Goal: Check status: Check status

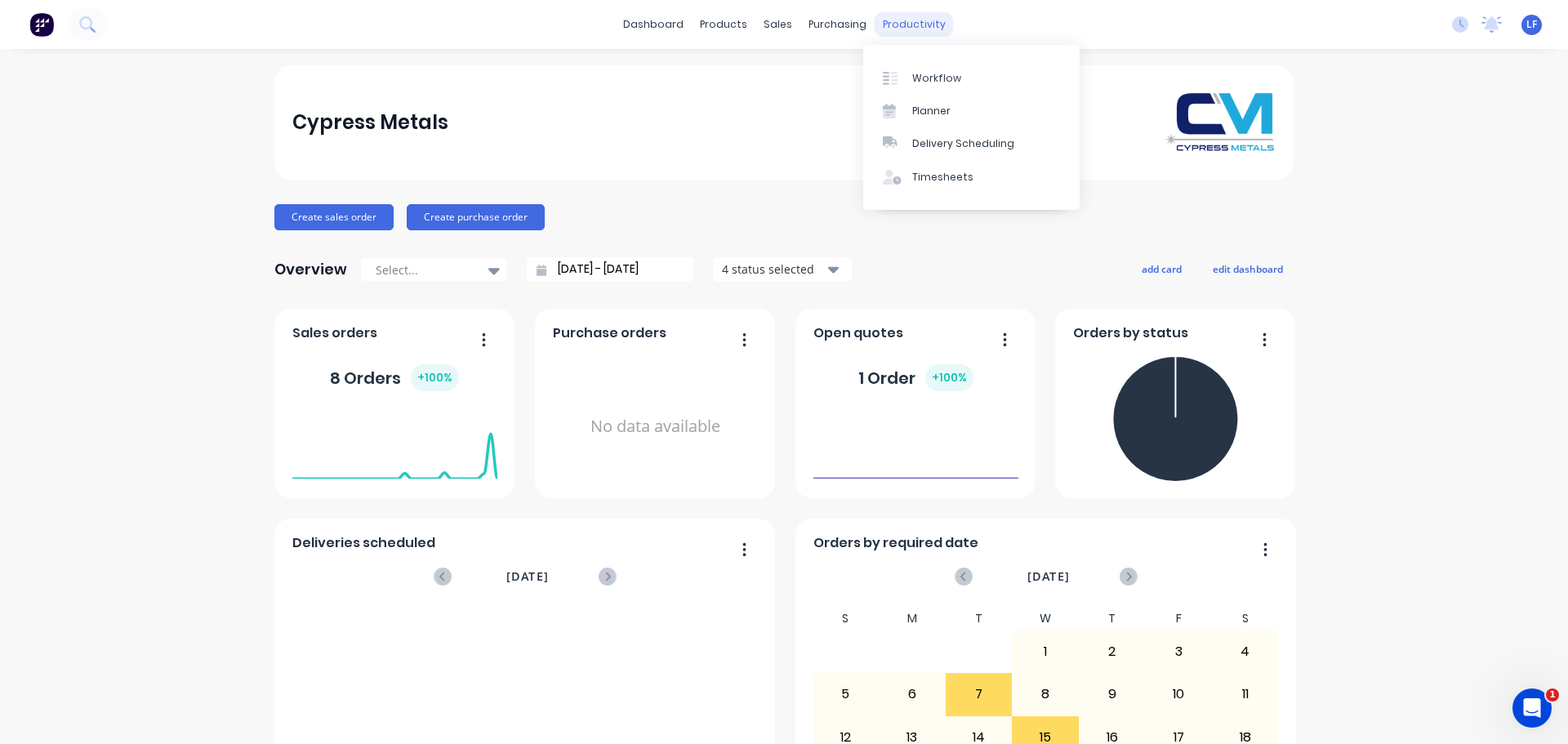
click at [893, 20] on div "productivity" at bounding box center [914, 24] width 79 height 24
click at [925, 75] on div "Workflow" at bounding box center [936, 79] width 49 height 15
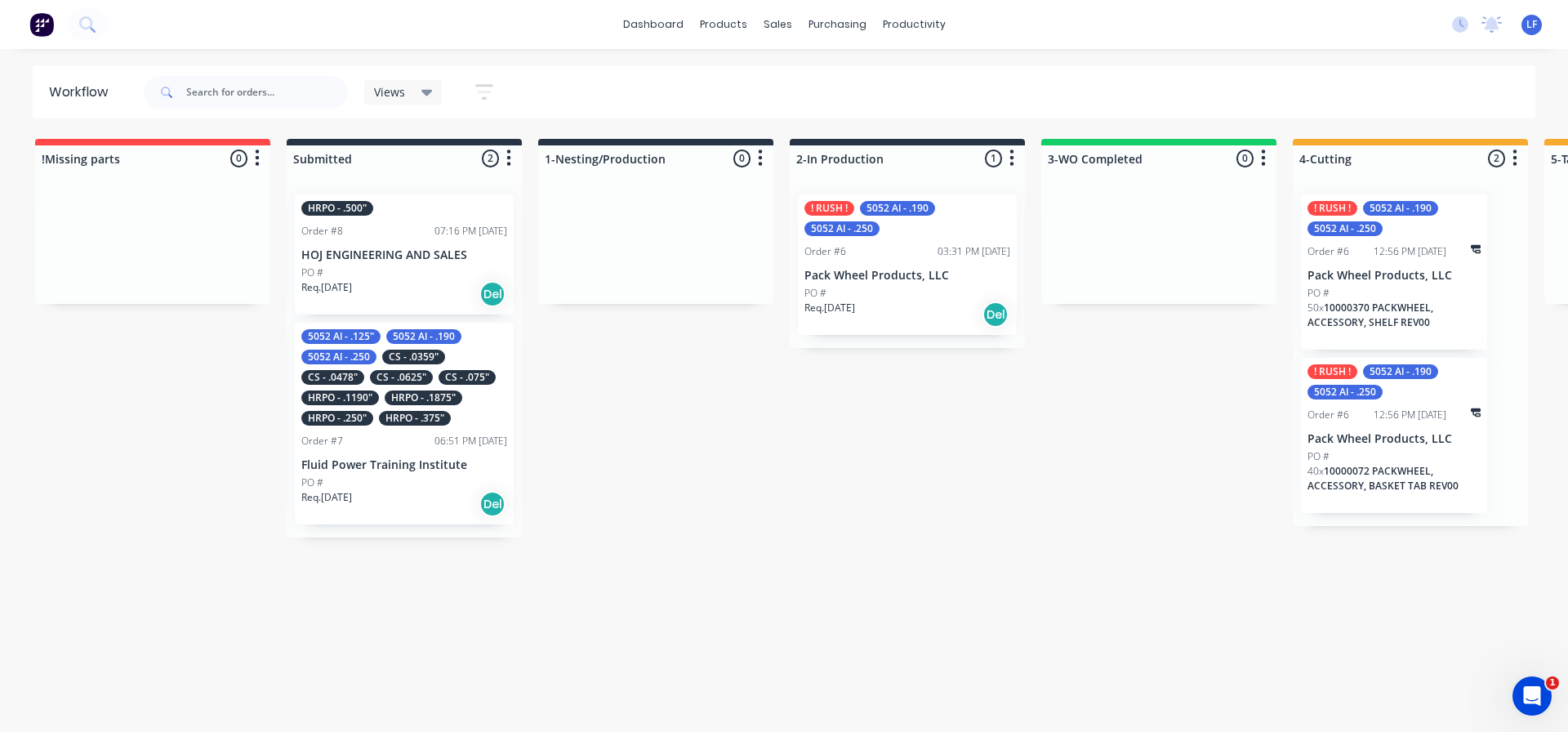
click at [364, 275] on div "PO #" at bounding box center [403, 273] width 206 height 15
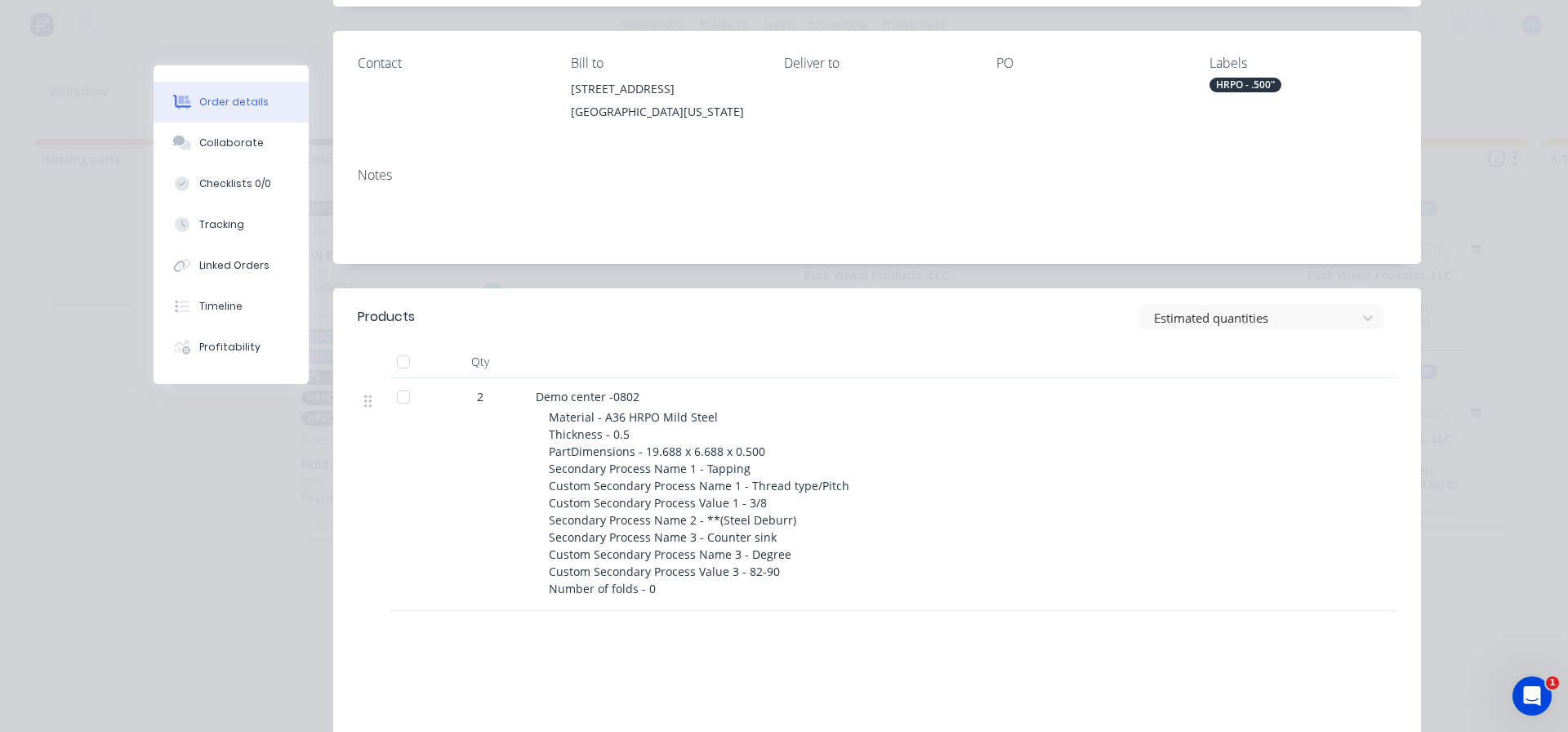
scroll to position [245, 0]
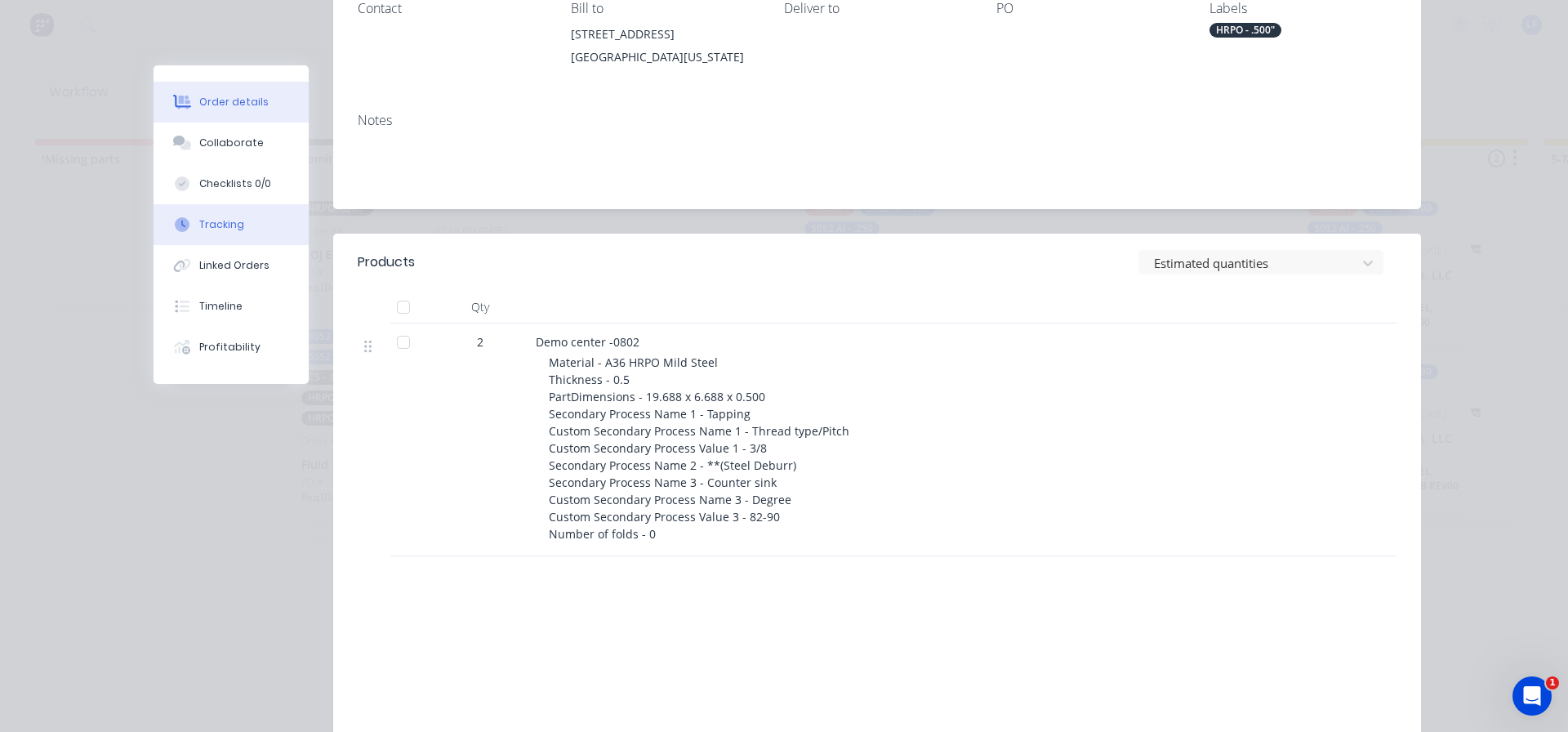
click at [206, 223] on div "Tracking" at bounding box center [221, 224] width 45 height 15
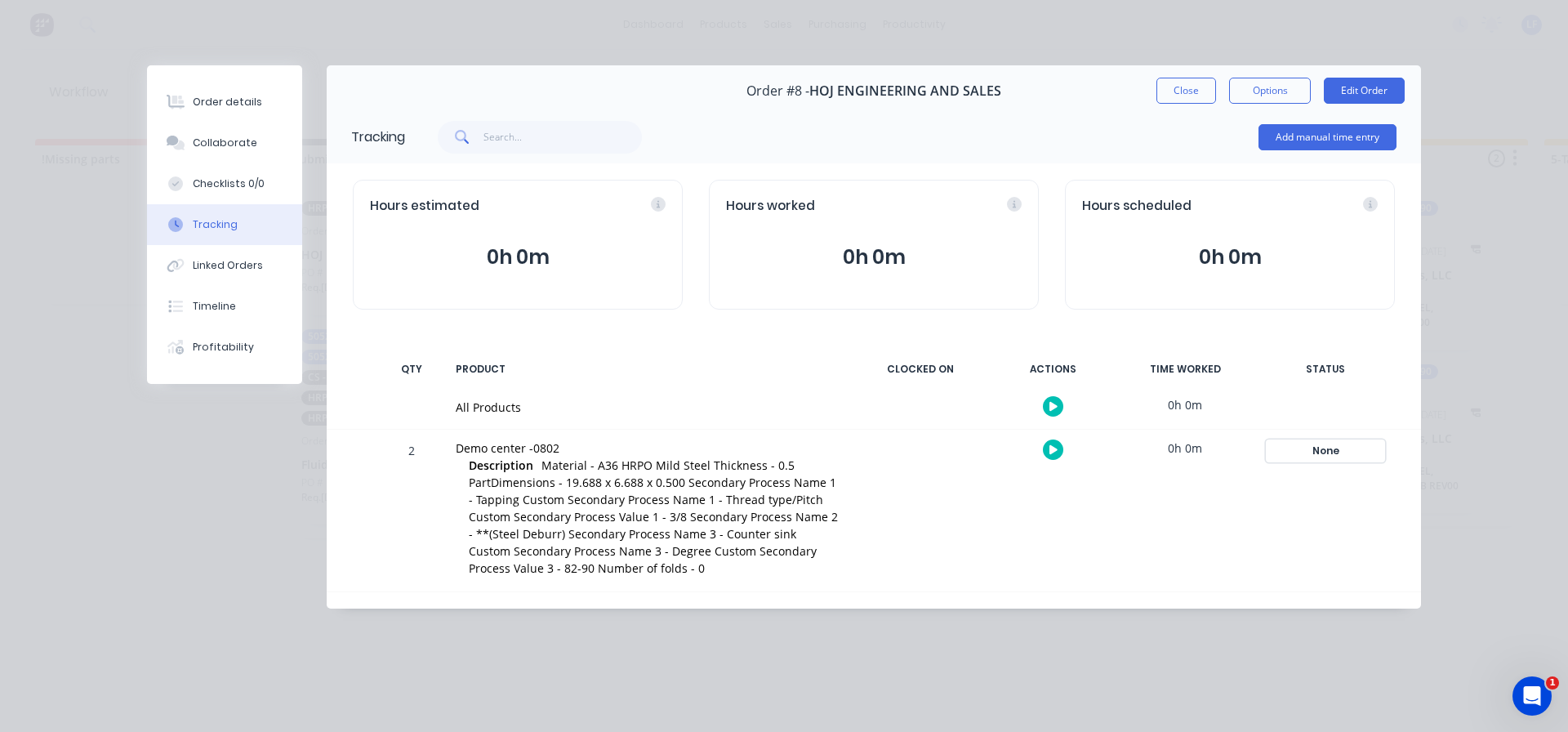
click at [1332, 449] on div "None" at bounding box center [1325, 450] width 117 height 22
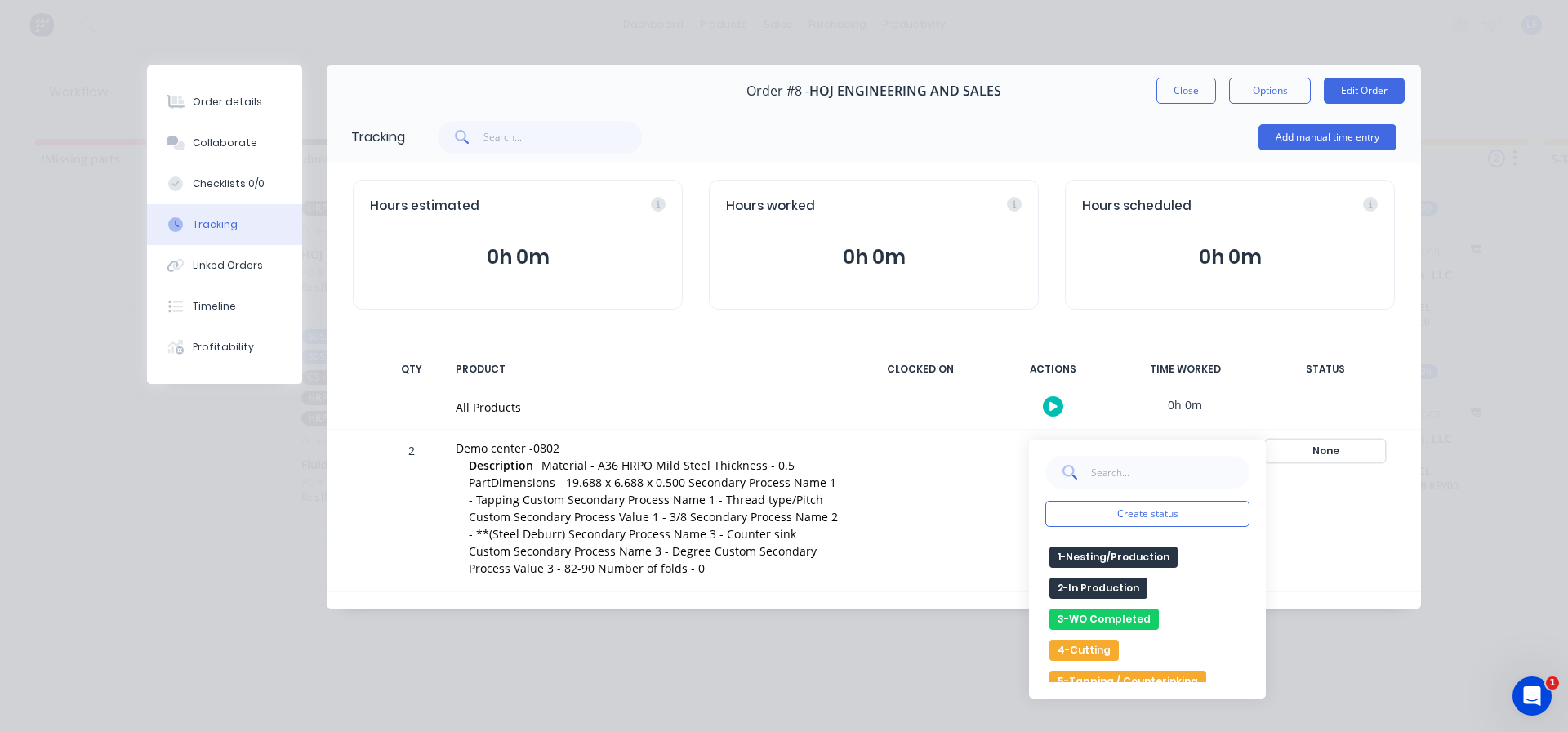
scroll to position [82, 0]
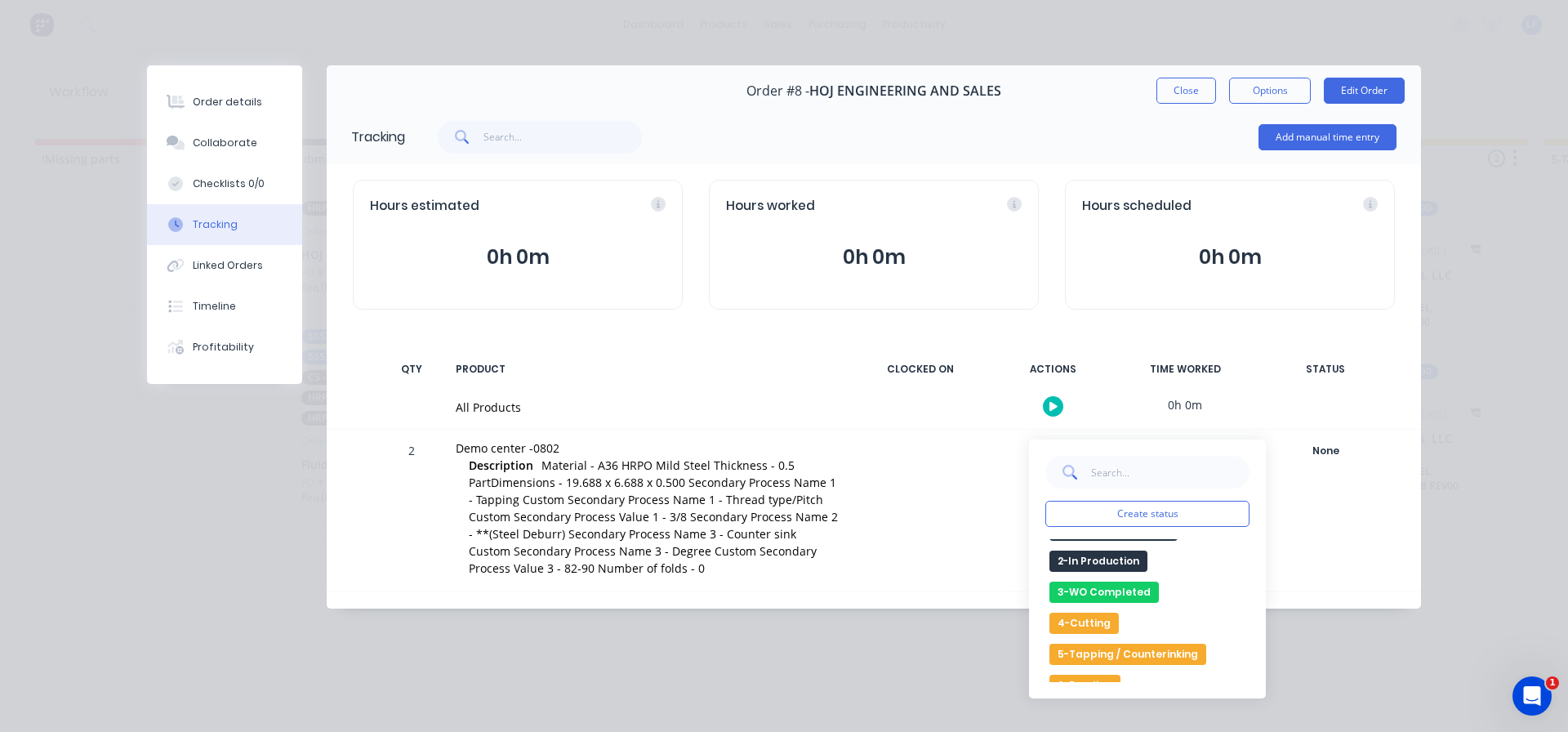
click at [1104, 620] on button "4-Cutting" at bounding box center [1084, 623] width 69 height 22
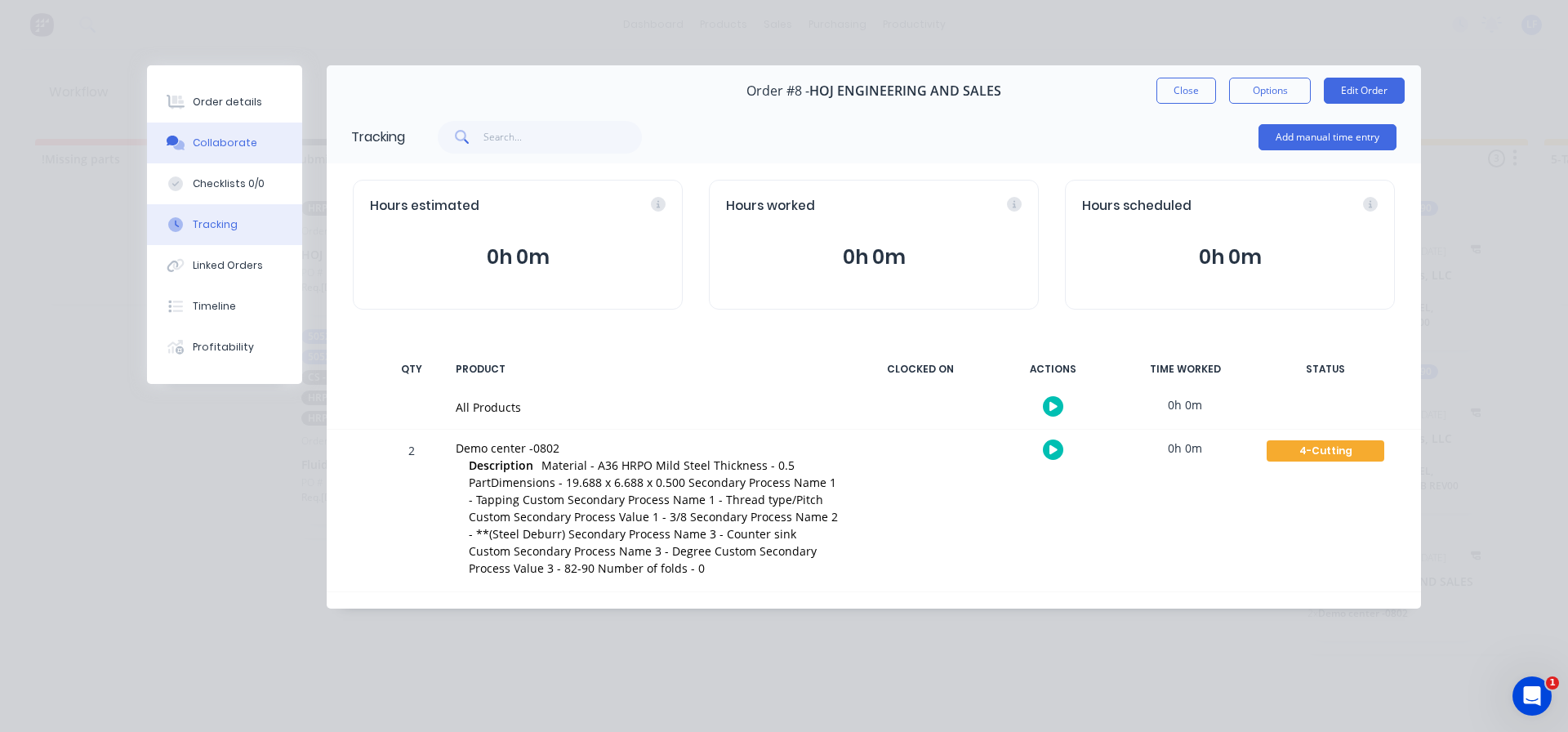
click at [203, 146] on div "Collaborate" at bounding box center [224, 143] width 65 height 15
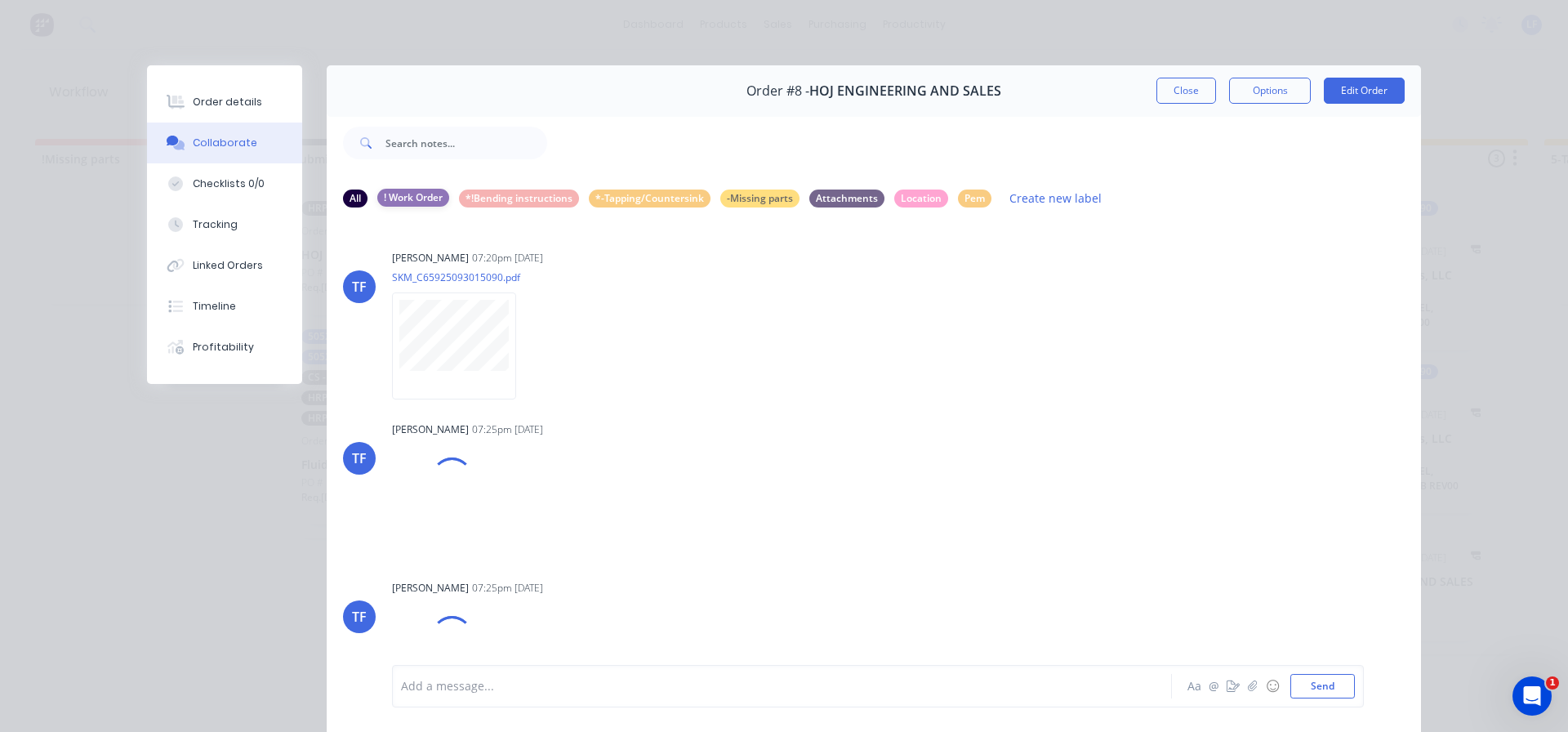
click at [408, 203] on div "! Work Order" at bounding box center [413, 197] width 72 height 18
click at [655, 197] on div "*-Tapping/Countersink" at bounding box center [649, 197] width 122 height 18
click at [406, 197] on div "! Work Order" at bounding box center [413, 197] width 72 height 18
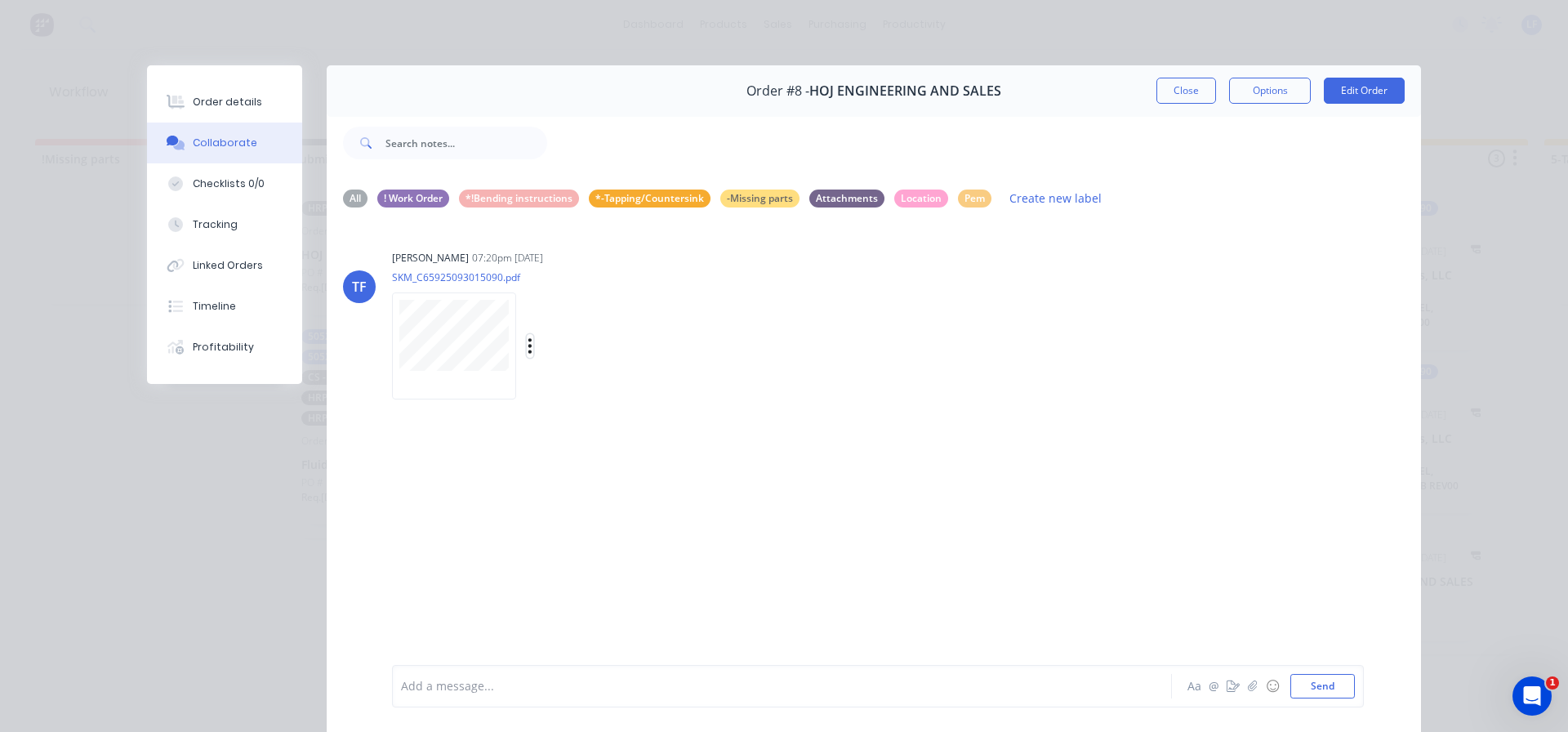
click at [528, 344] on icon "button" at bounding box center [529, 345] width 3 height 15
click at [601, 350] on button "Labels" at bounding box center [637, 352] width 184 height 37
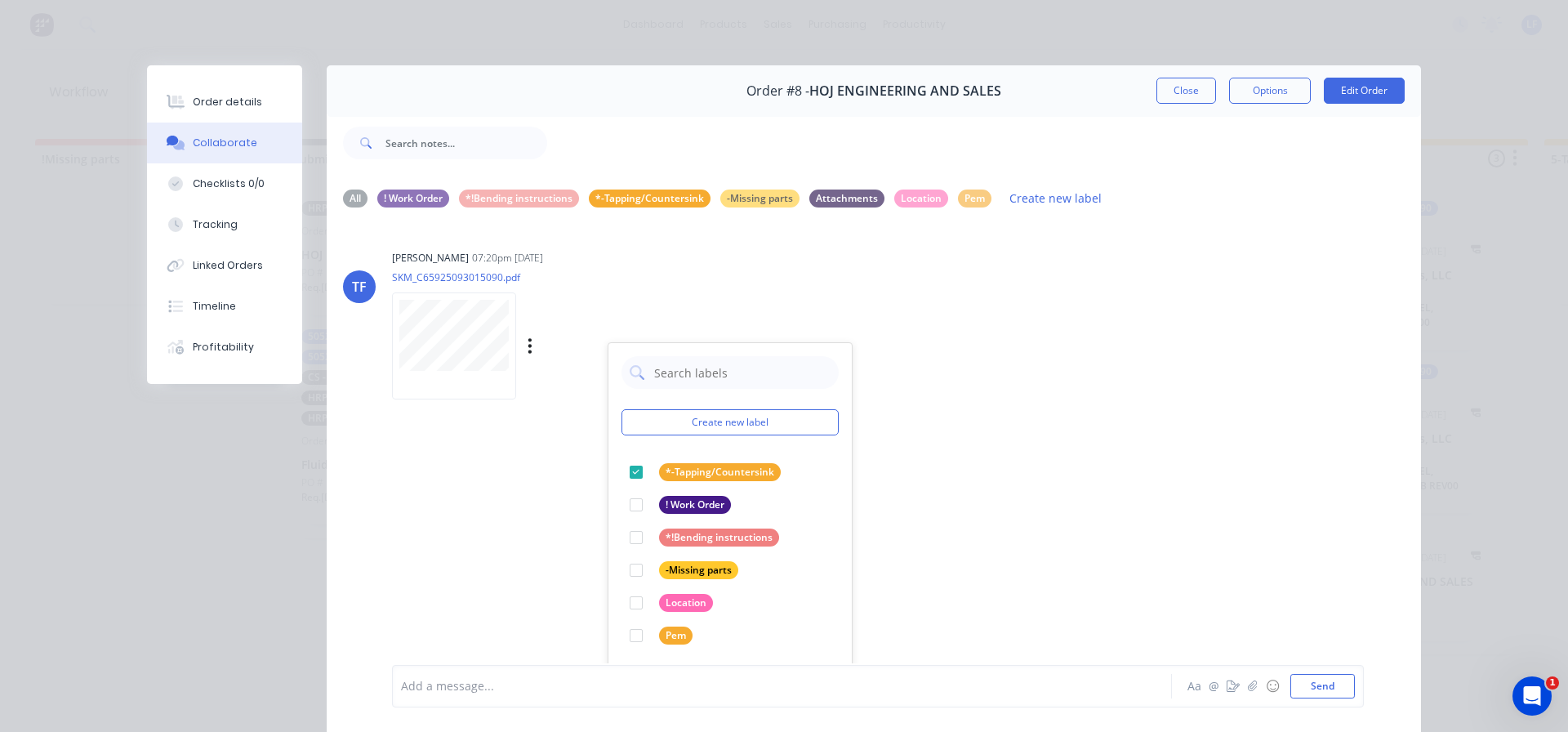
click at [802, 297] on div "Tate Farnsworth 07:20pm 06/10/25 SKM_C65925093015090.pdf Labels Download Create…" at bounding box center [647, 319] width 510 height 147
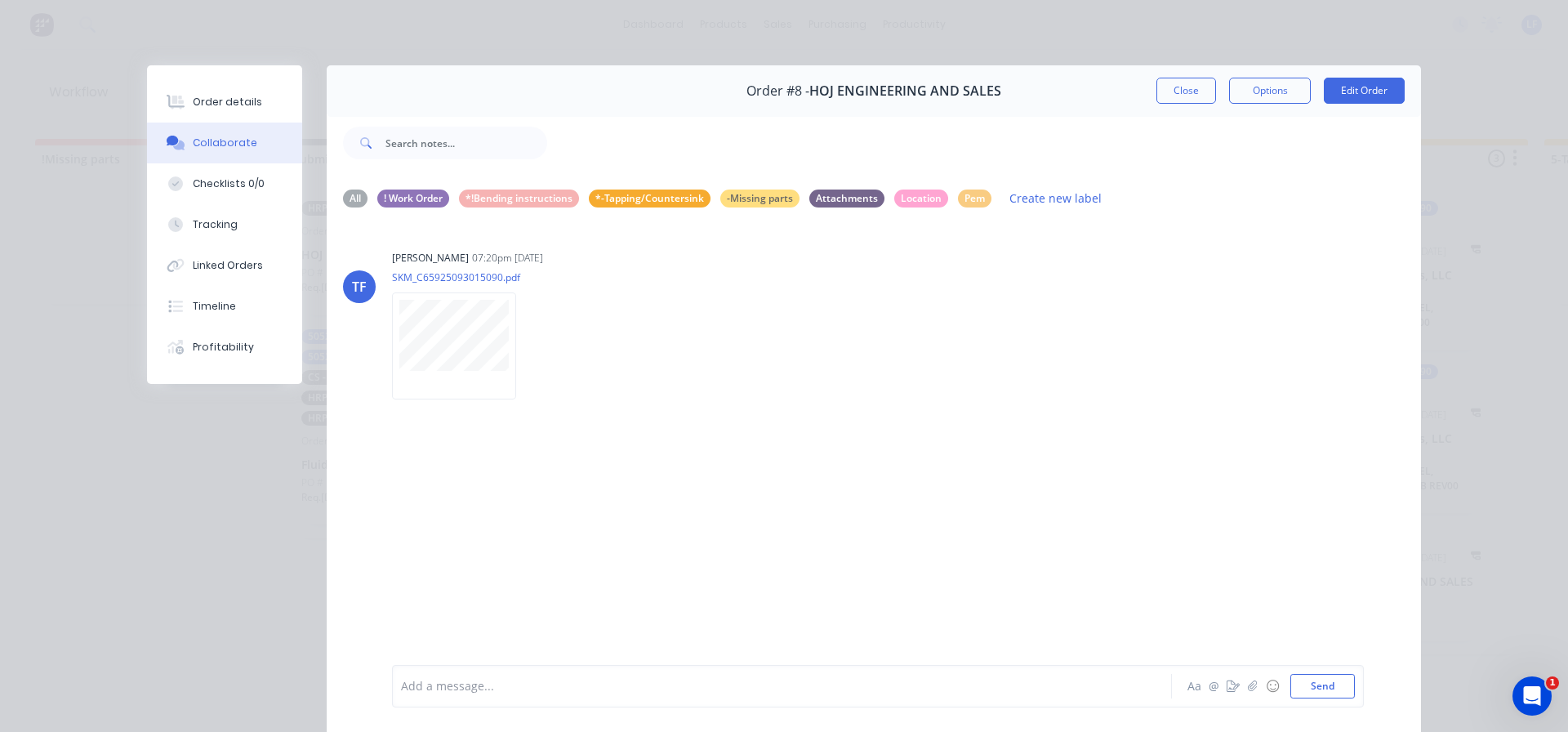
click at [437, 688] on div at bounding box center [758, 686] width 714 height 17
click at [513, 538] on div "TF Tate Farnsworth 07:20pm 06/10/25 SKM_C65925093015090.pdf Labels Download" at bounding box center [874, 442] width 1094 height 442
click at [192, 113] on button "Order details" at bounding box center [224, 102] width 155 height 41
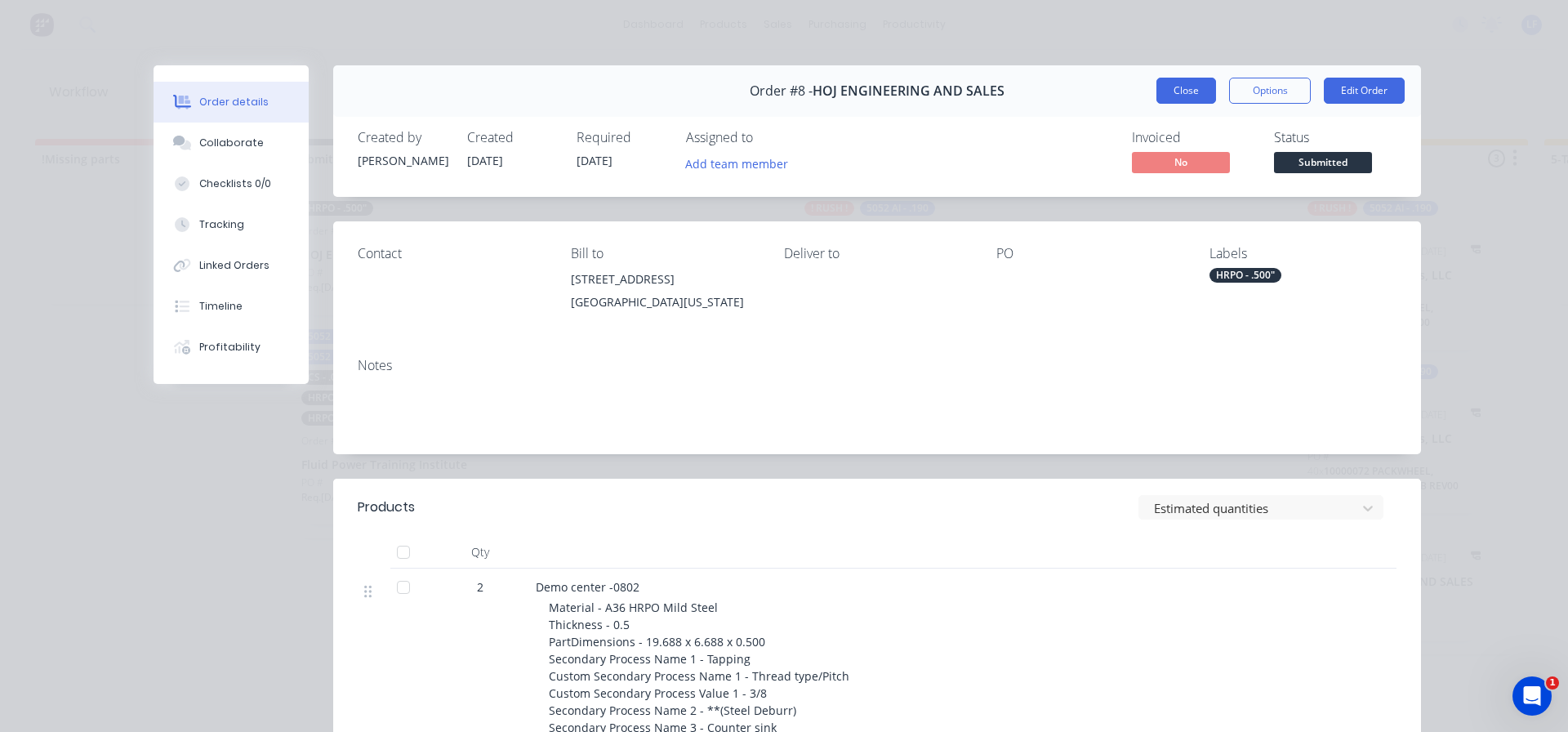
click at [1181, 96] on button "Close" at bounding box center [1186, 91] width 60 height 26
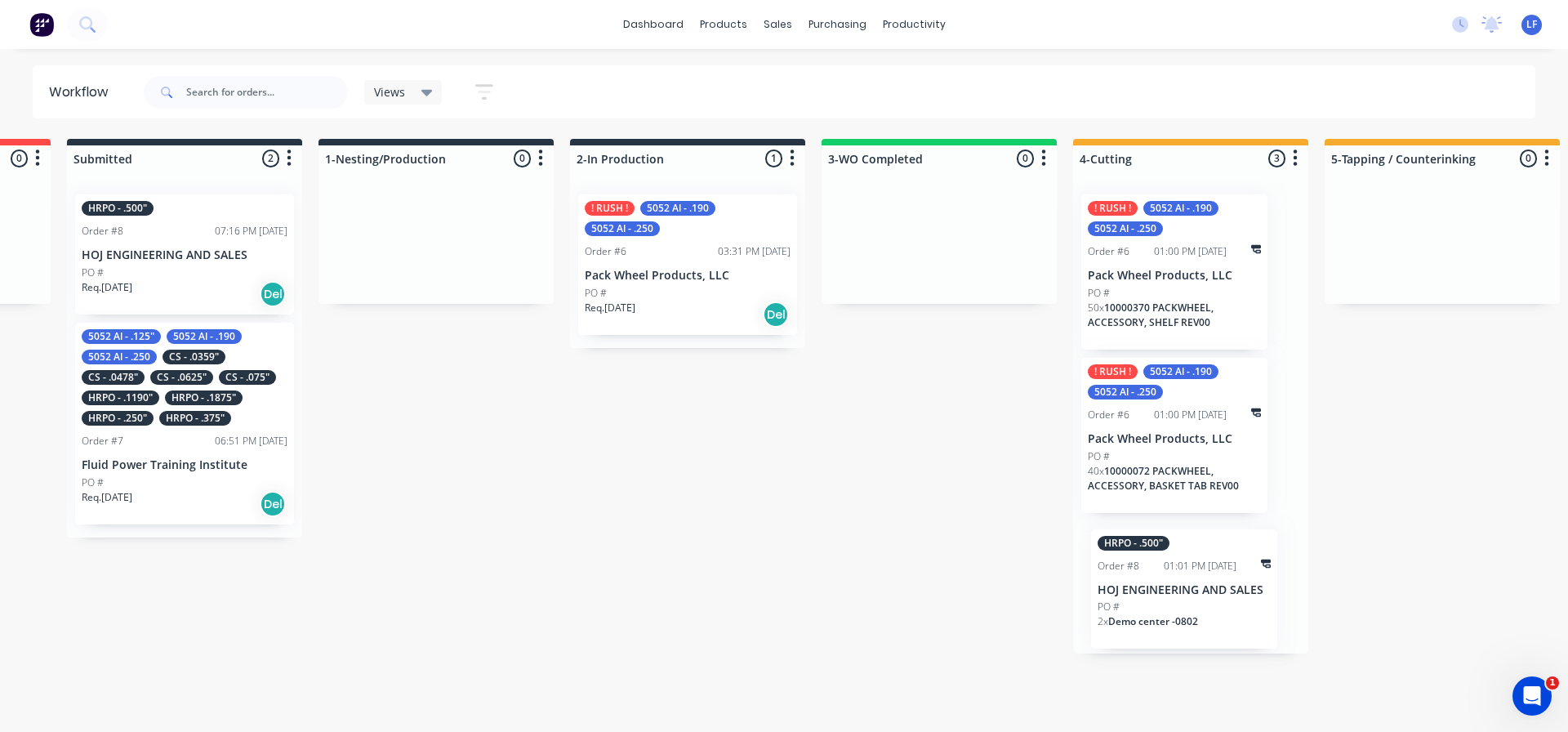
drag, startPoint x: 1391, startPoint y: 586, endPoint x: 1175, endPoint y: 594, distance: 216.1
click at [1175, 594] on div "! RUSH ! 5052 Al - .190 5052 Al - .250 Order #6 01:00 PM 07/10/25 Pack Wheel Pr…" at bounding box center [1191, 417] width 236 height 472
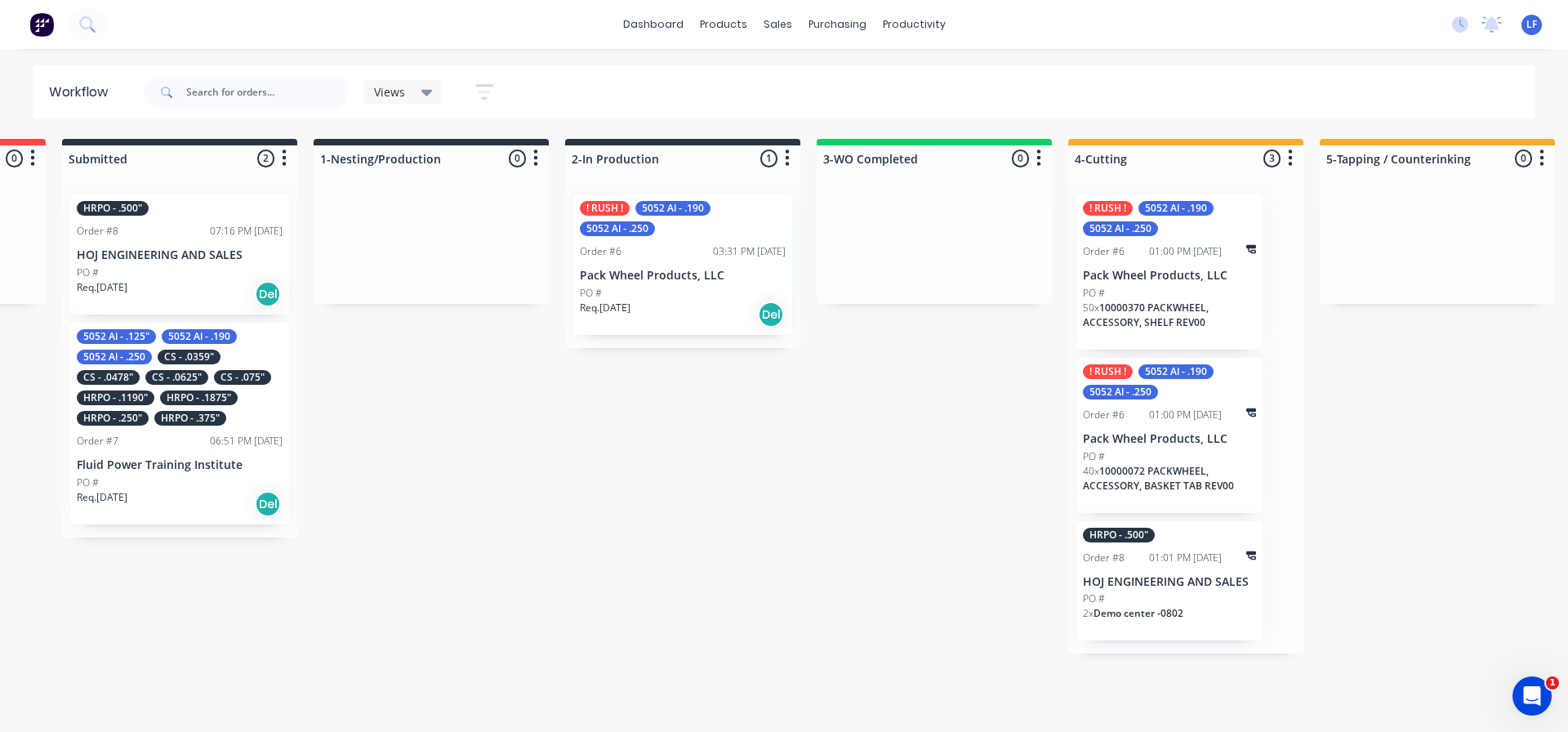
click at [1167, 584] on p "HOJ ENGINEERING AND SALES" at bounding box center [1169, 582] width 173 height 14
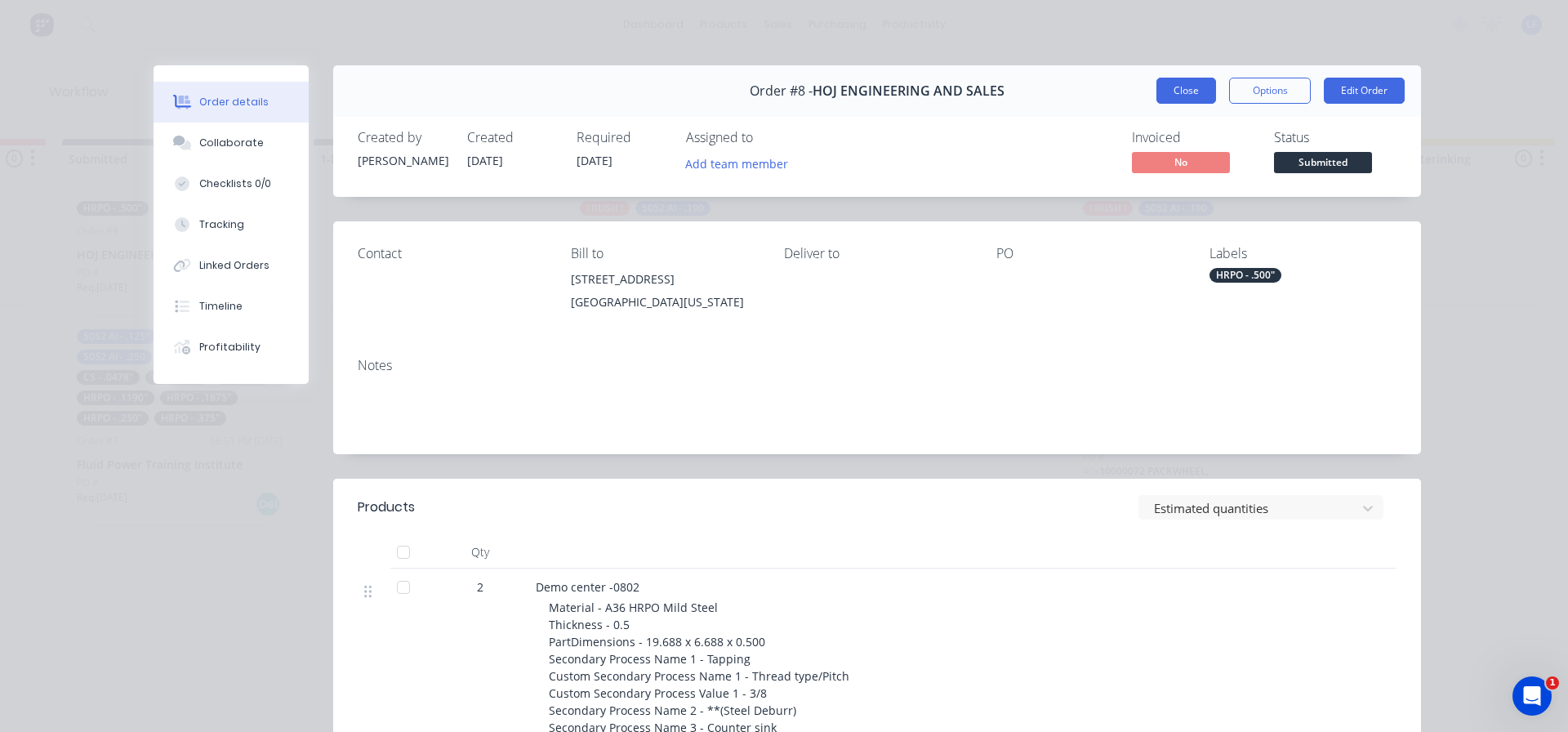
click at [1183, 94] on button "Close" at bounding box center [1186, 91] width 60 height 26
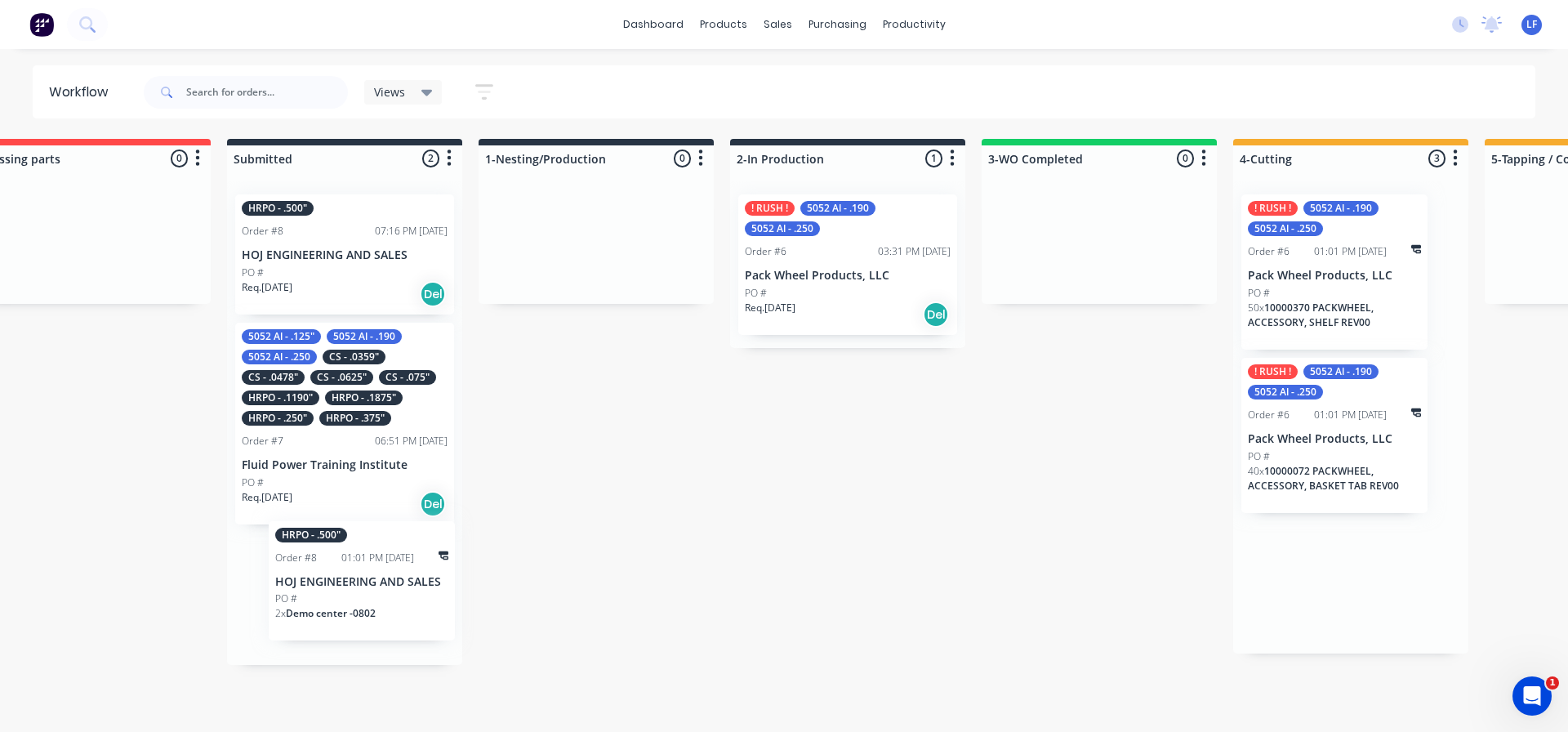
drag, startPoint x: 1180, startPoint y: 588, endPoint x: 419, endPoint y: 592, distance: 761.0
click at [391, 579] on div "HRPO - .500" Order #8 01:01 PM 07/10/25 HOJ ENGINEERING AND SALES PO # 2 x Demo…" at bounding box center [329, 592] width 186 height 120
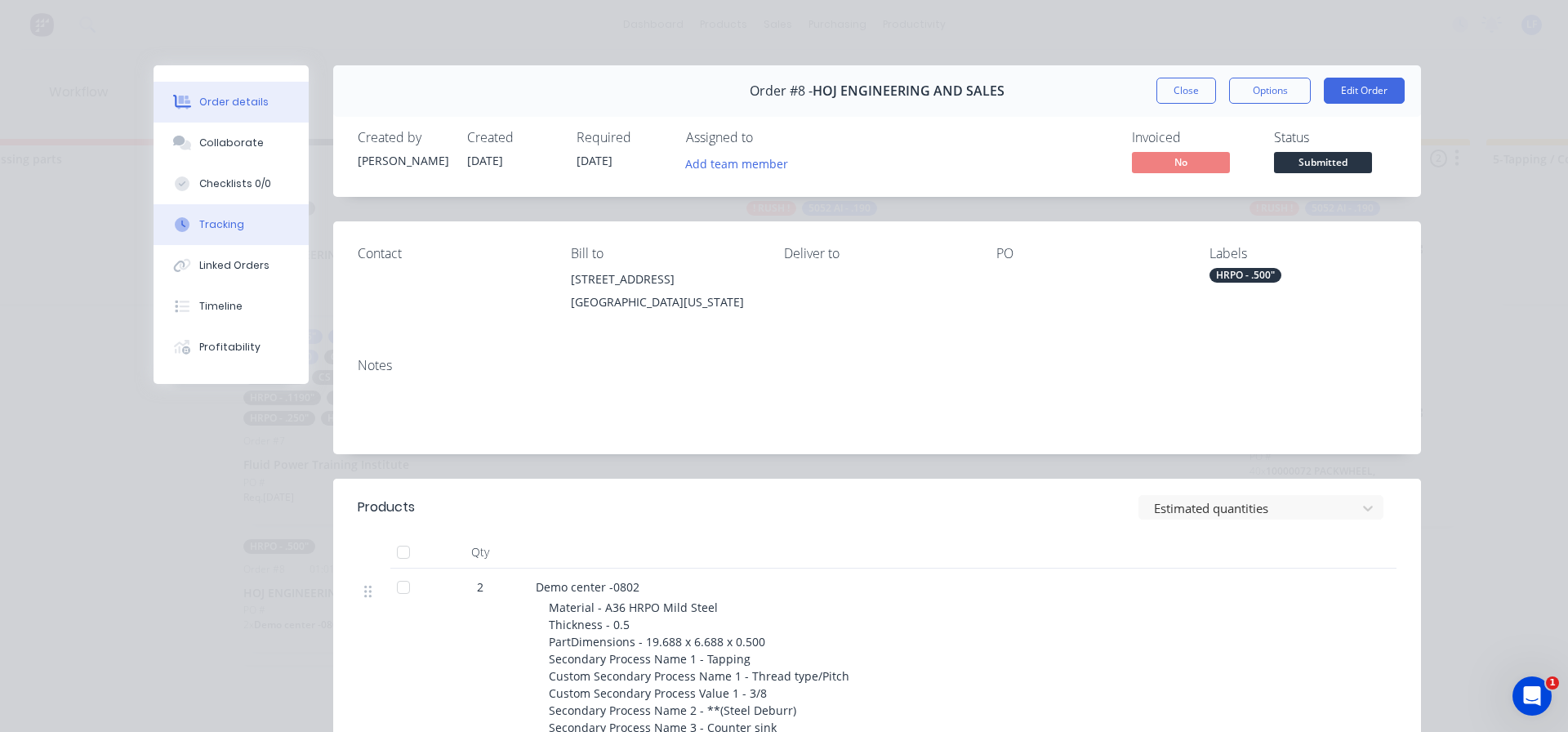
click at [209, 221] on div "Tracking" at bounding box center [221, 224] width 45 height 15
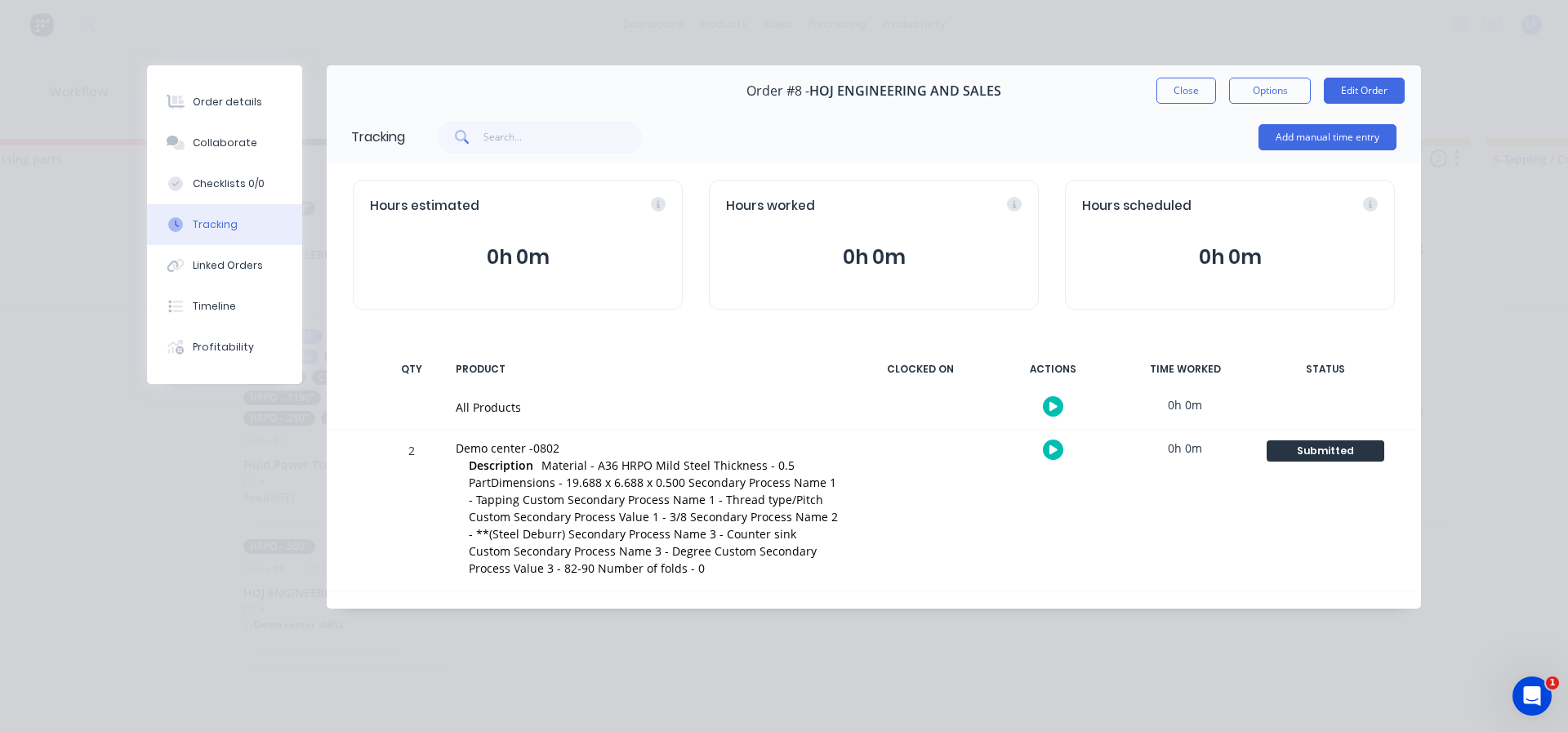
click at [1314, 366] on div "STATUS" at bounding box center [1325, 369] width 139 height 35
click at [1325, 448] on div "Submitted" at bounding box center [1325, 450] width 117 height 22
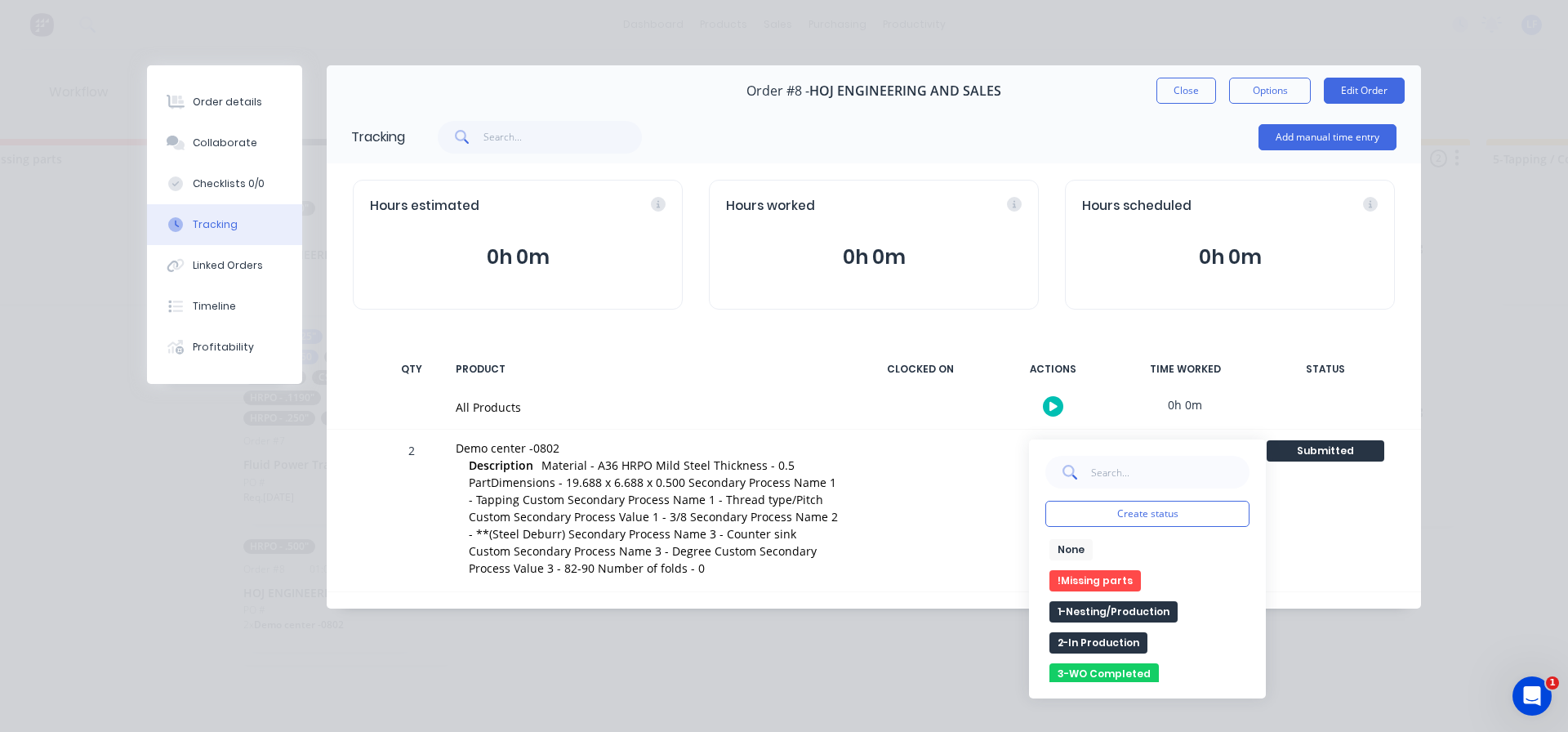
click at [1073, 540] on button "None" at bounding box center [1071, 549] width 43 height 22
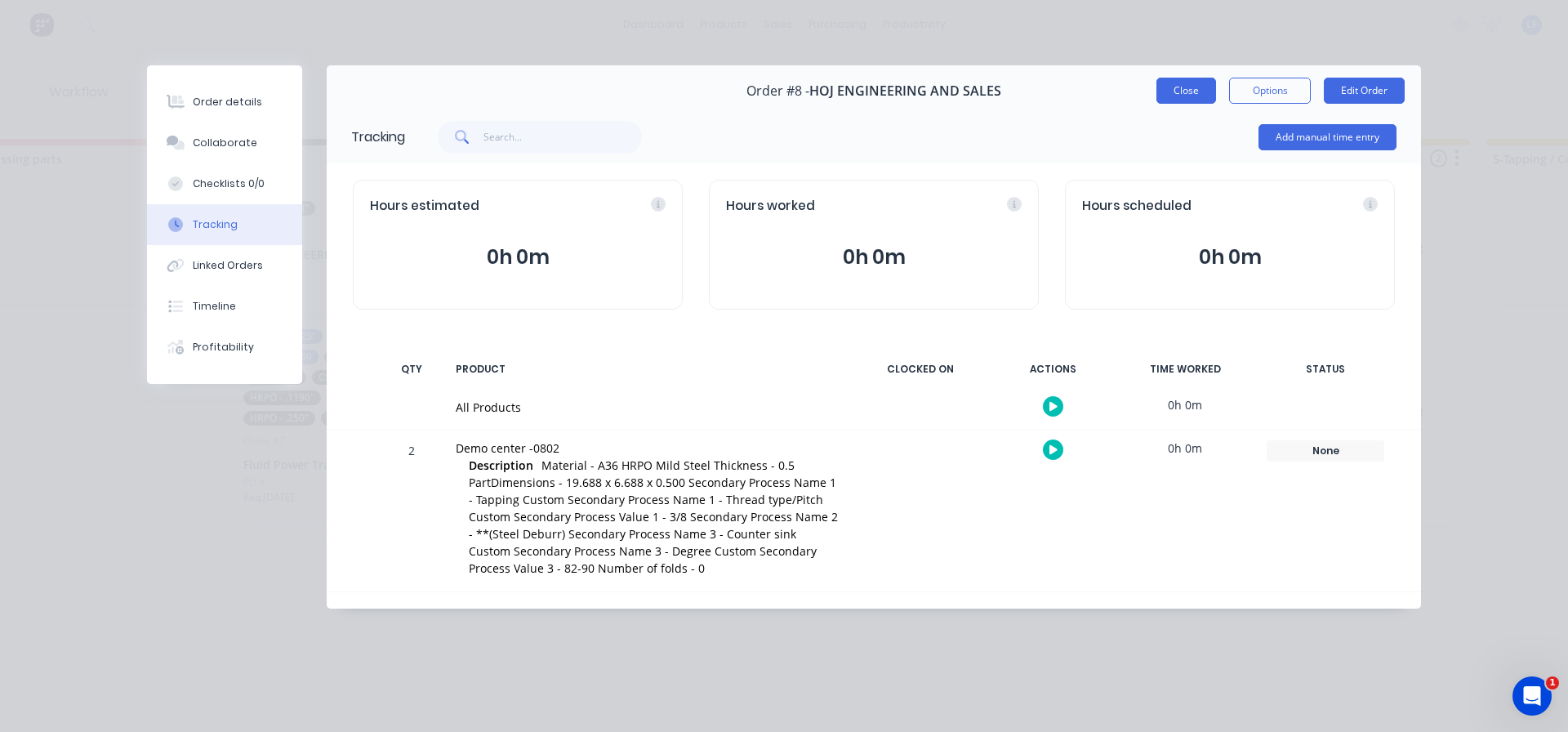
click at [1191, 86] on button "Close" at bounding box center [1186, 91] width 60 height 26
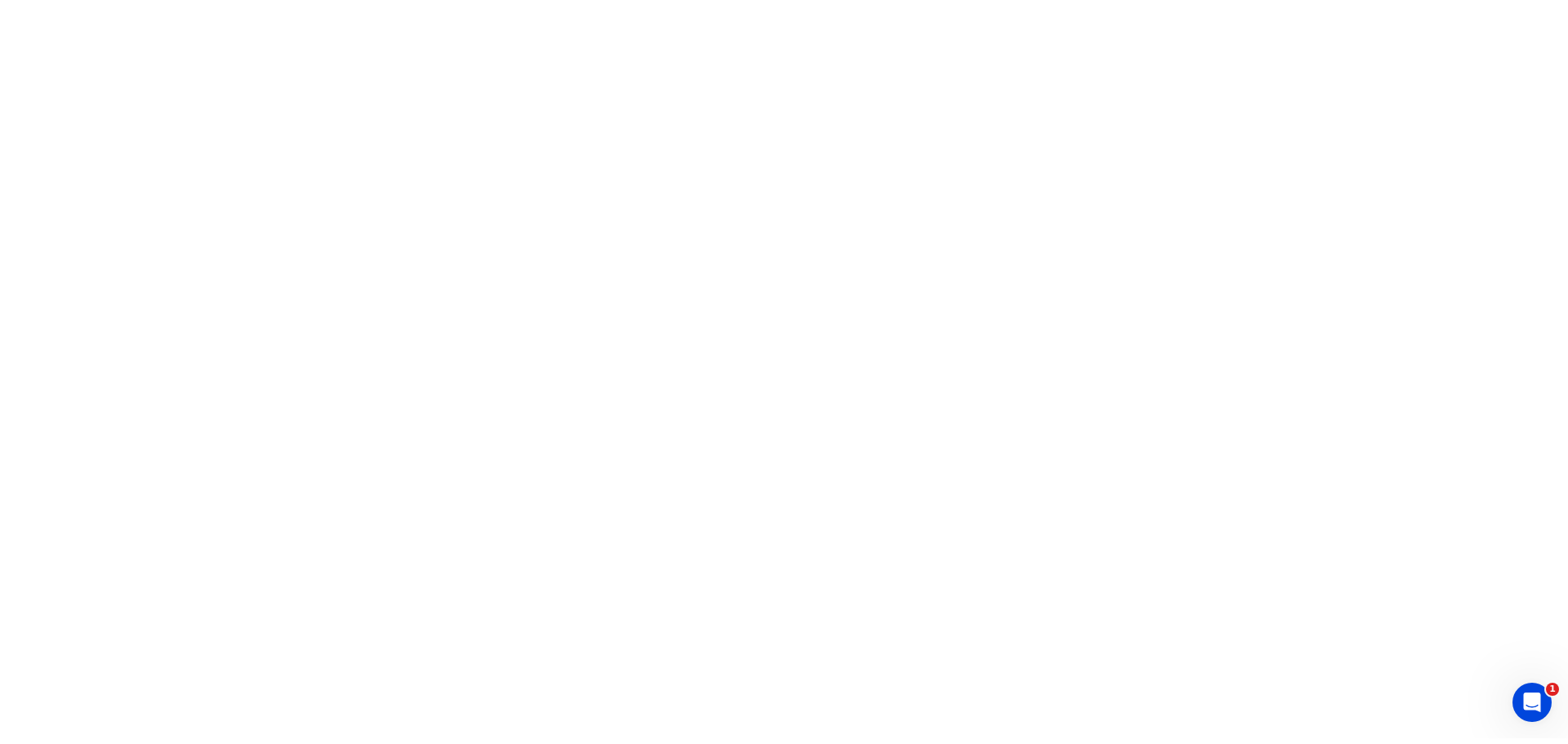
scroll to position [0, 0]
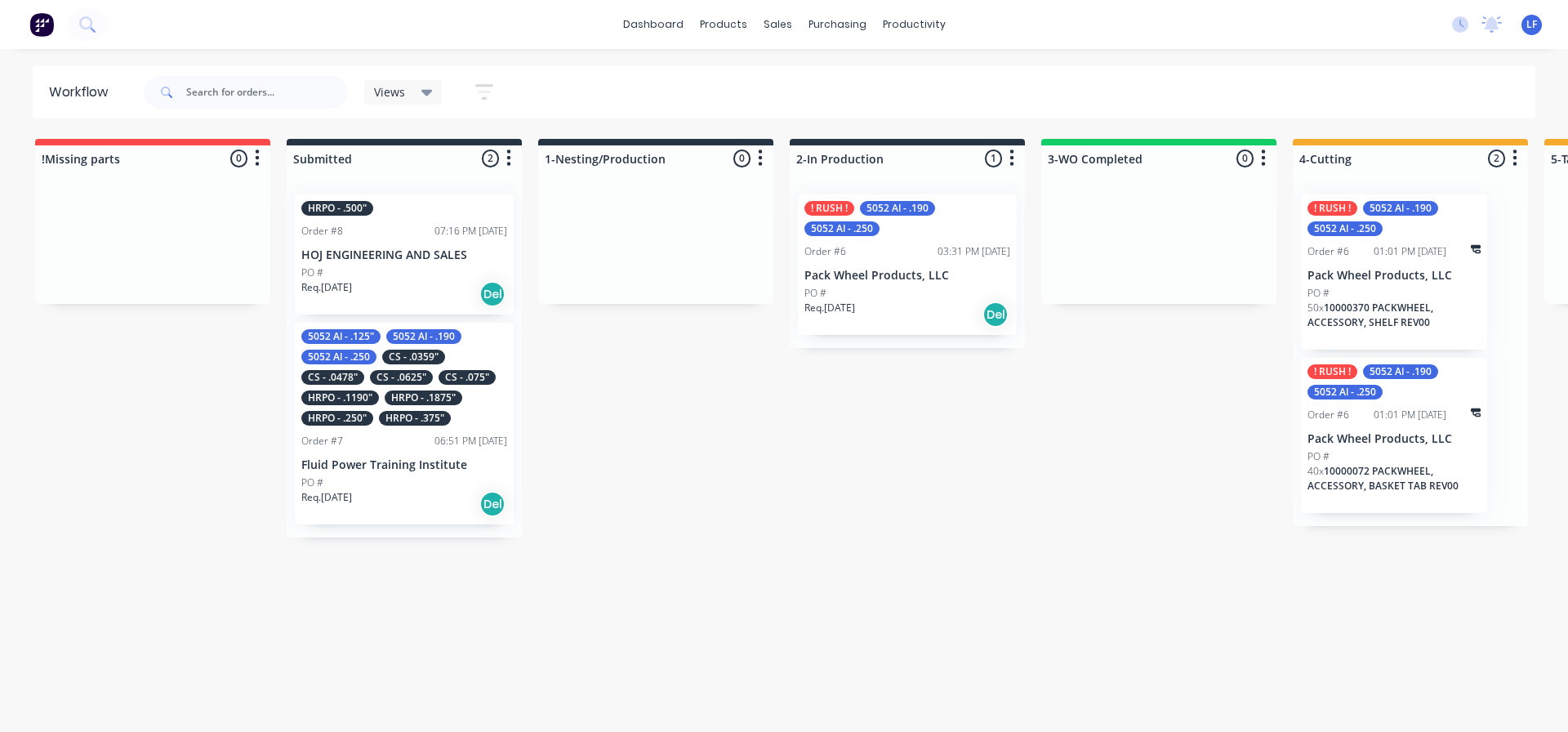
click at [482, 91] on icon "button" at bounding box center [484, 92] width 13 height 3
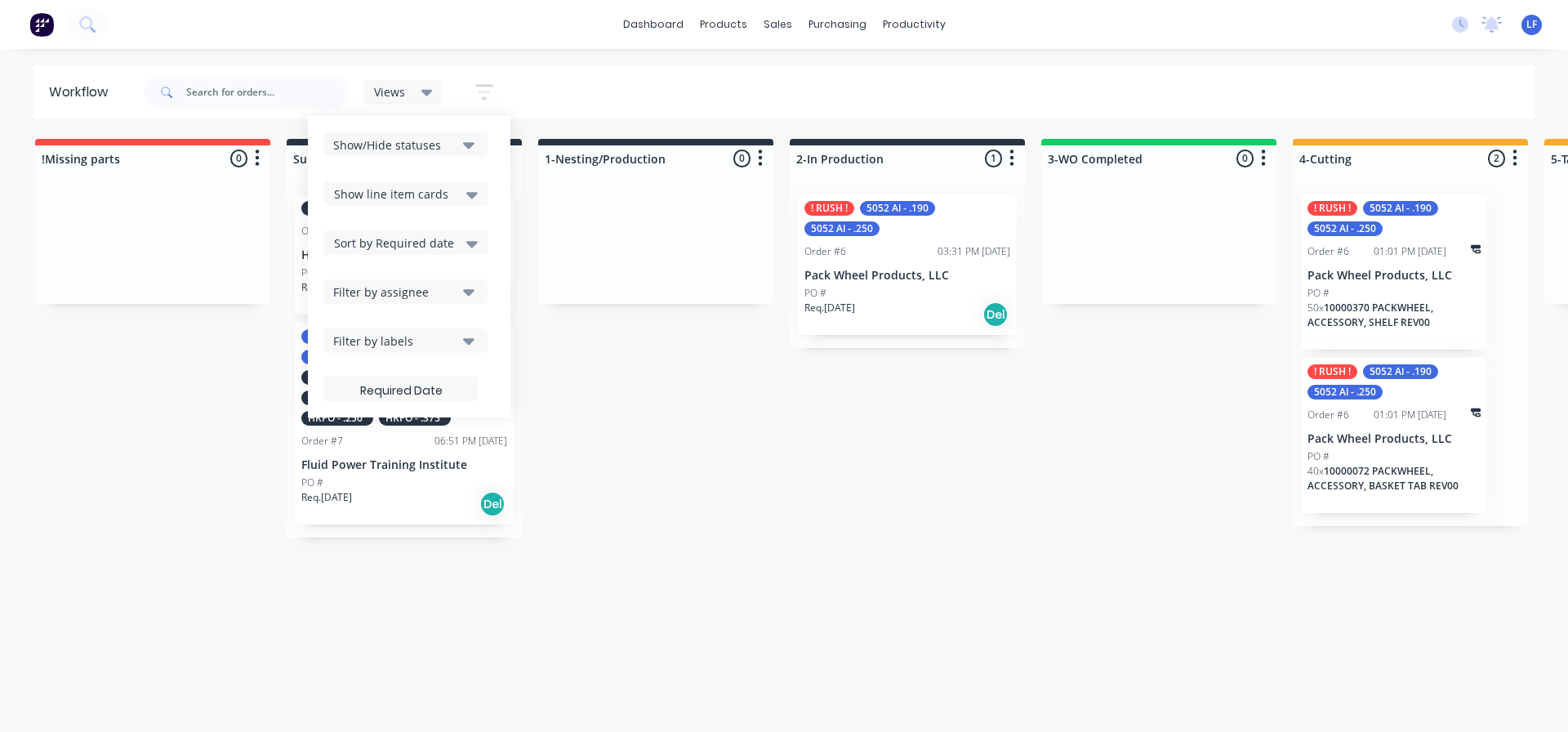
click at [405, 345] on div "Filter by labels" at bounding box center [394, 341] width 123 height 17
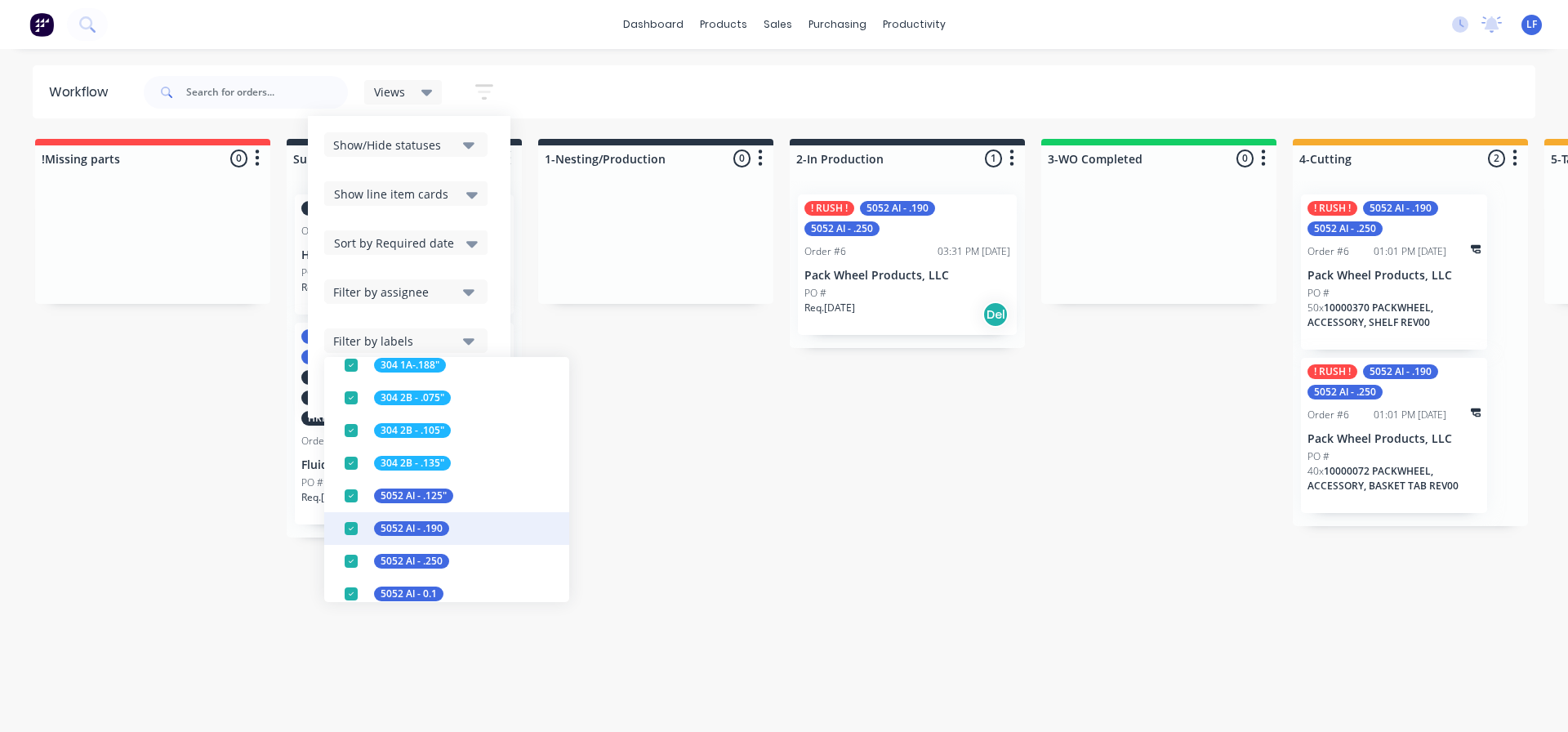
scroll to position [82, 0]
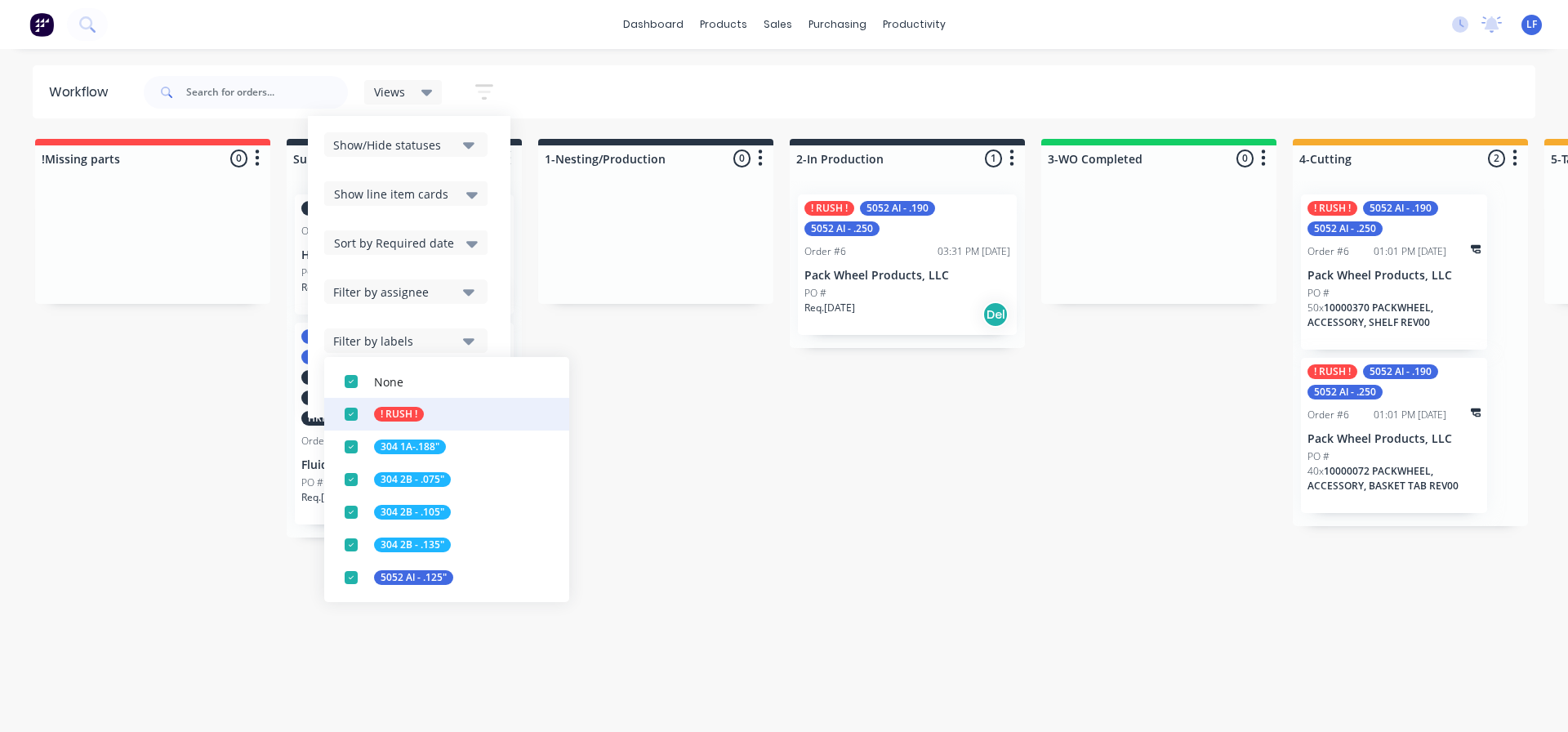
click at [347, 413] on div "button" at bounding box center [351, 414] width 33 height 33
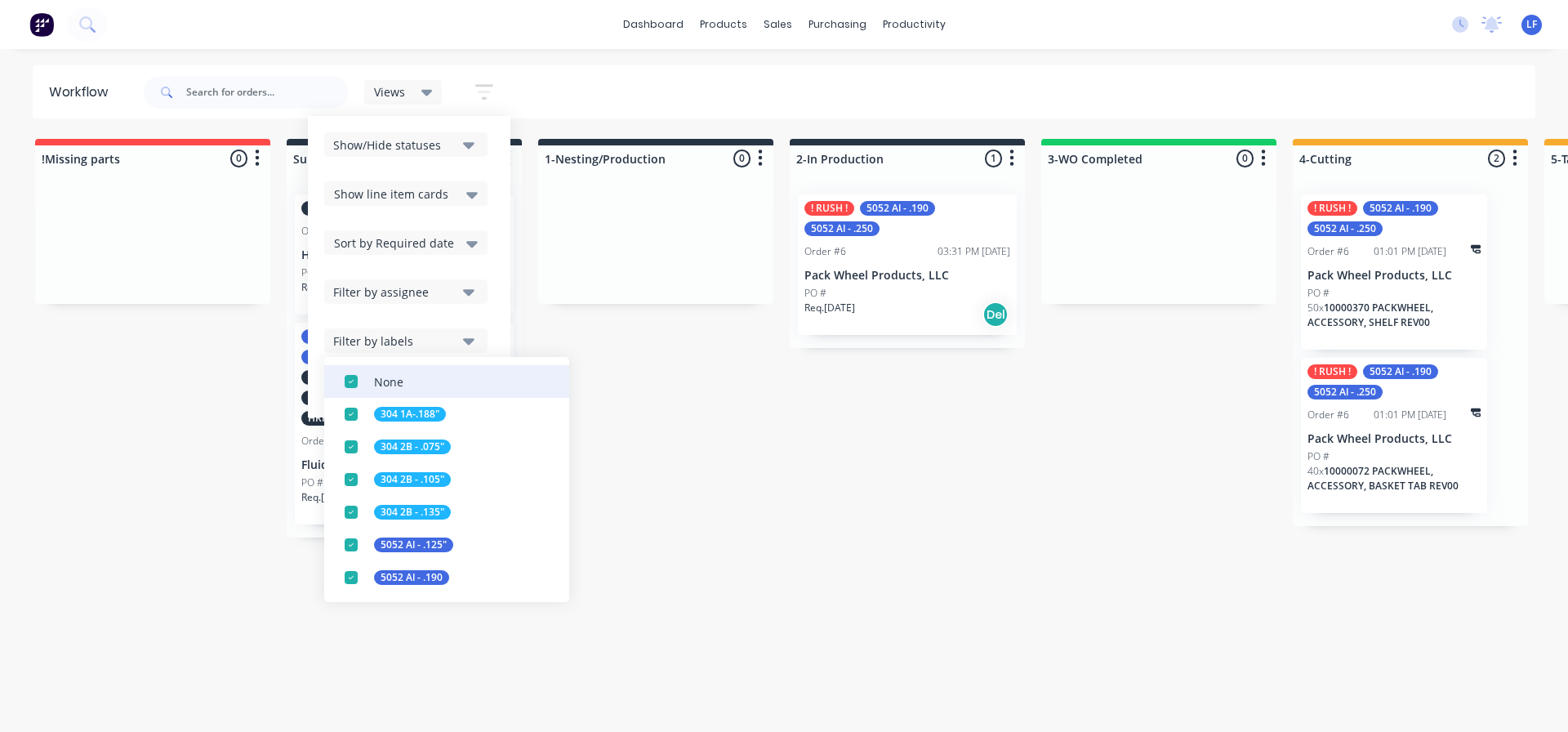
click at [352, 383] on div "button" at bounding box center [351, 381] width 33 height 33
click at [345, 415] on div "button" at bounding box center [351, 414] width 33 height 33
click at [349, 408] on div "button" at bounding box center [351, 414] width 33 height 33
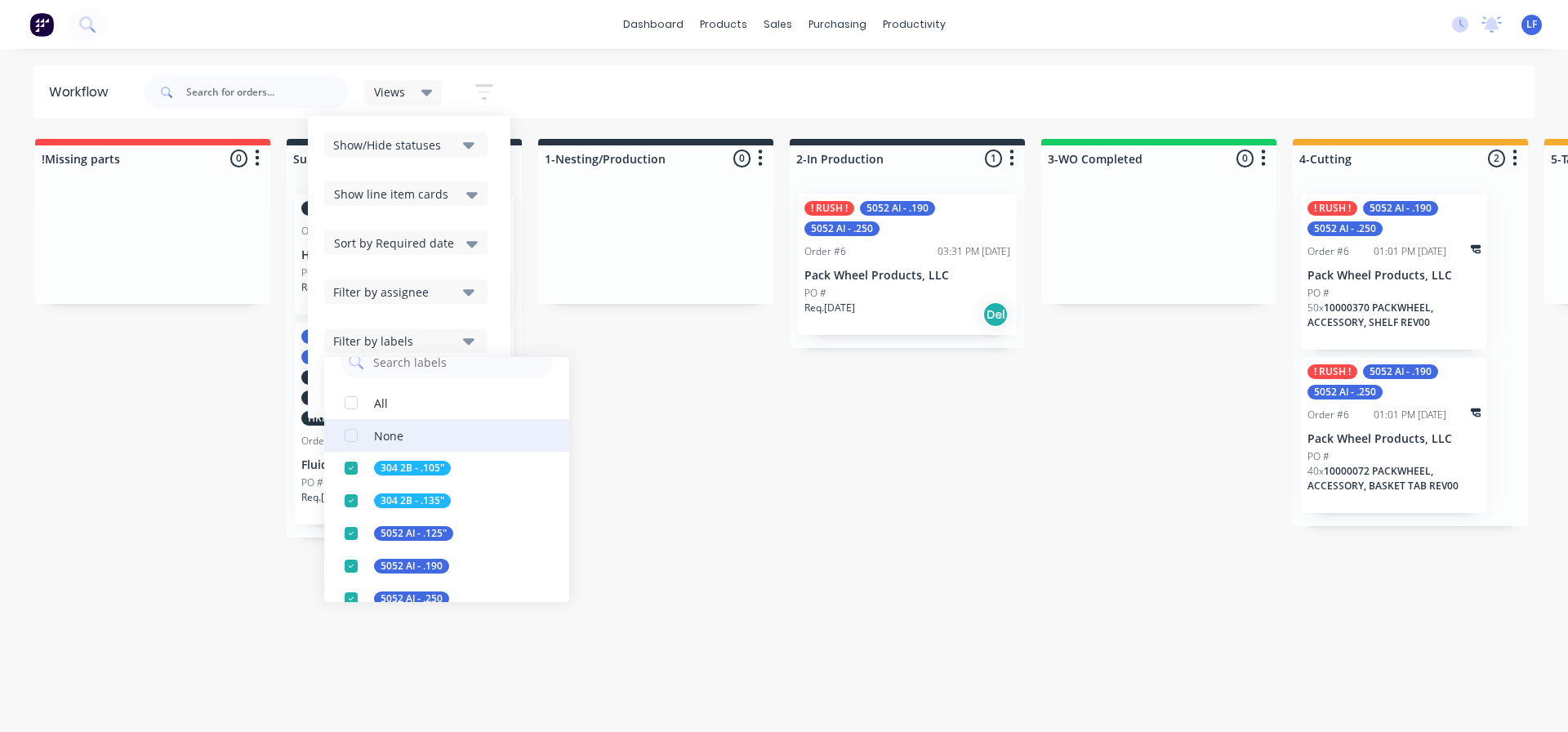
scroll to position [0, 0]
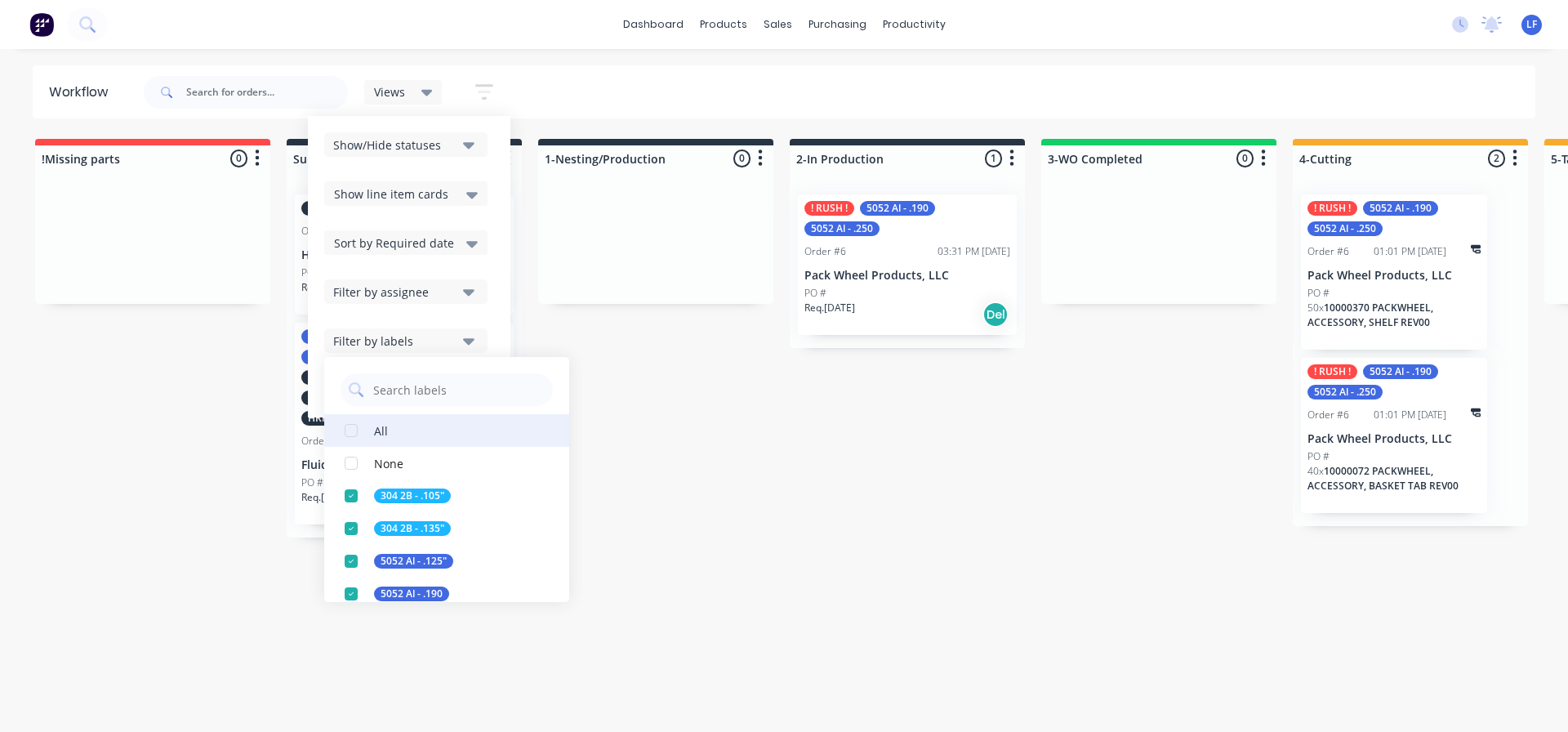
click at [357, 425] on div "button" at bounding box center [351, 430] width 33 height 33
click at [356, 426] on div "button" at bounding box center [351, 430] width 33 height 33
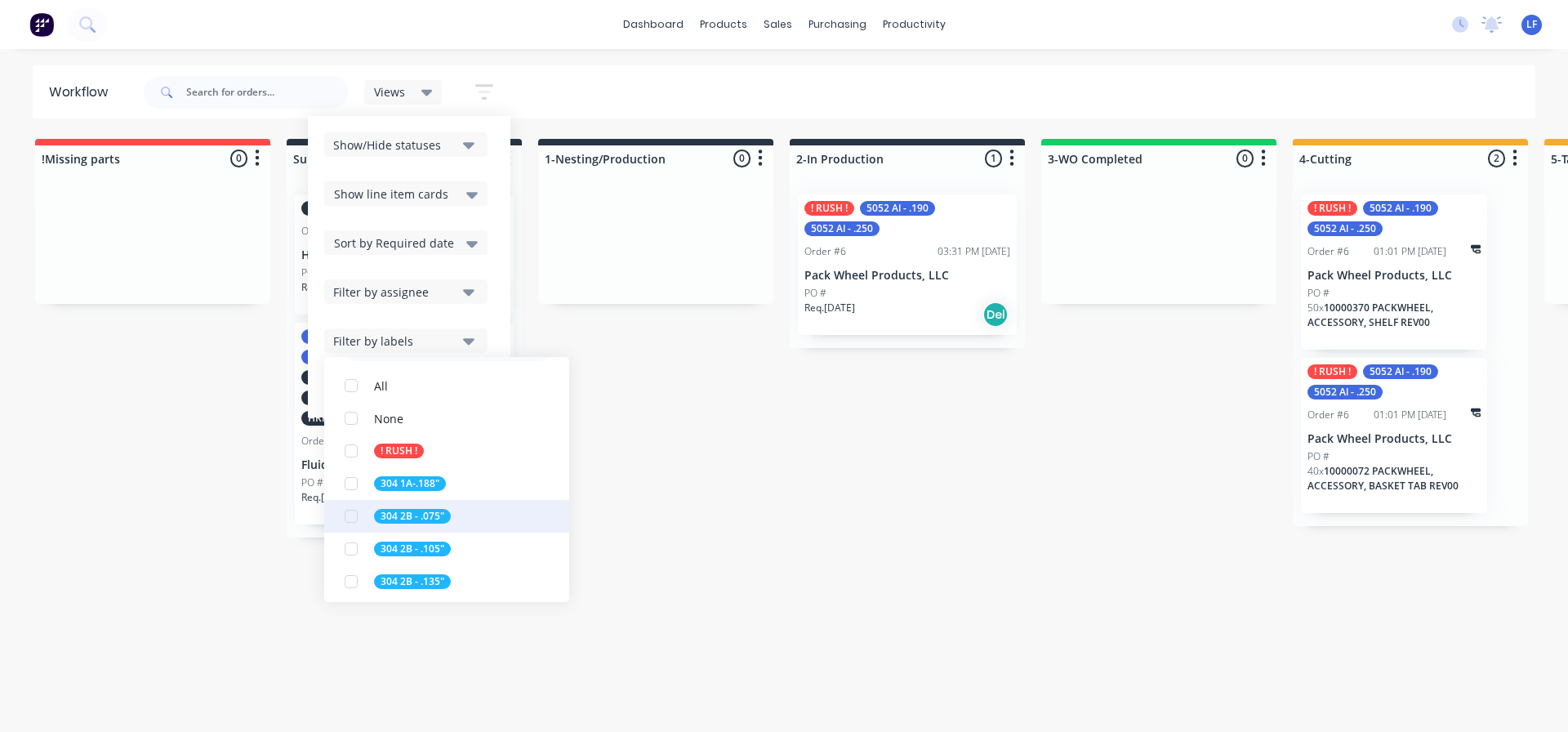
scroll to position [82, 0]
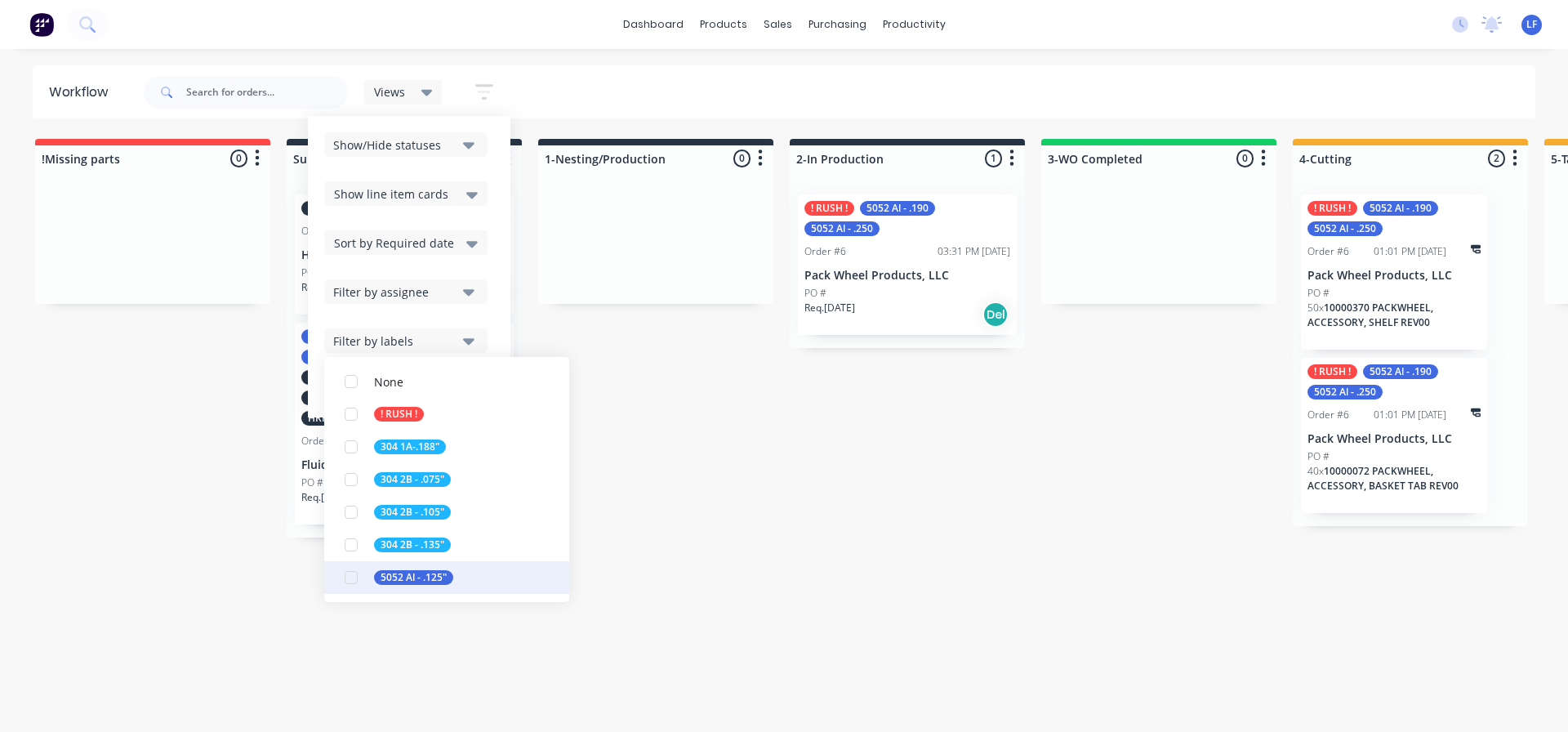
click at [347, 577] on div "button" at bounding box center [351, 577] width 33 height 33
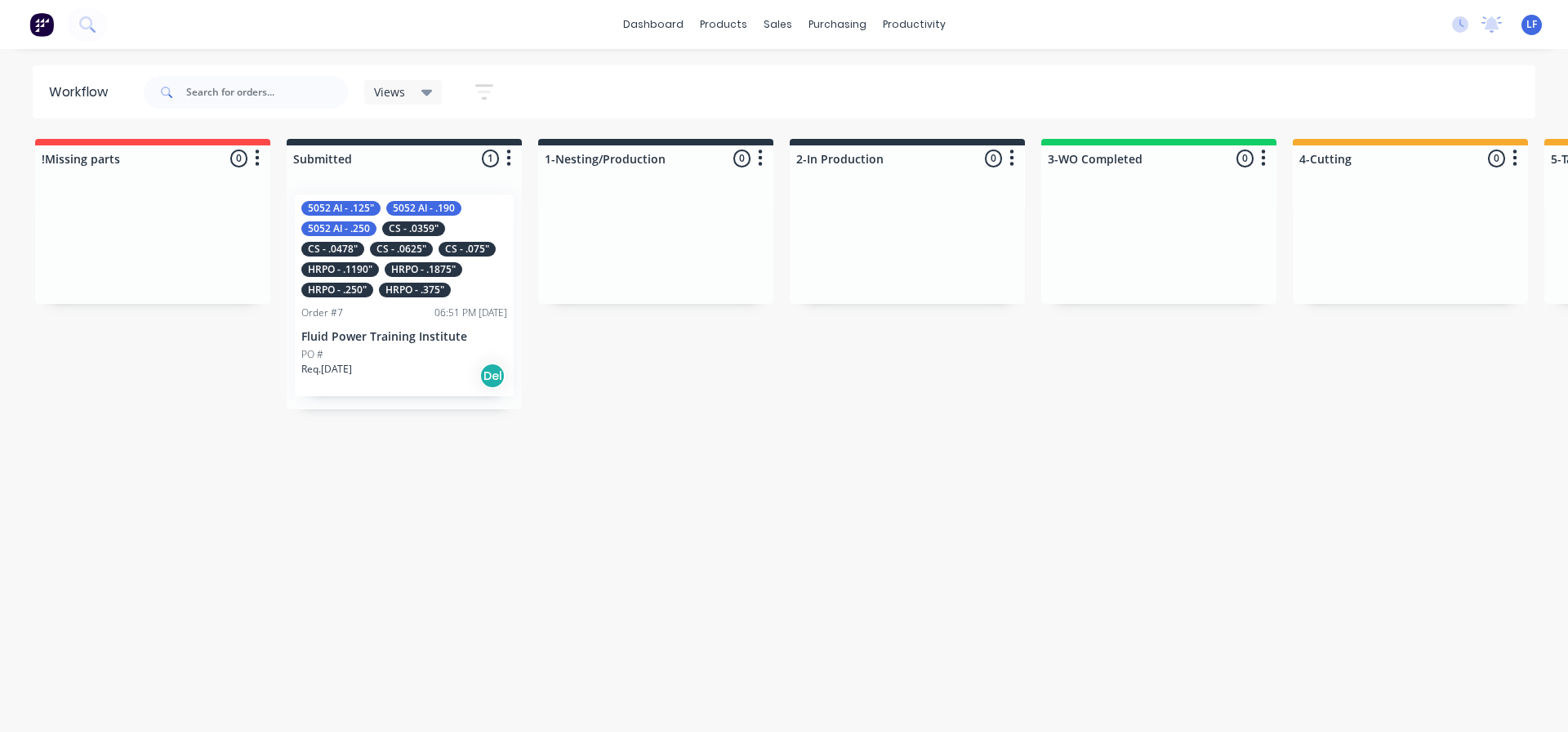
click at [484, 91] on icon "button" at bounding box center [484, 92] width 13 height 3
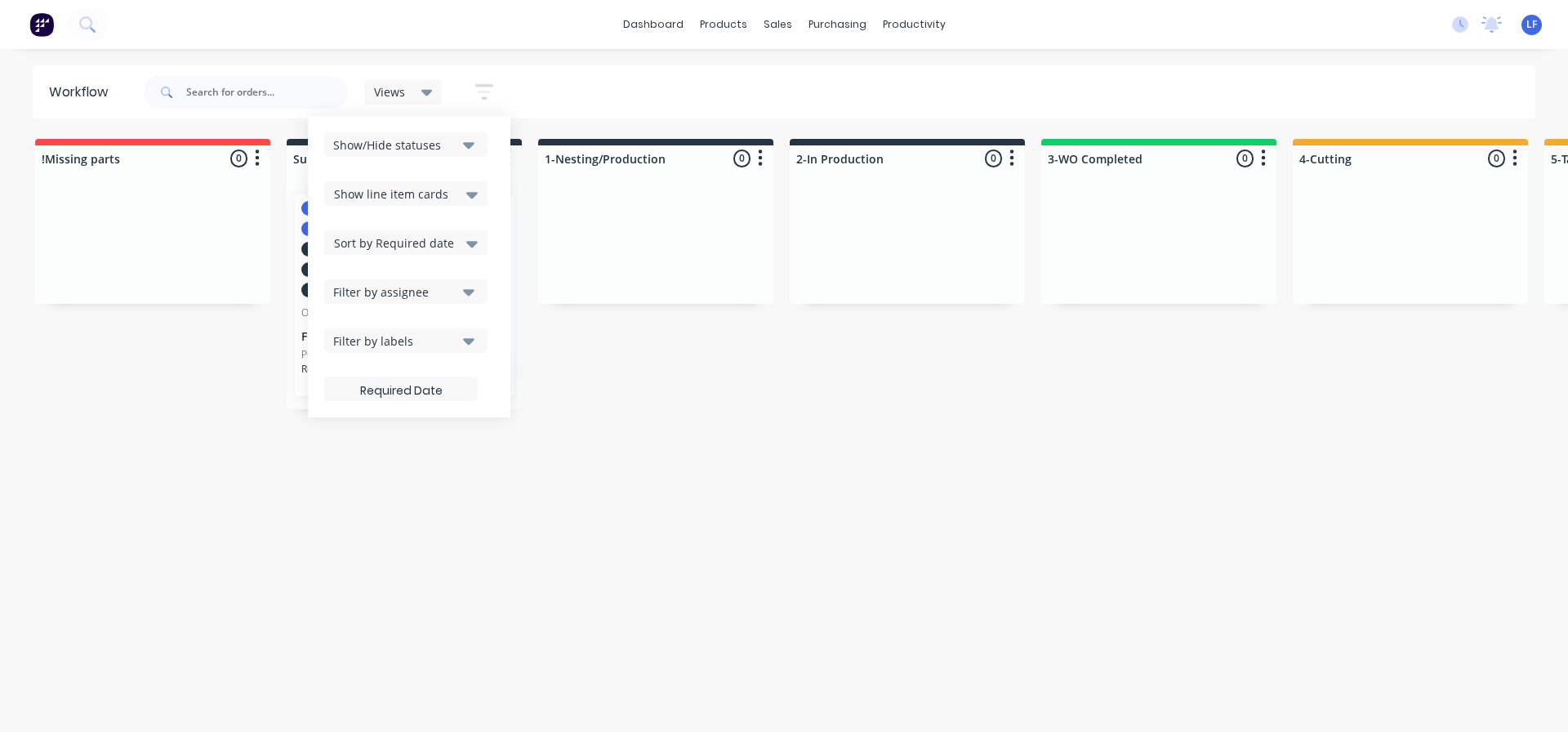
click at [416, 346] on div "Filter by labels" at bounding box center [394, 341] width 123 height 17
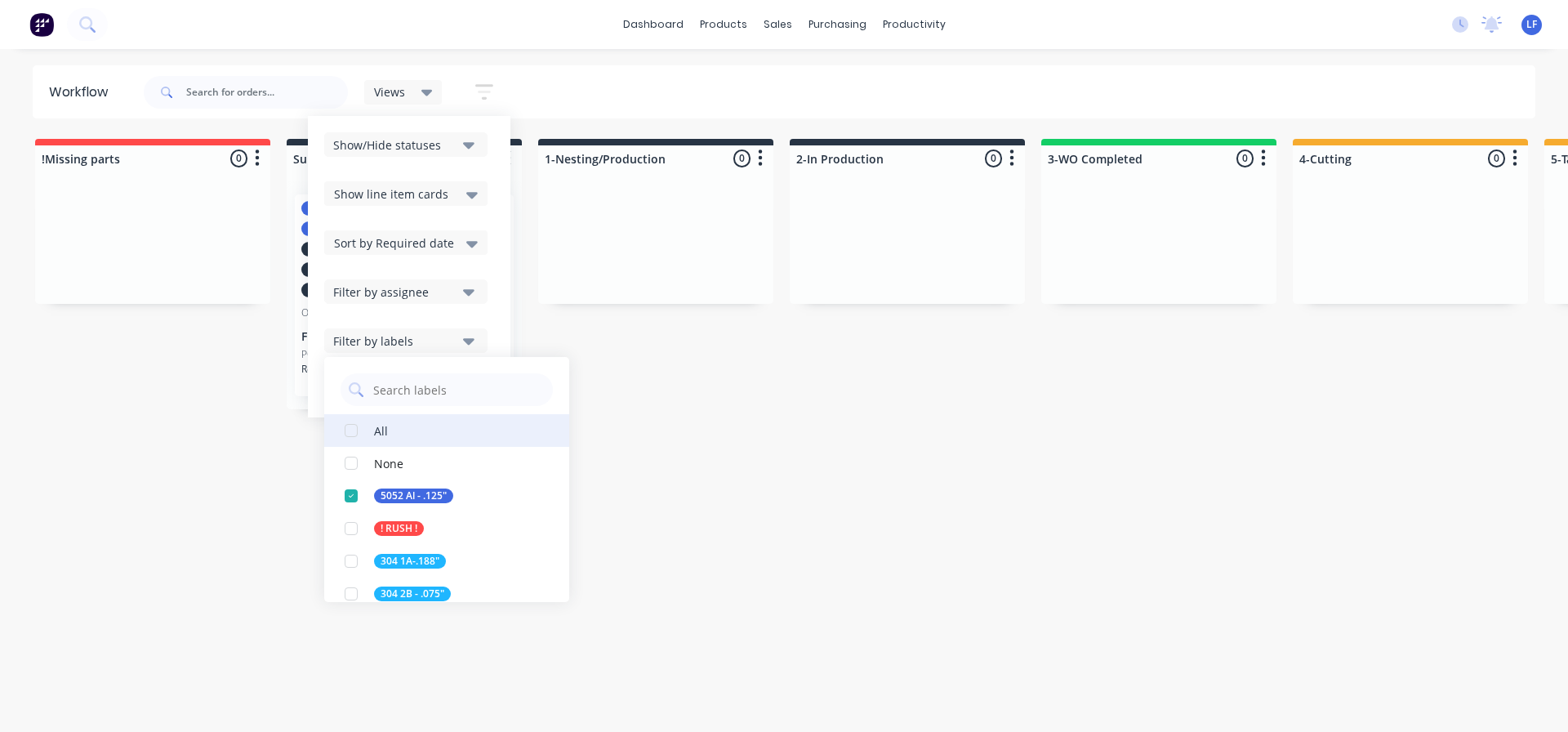
click at [347, 432] on div "button" at bounding box center [351, 430] width 33 height 33
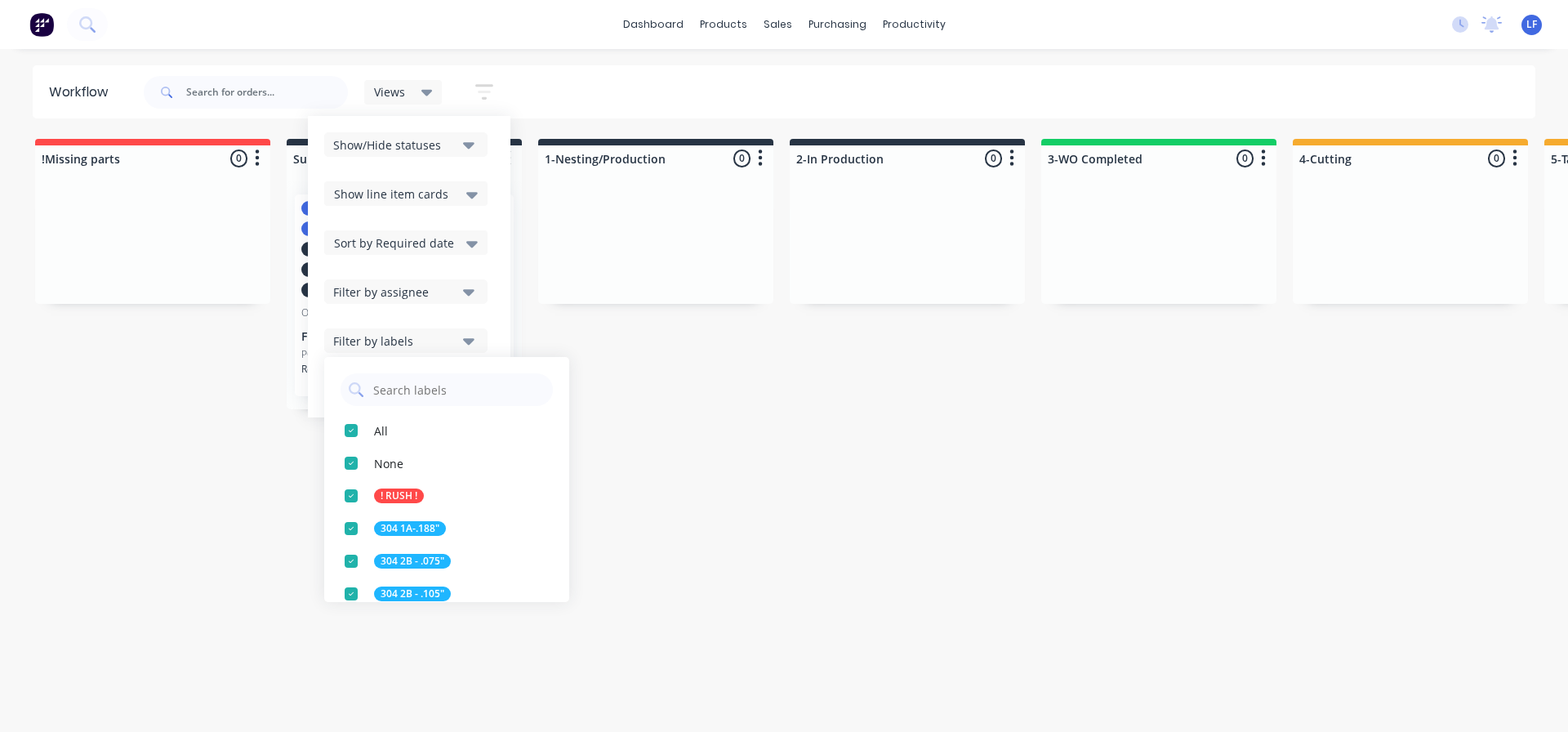
click at [666, 524] on div "Workflow Views Save new view None (Default) edit Show/Hide statuses Show line i…" at bounding box center [784, 382] width 1568 height 633
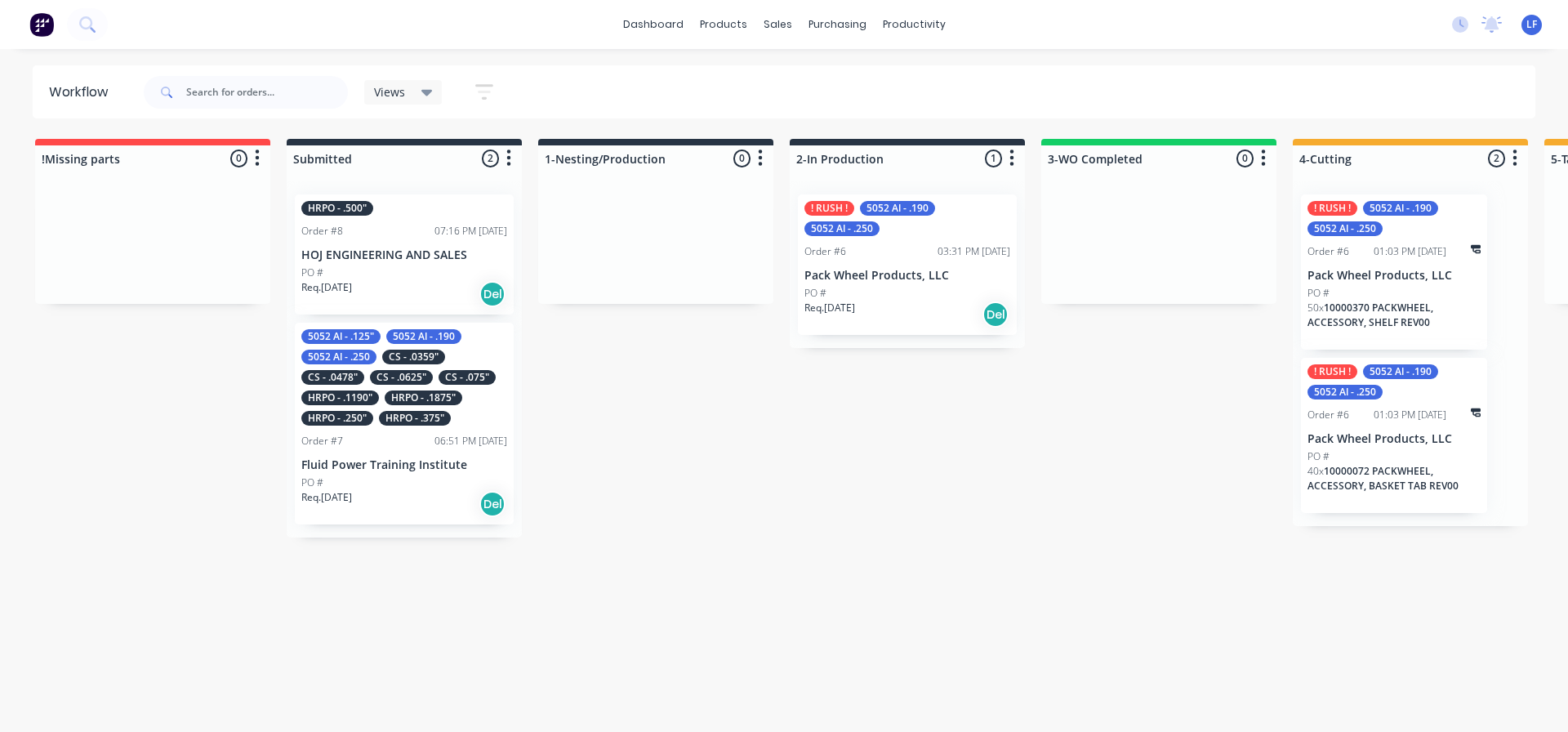
click at [426, 94] on icon at bounding box center [427, 93] width 11 height 7
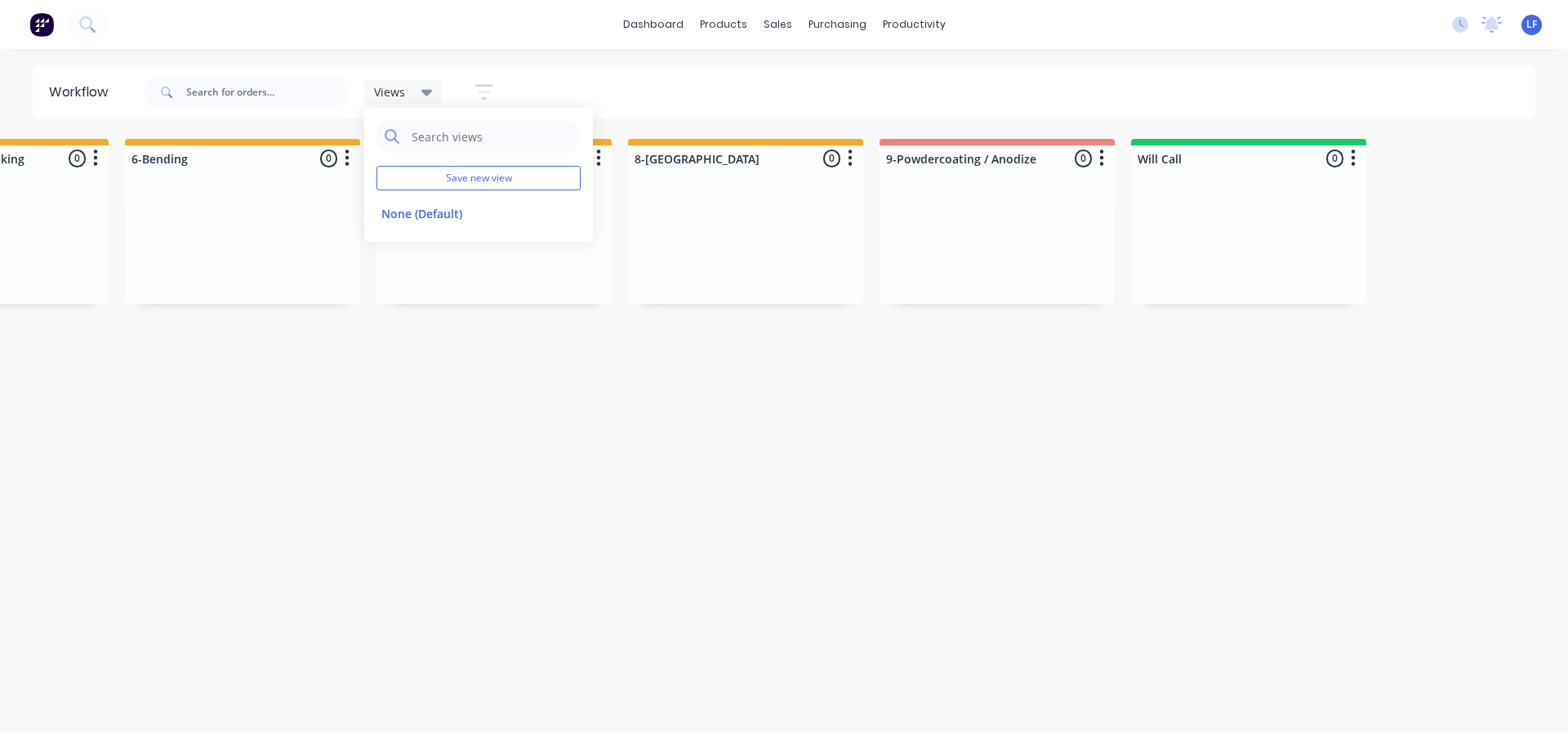
scroll to position [0, 1669]
click at [586, 398] on div "!Missing parts 0 Sort By Created date Required date Order number Customer name …" at bounding box center [35, 338] width 3433 height 399
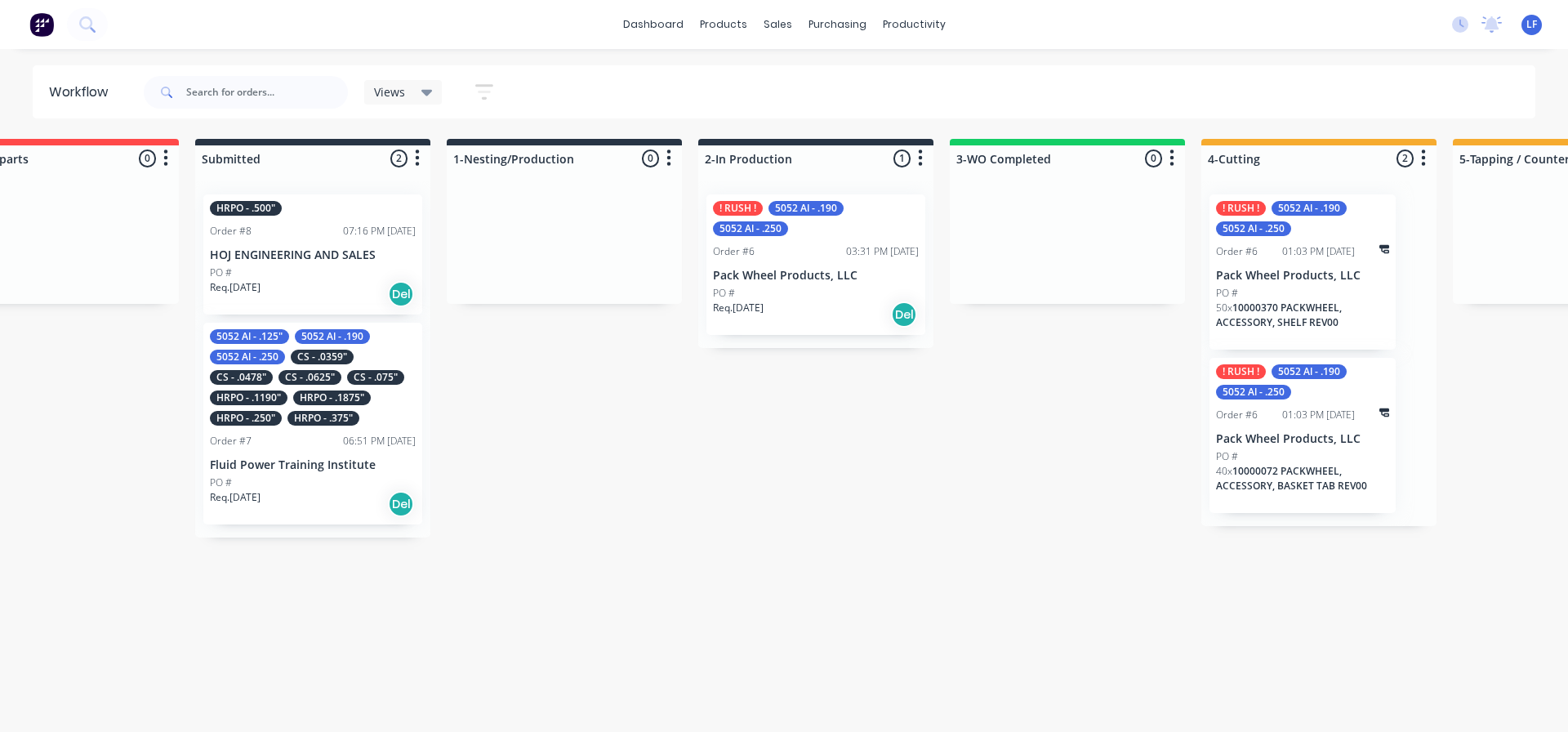
scroll to position [0, 79]
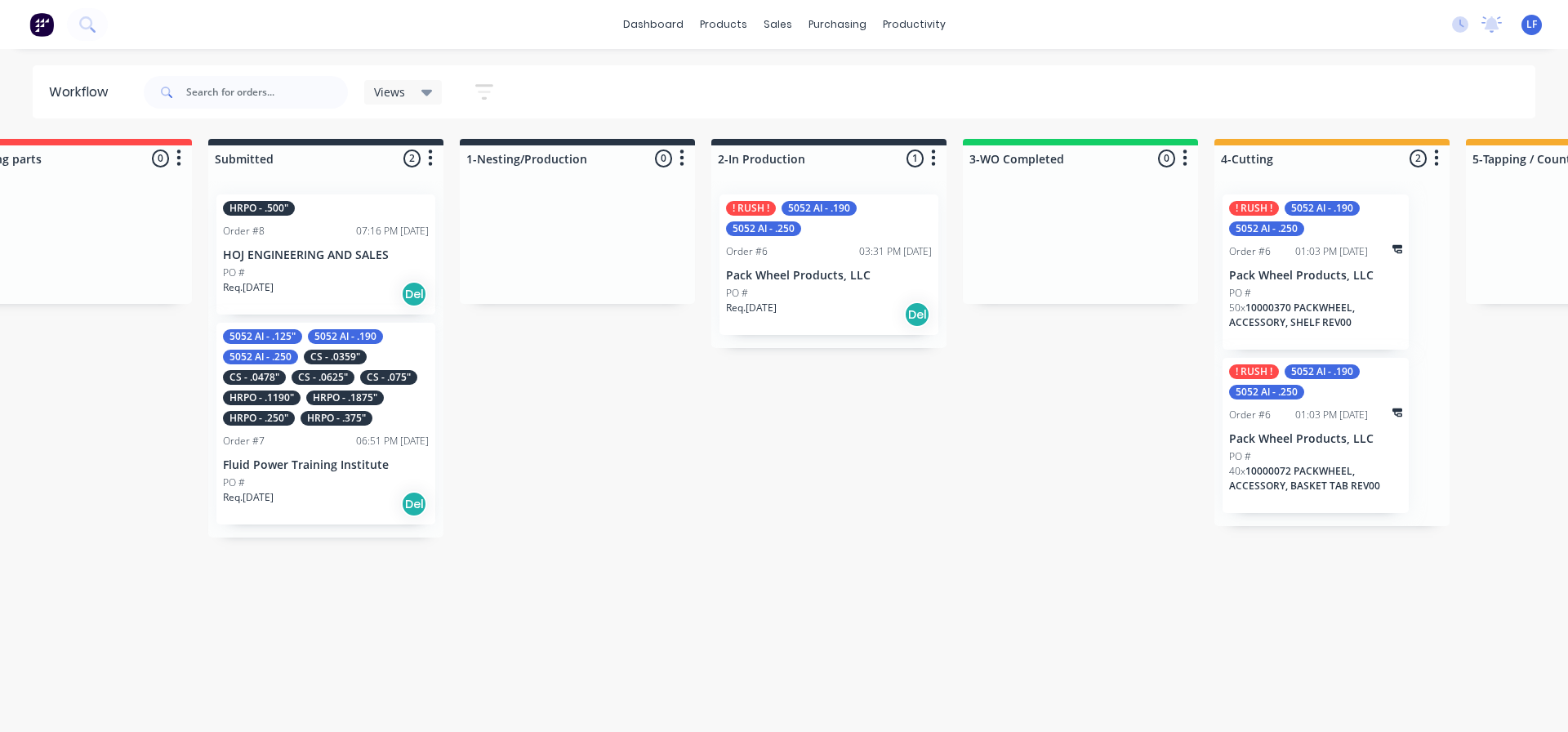
click at [332, 253] on p "HOJ ENGINEERING AND SALES" at bounding box center [326, 255] width 206 height 14
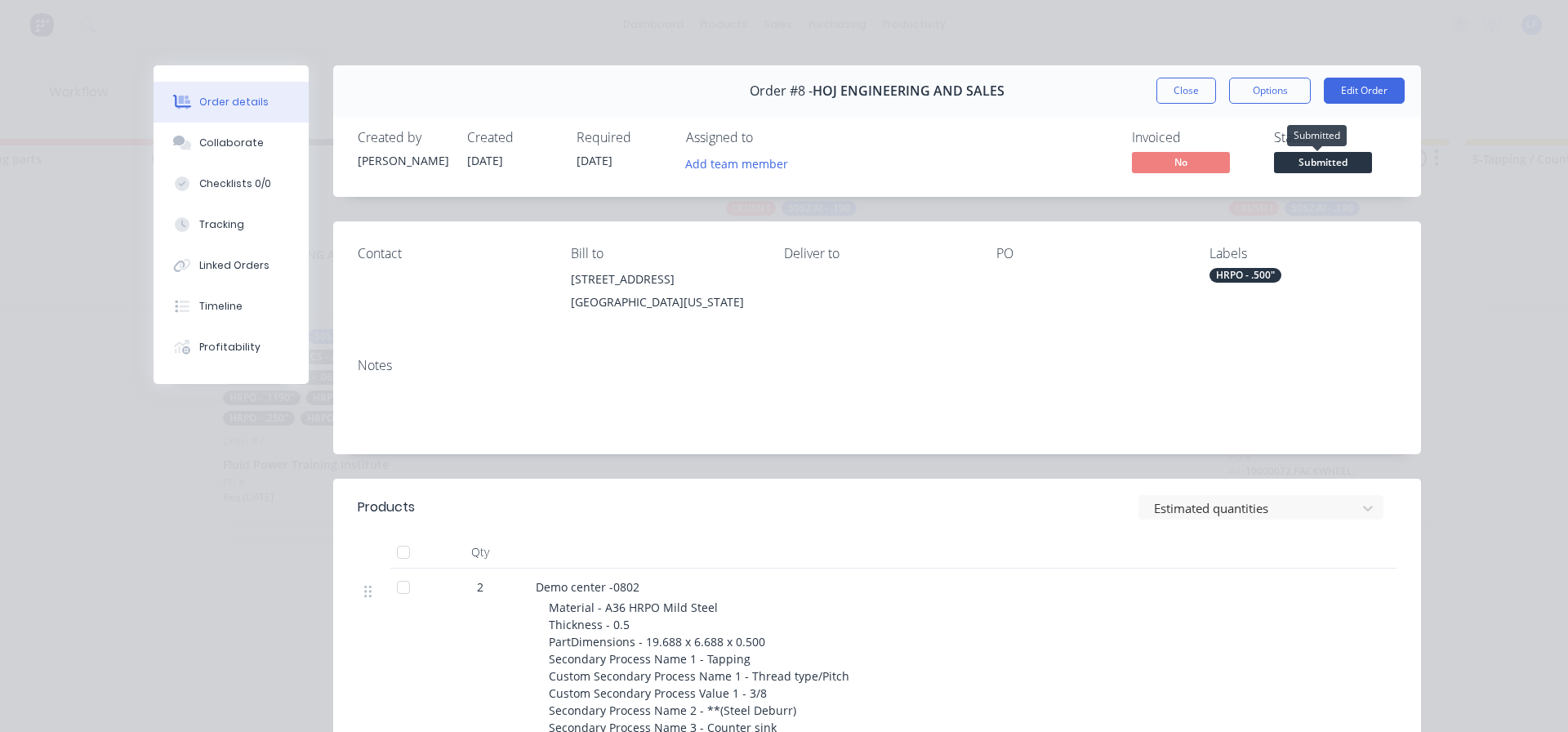
click at [1302, 160] on span "Submitted" at bounding box center [1323, 162] width 98 height 21
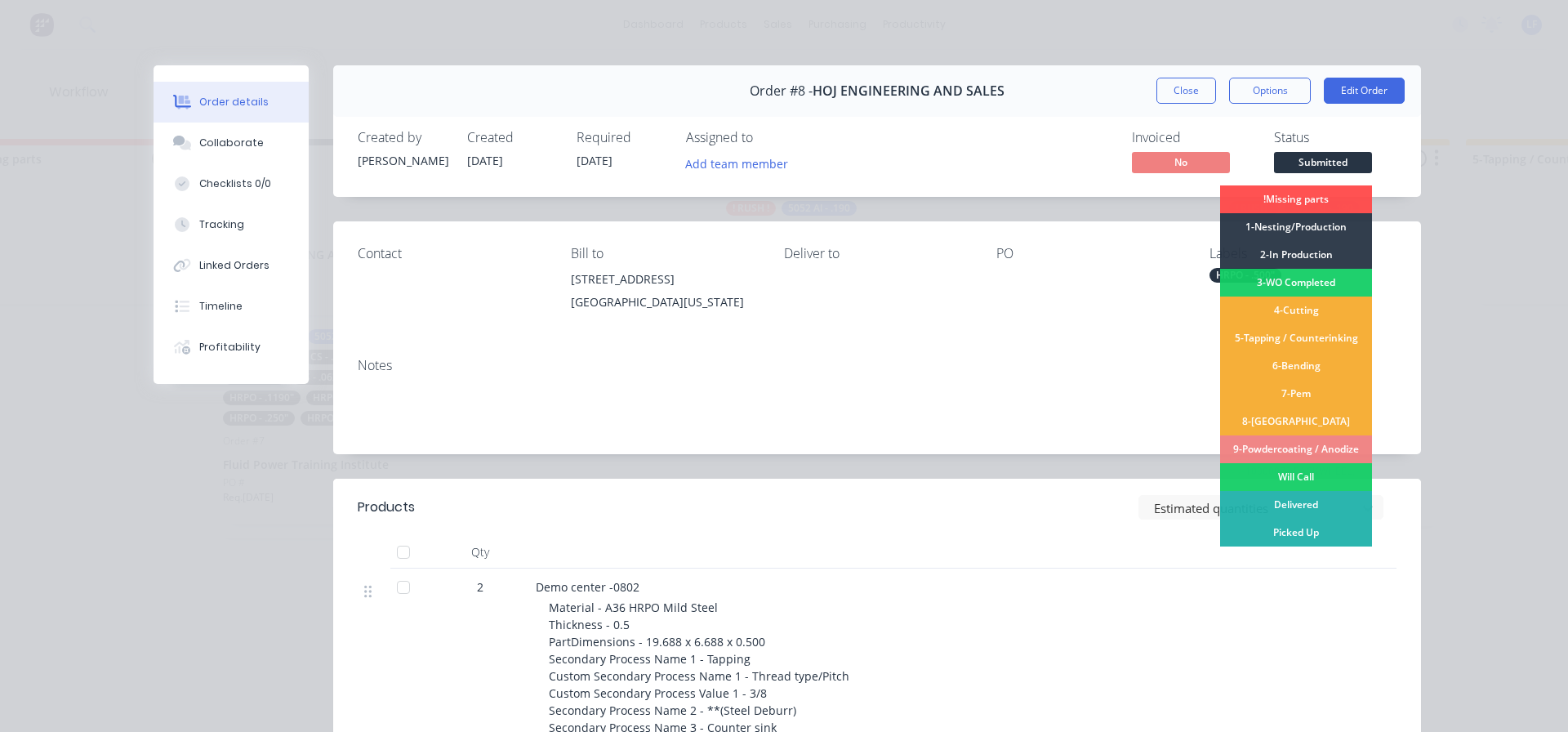
click at [1435, 427] on div "Order details Collaborate Checklists 0/0 Tracking Linked Orders Timeline Profit…" at bounding box center [784, 366] width 1568 height 732
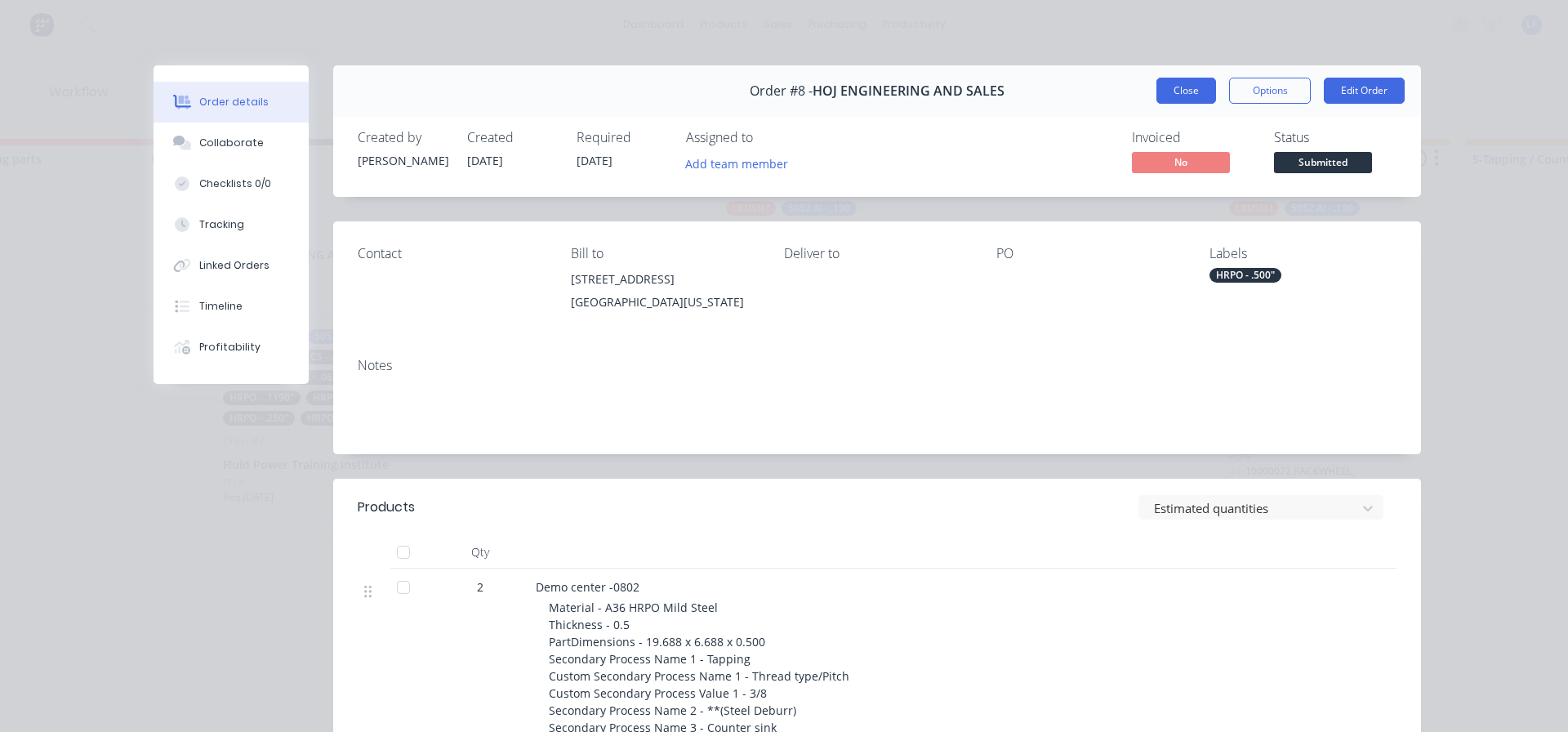
click at [1161, 88] on button "Close" at bounding box center [1186, 91] width 60 height 26
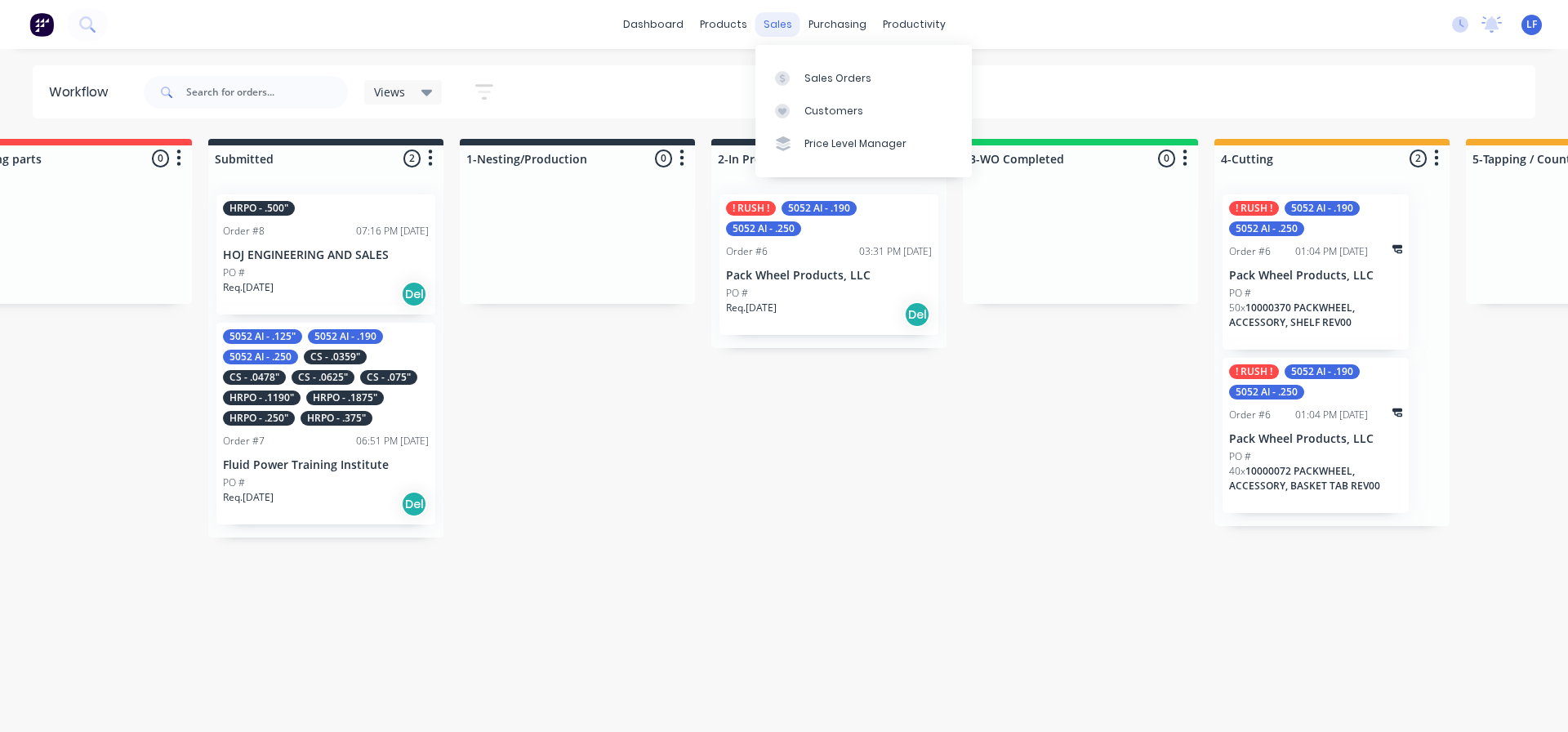
click at [769, 26] on div "sales" at bounding box center [778, 24] width 45 height 24
click at [823, 76] on div "Sales Orders" at bounding box center [837, 79] width 67 height 15
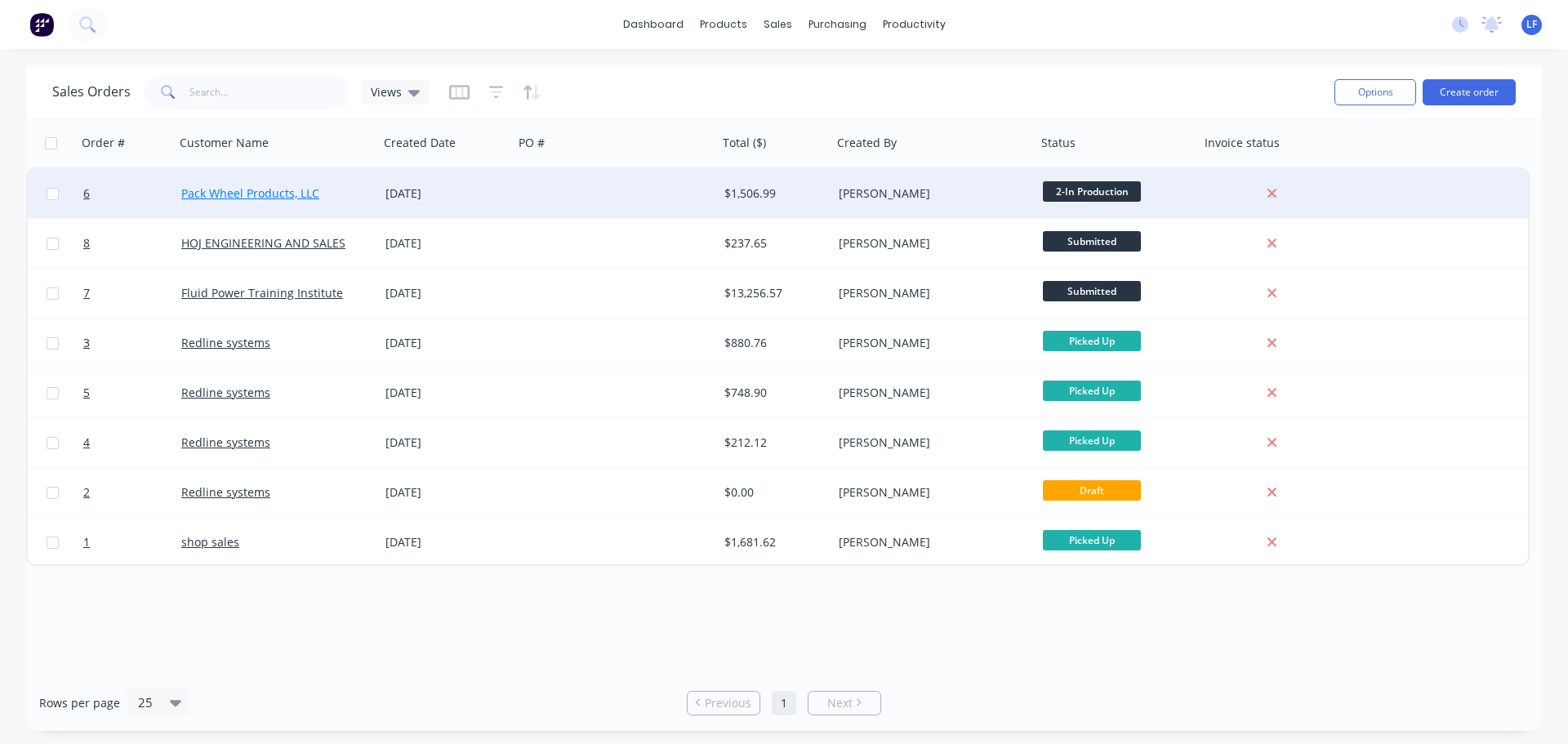
click at [254, 191] on link "Pack Wheel Products, LLC" at bounding box center [250, 193] width 138 height 16
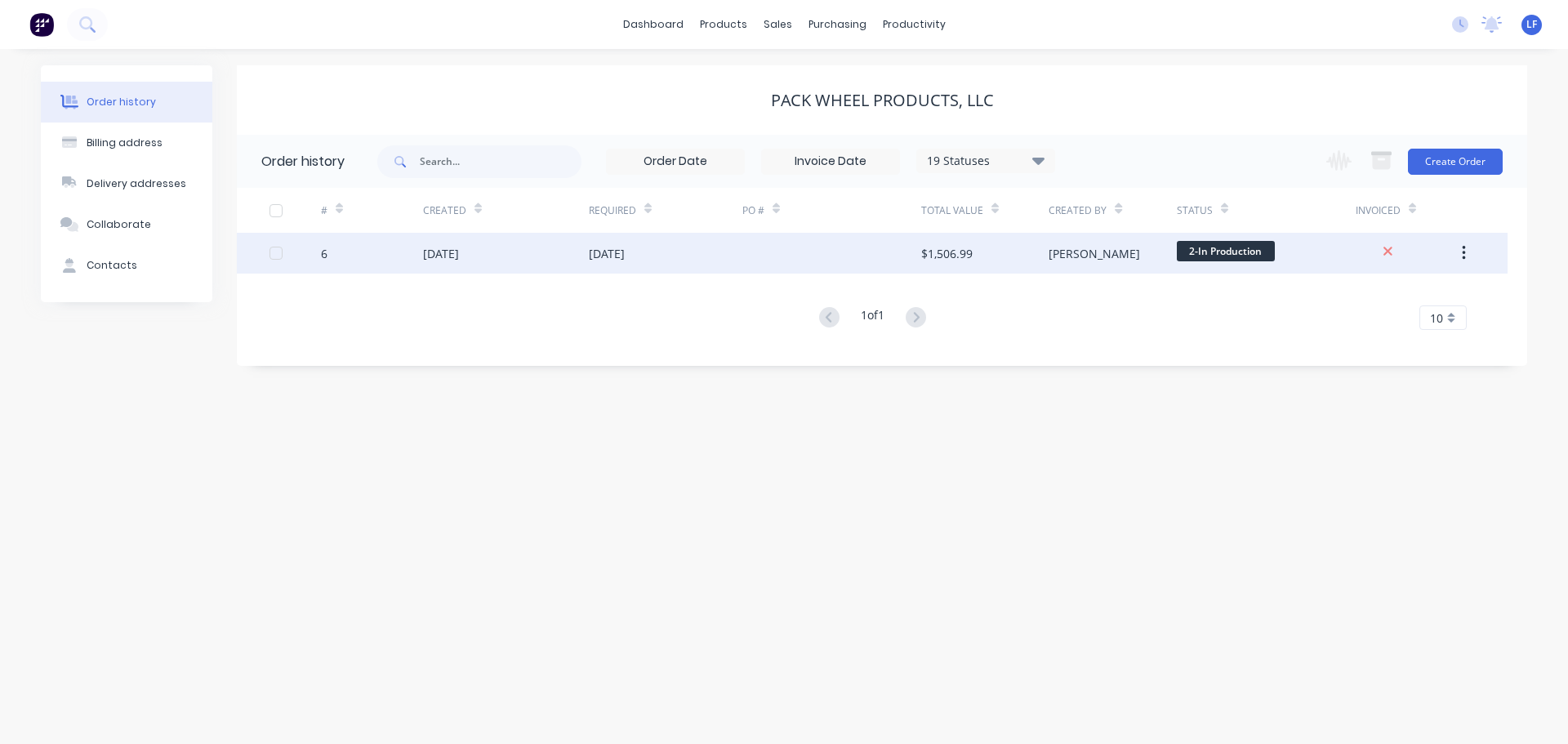
click at [449, 255] on div "[DATE]" at bounding box center [441, 253] width 36 height 17
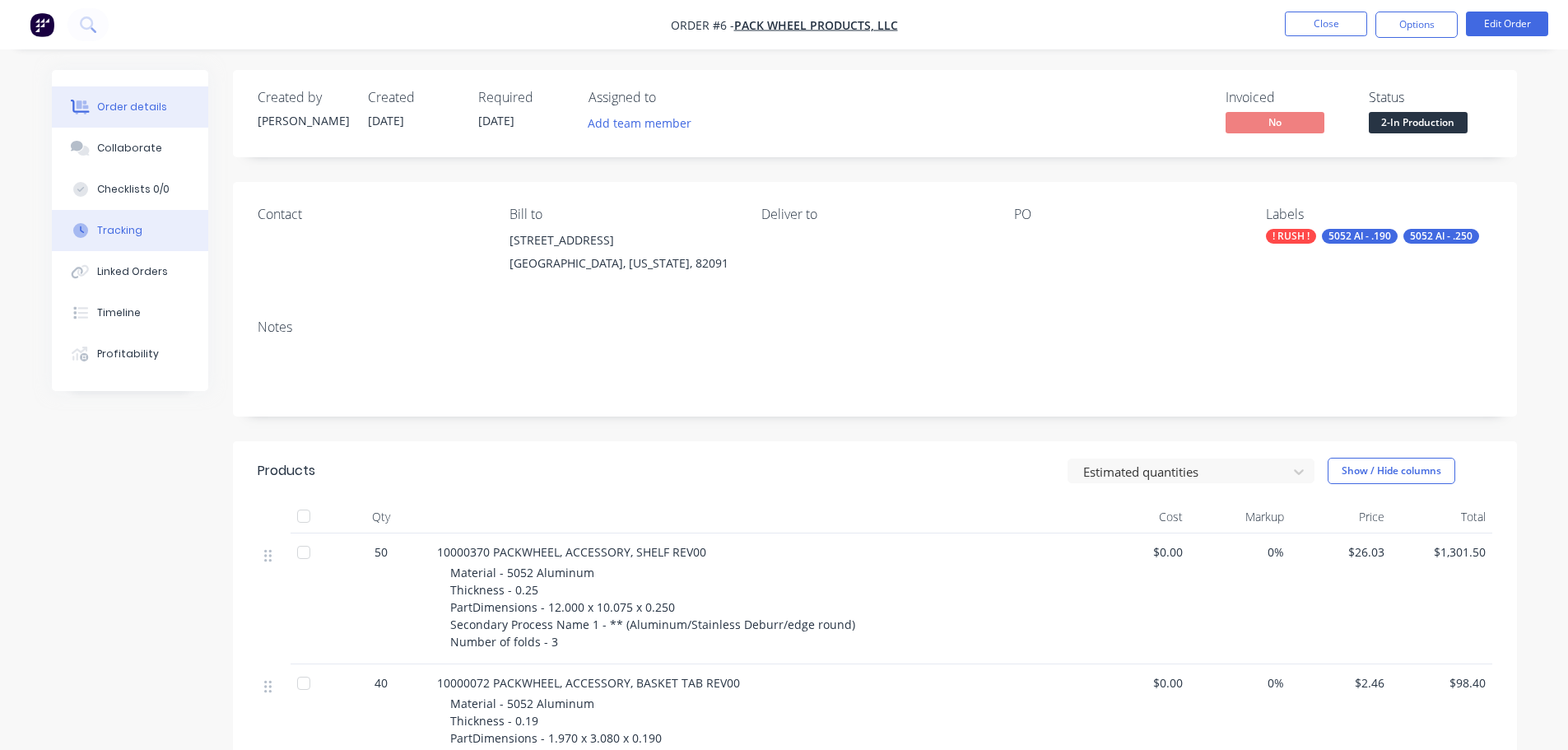
click at [121, 228] on div "Tracking" at bounding box center [120, 231] width 45 height 15
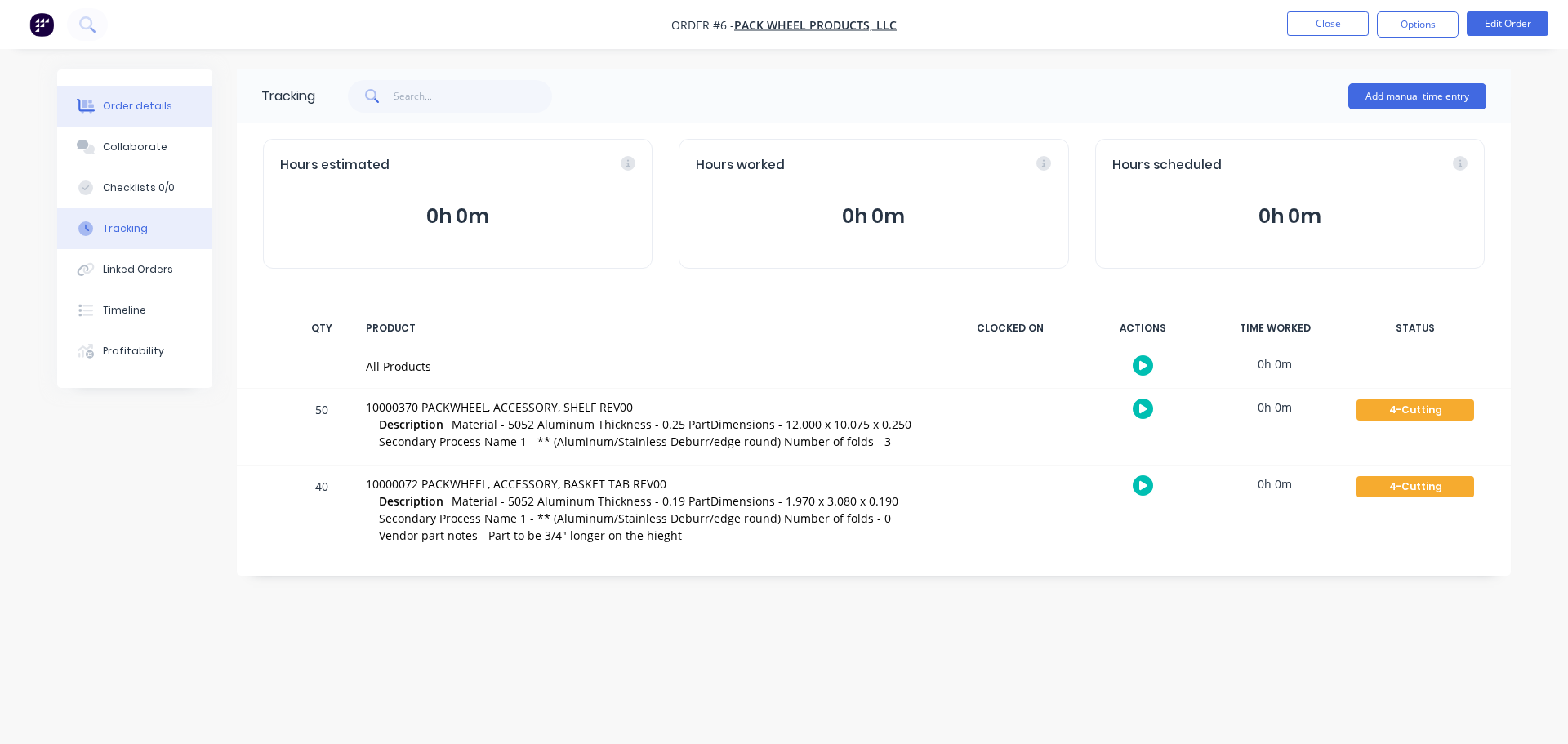
click at [122, 106] on div "Order details" at bounding box center [138, 106] width 69 height 15
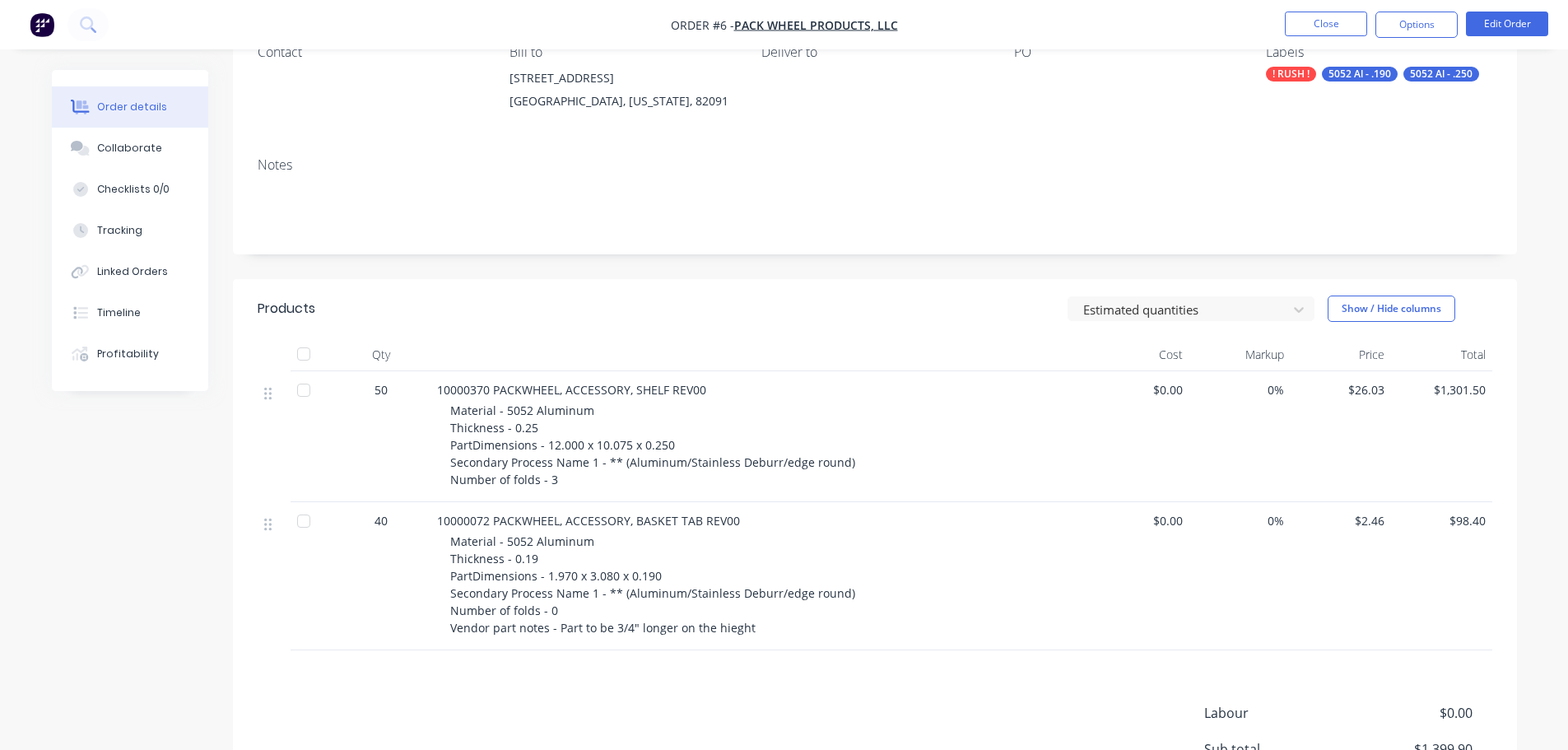
scroll to position [191, 0]
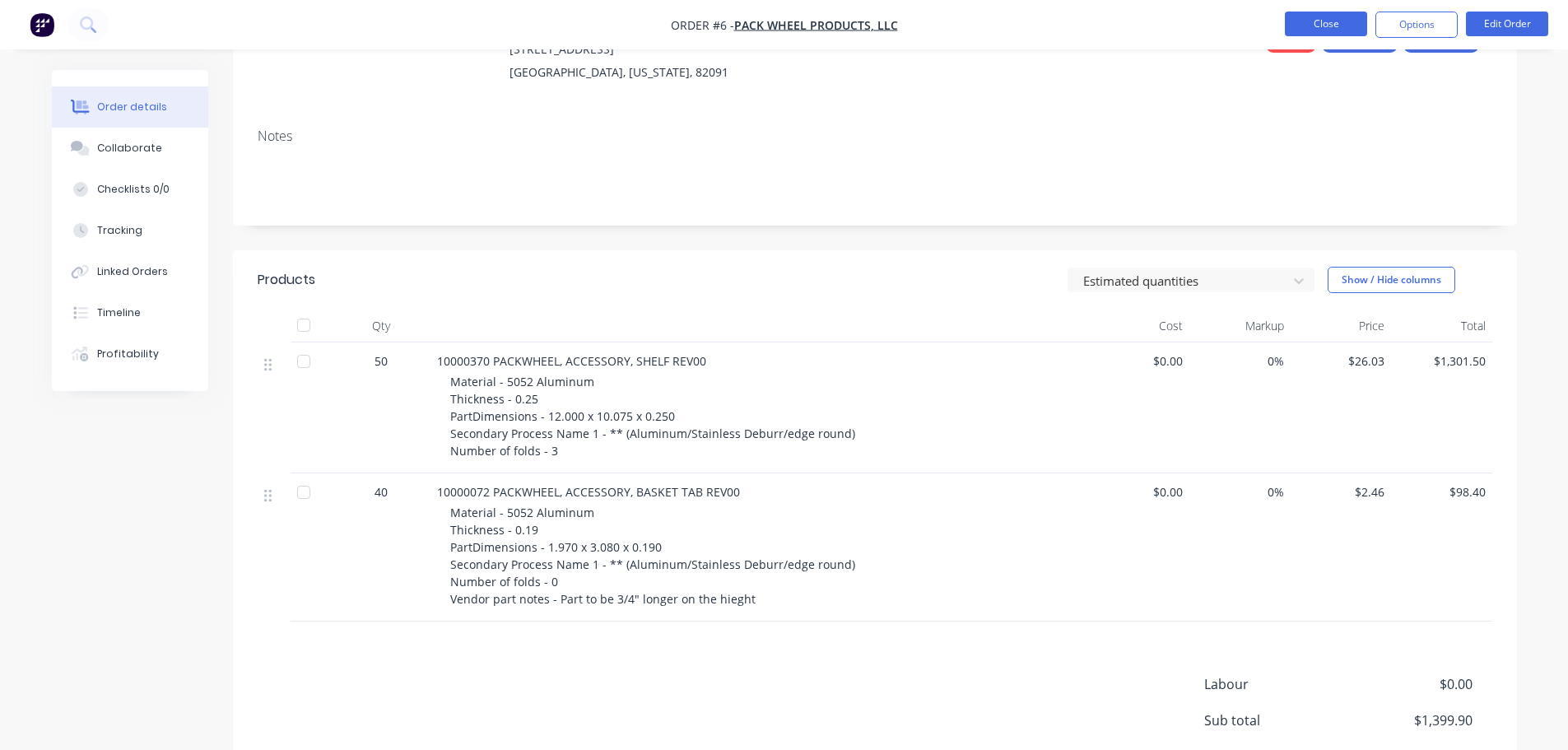
click at [1320, 22] on button "Close" at bounding box center [1325, 24] width 82 height 25
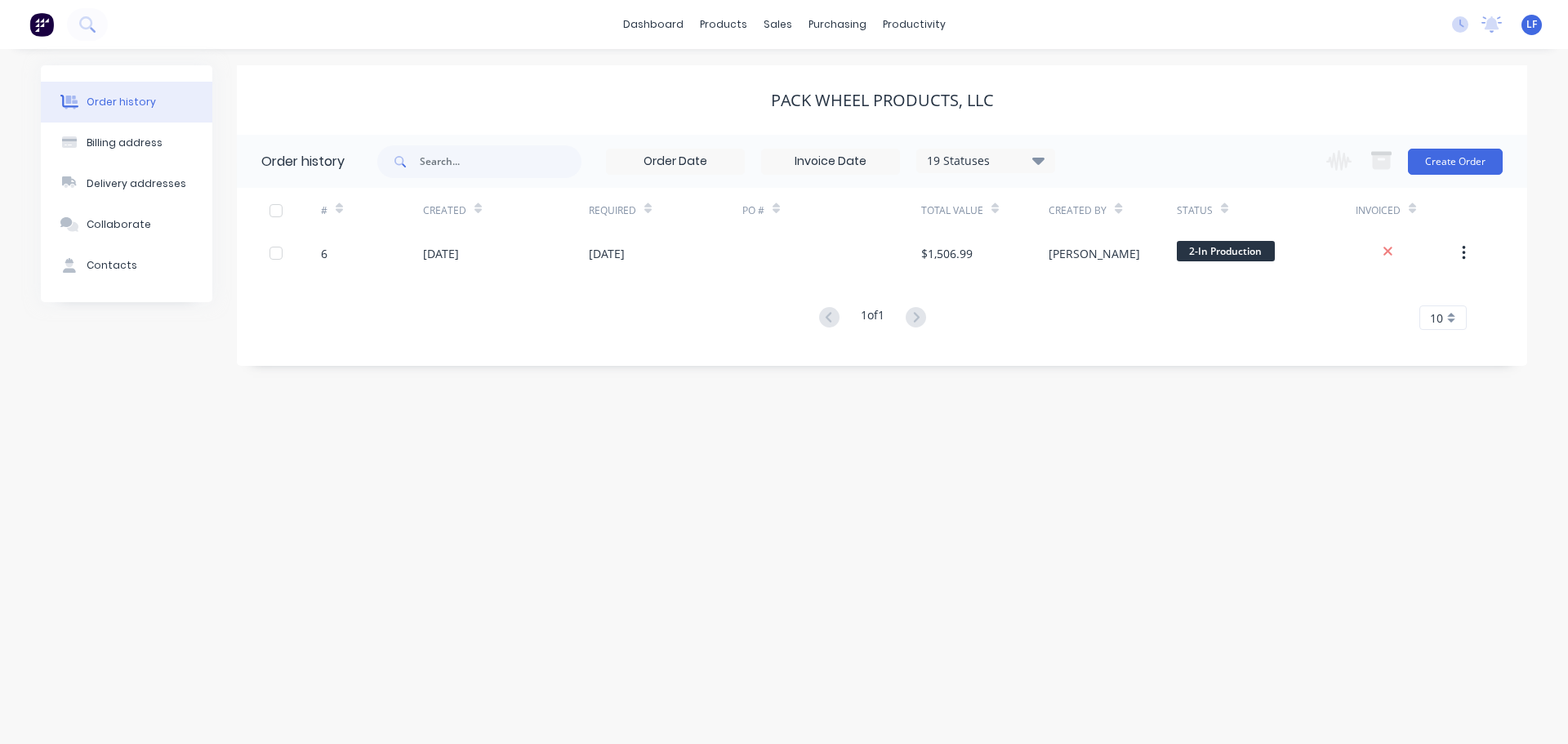
click at [114, 99] on div "Order history" at bounding box center [121, 102] width 69 height 15
click at [918, 75] on div "Workflow" at bounding box center [942, 79] width 49 height 15
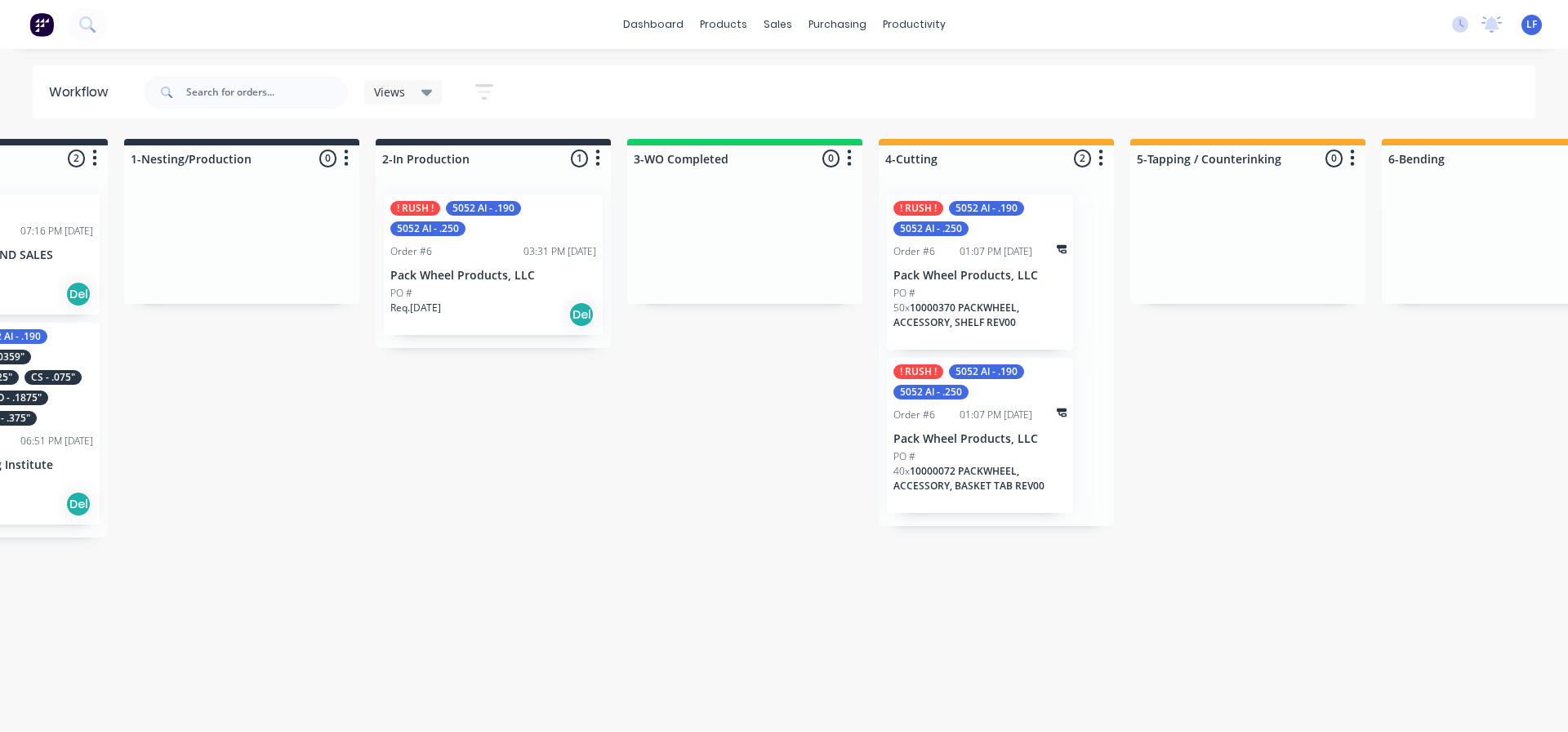
scroll to position [0, 406]
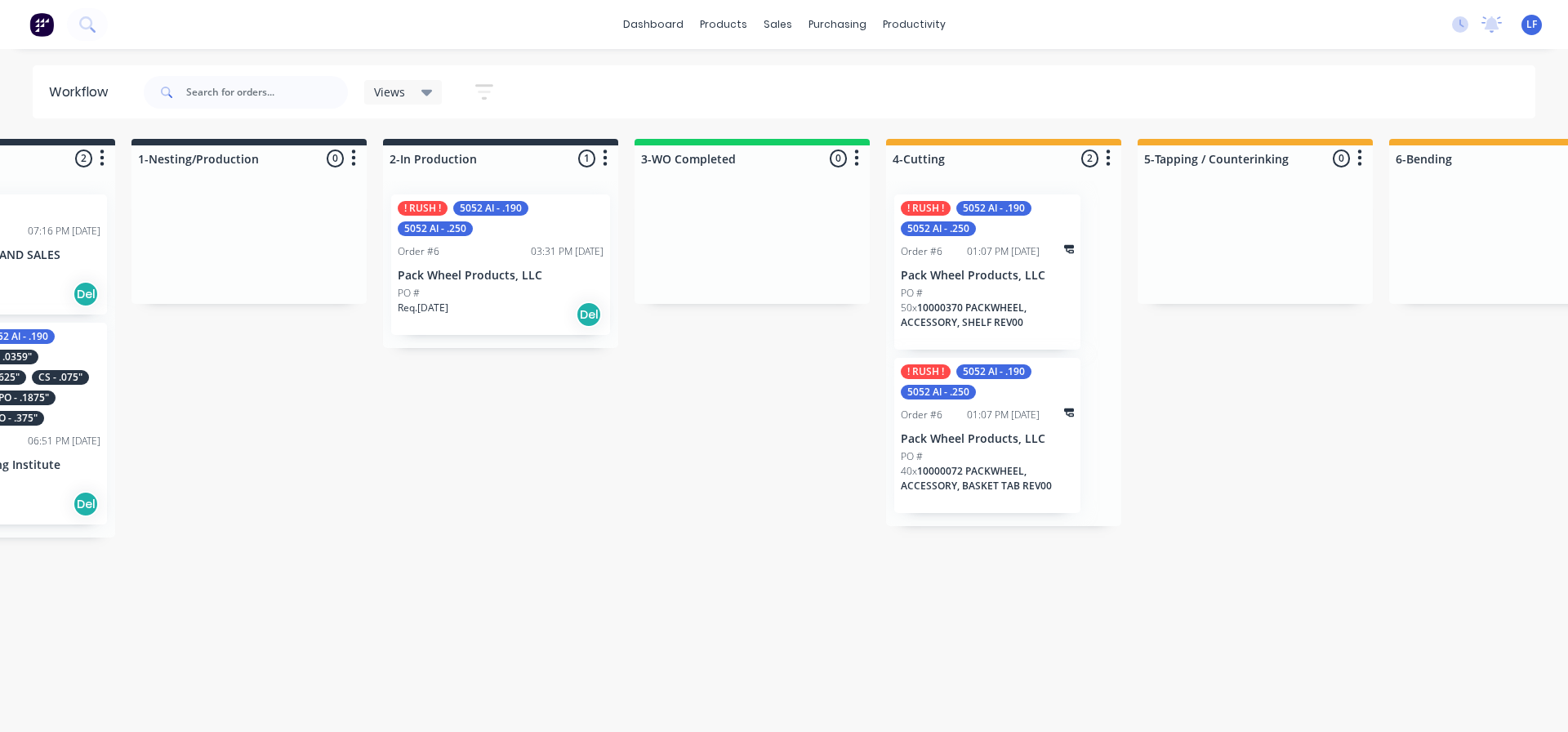
click at [477, 186] on div "! RUSH ! 5052 Al - .190 5052 Al - .250 Order #6 03:31 PM [DATE] Pack Wheel Prod…" at bounding box center [500, 265] width 236 height 167
click at [480, 286] on div "PO #" at bounding box center [500, 294] width 206 height 15
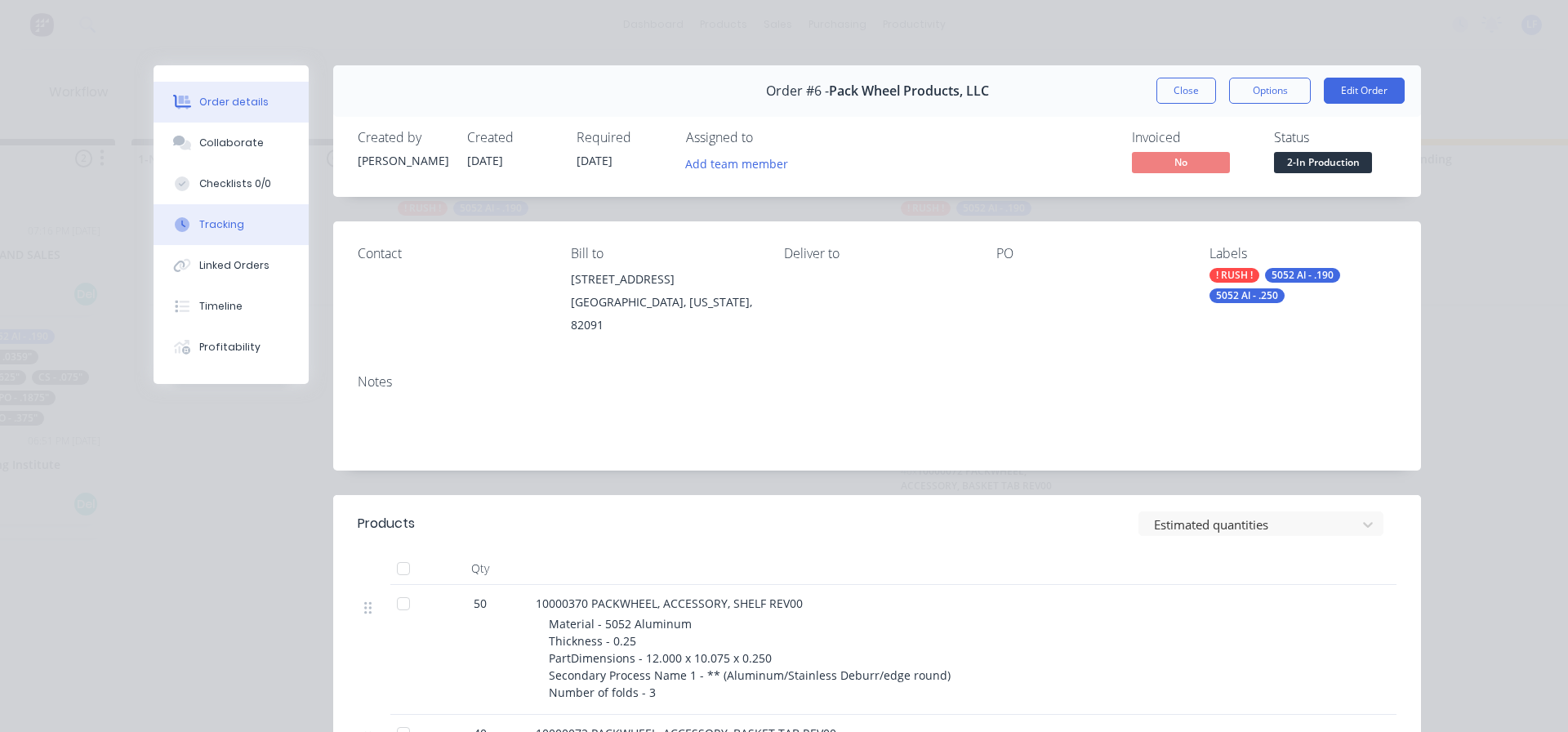
drag, startPoint x: 197, startPoint y: 223, endPoint x: 207, endPoint y: 223, distance: 10.0
click at [199, 223] on div "Tracking" at bounding box center [221, 224] width 45 height 15
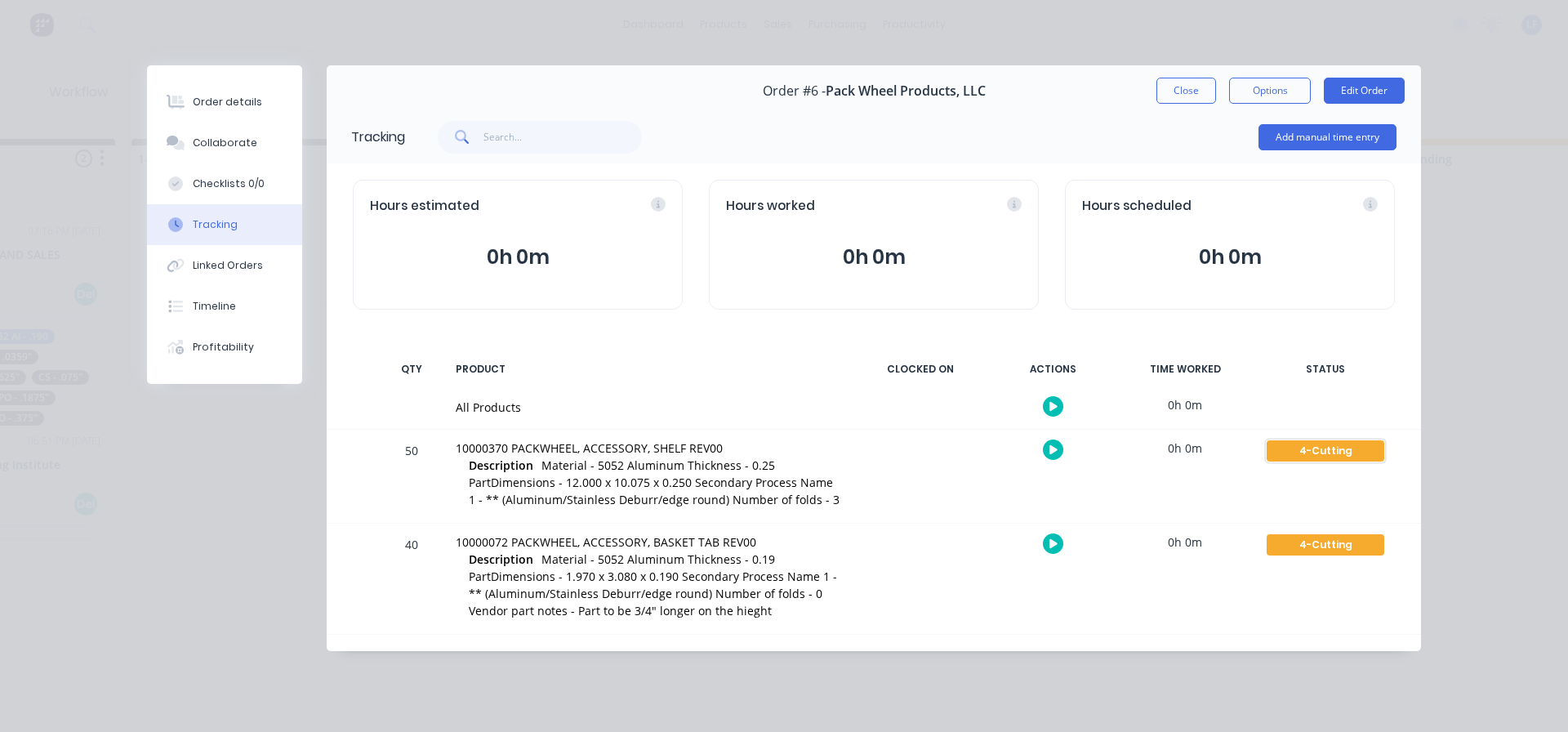
click at [1350, 453] on div "4-Cutting" at bounding box center [1325, 450] width 117 height 22
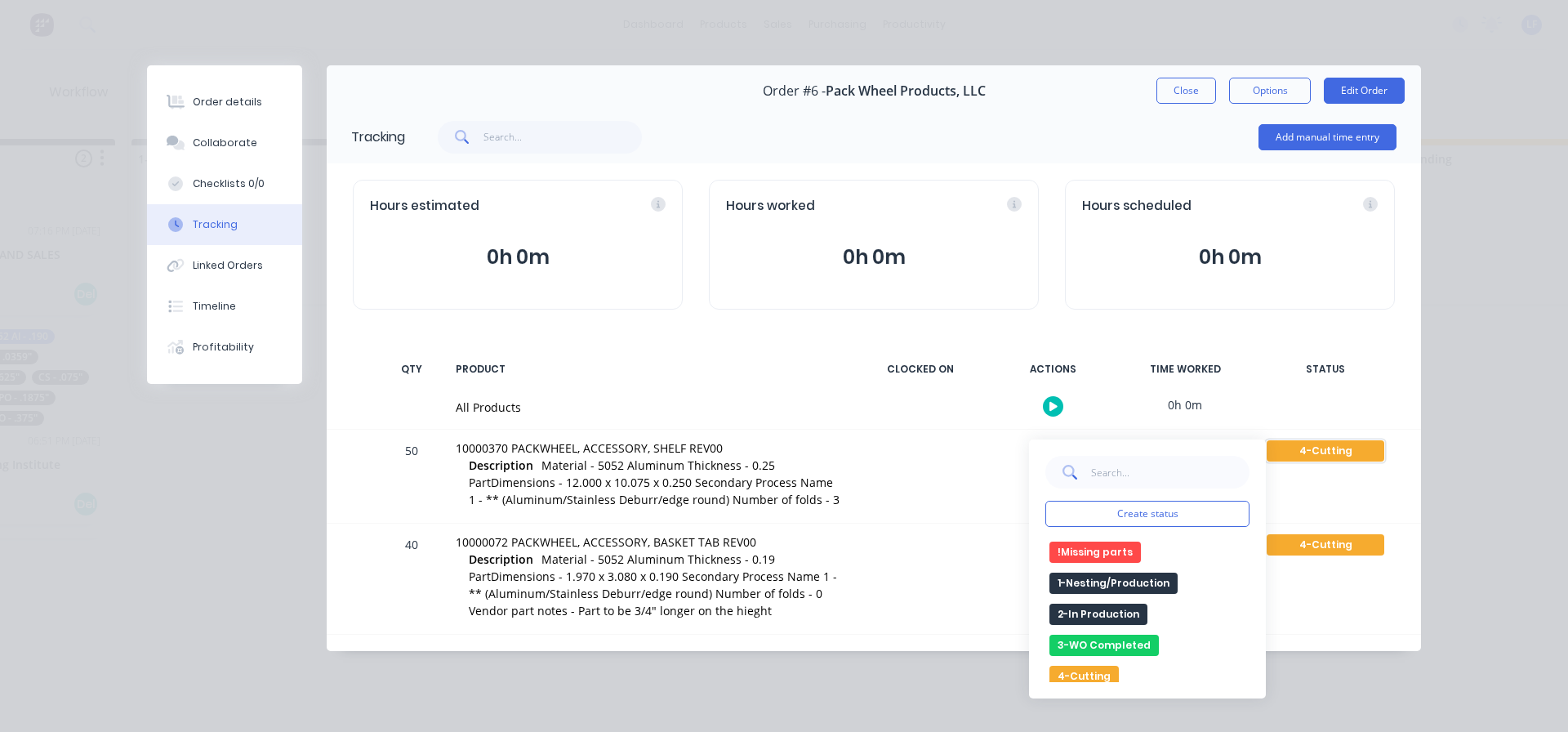
scroll to position [0, 0]
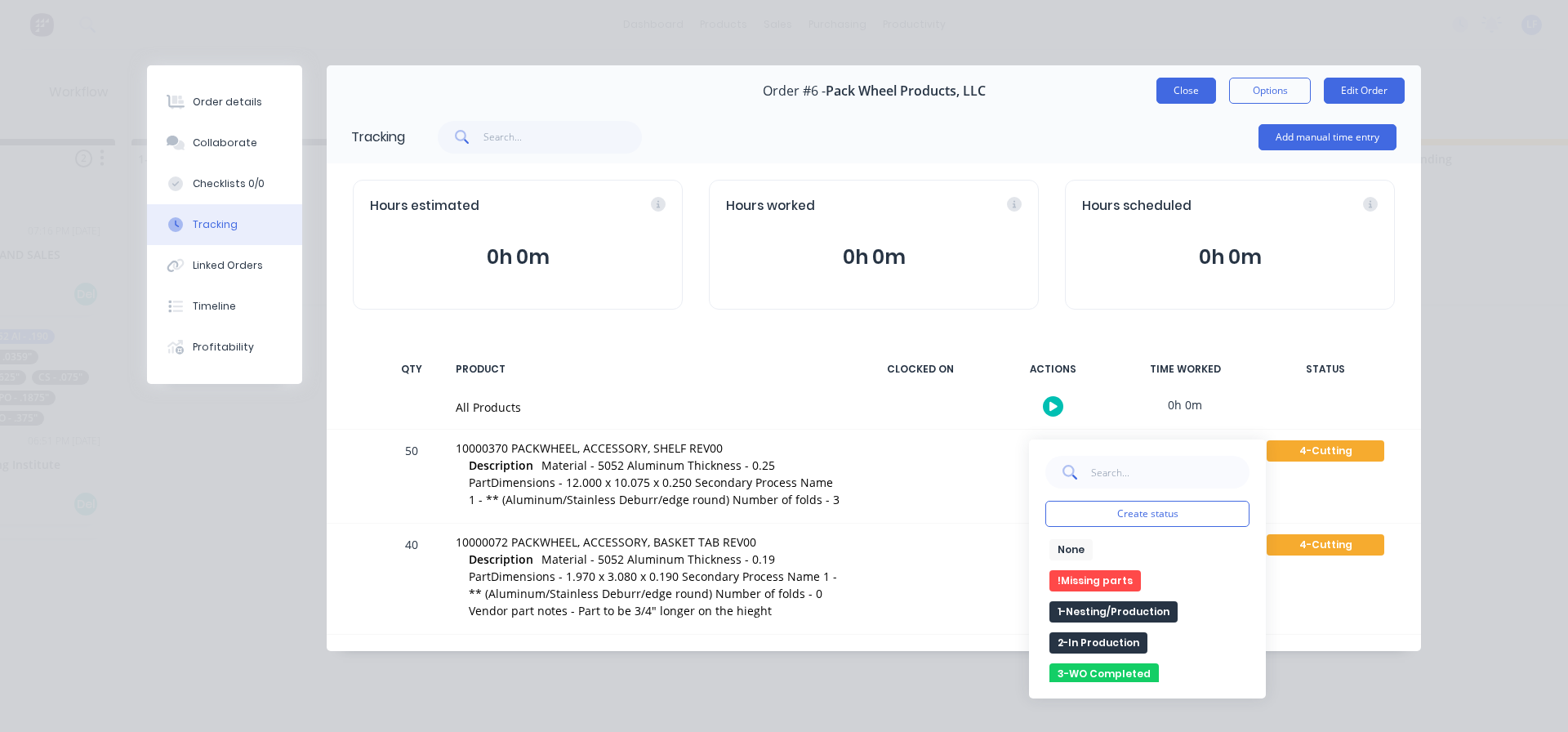
click at [1183, 91] on button "Close" at bounding box center [1186, 91] width 60 height 26
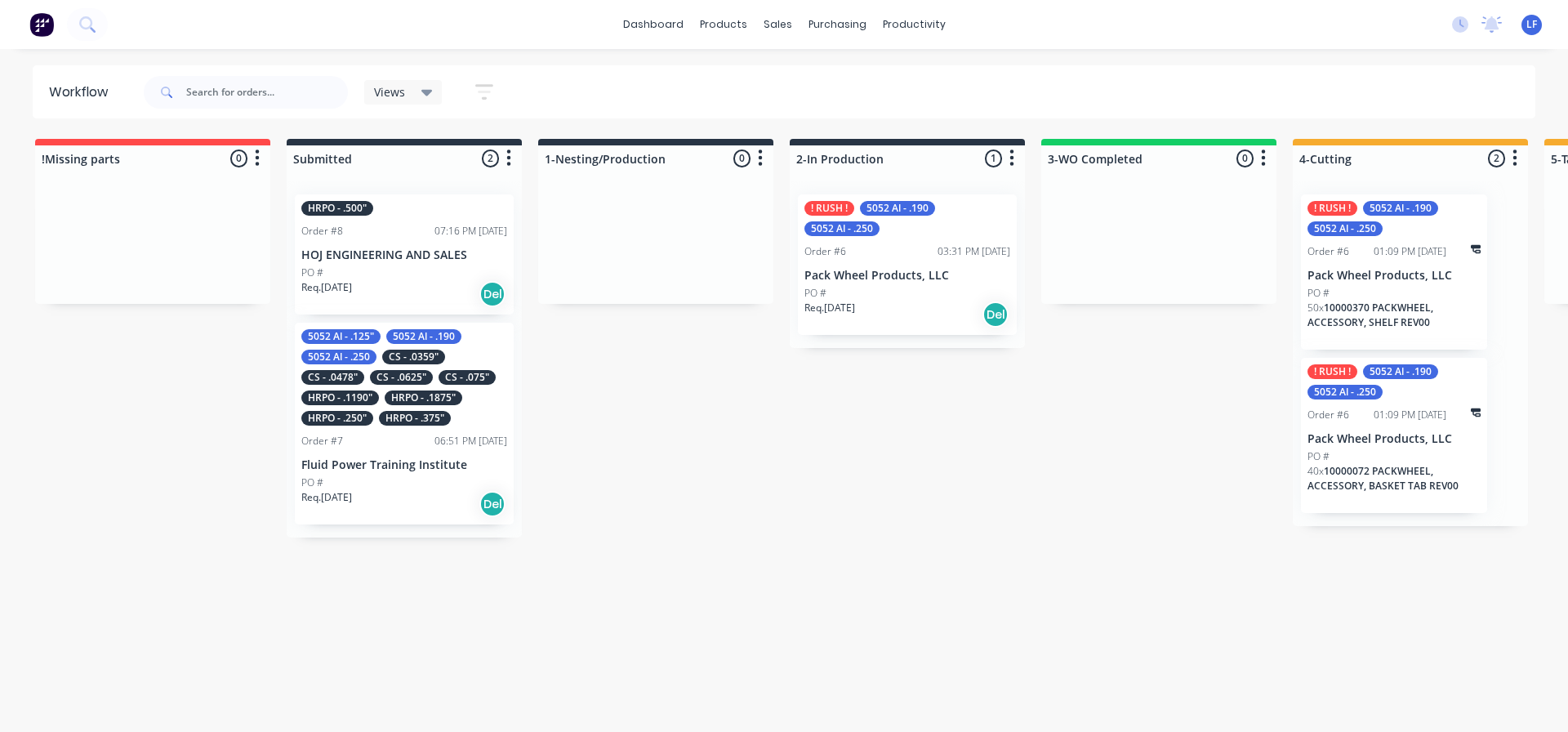
click at [377, 465] on p "Fluid Power Training Institute" at bounding box center [403, 465] width 206 height 14
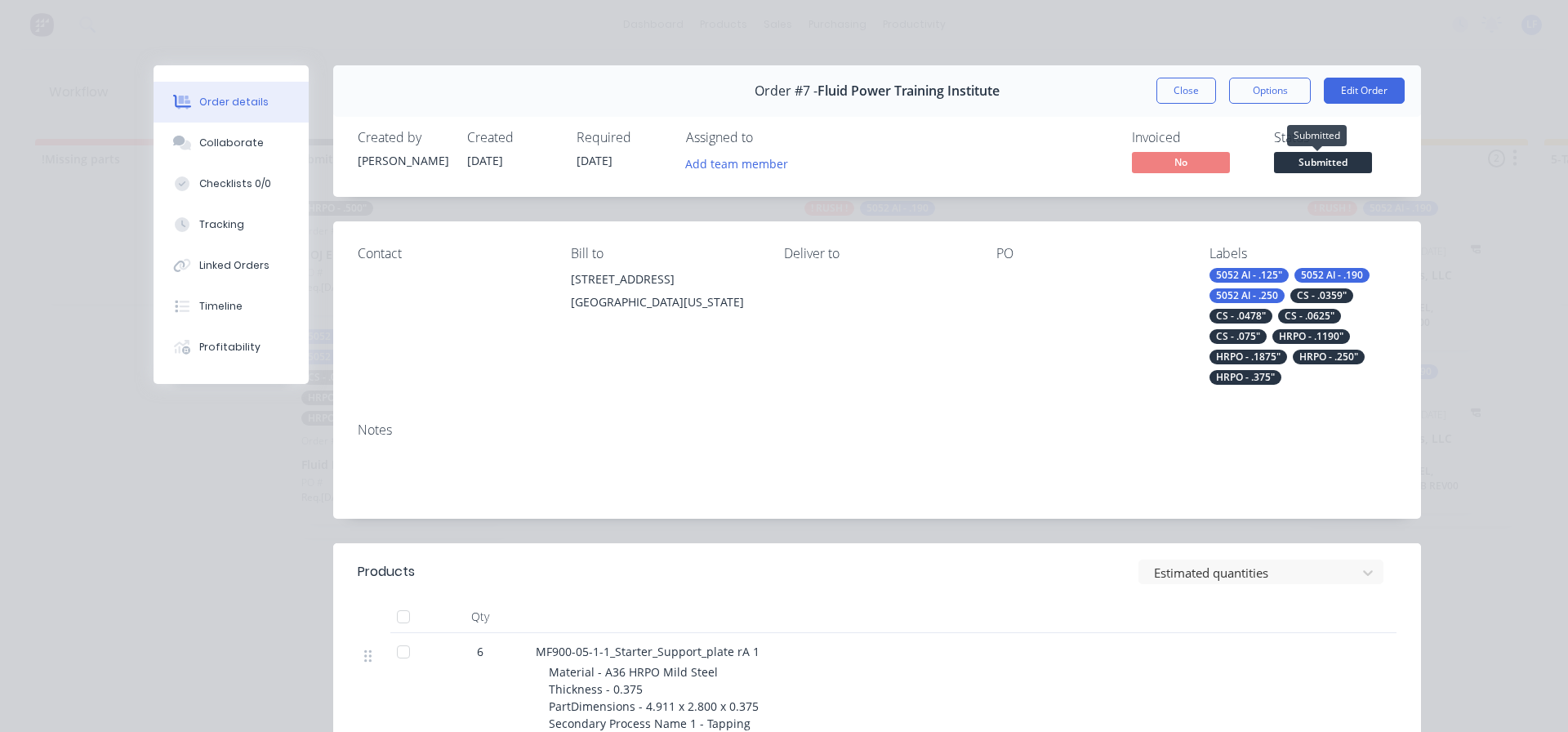
click at [1320, 159] on span "Submitted" at bounding box center [1323, 162] width 98 height 21
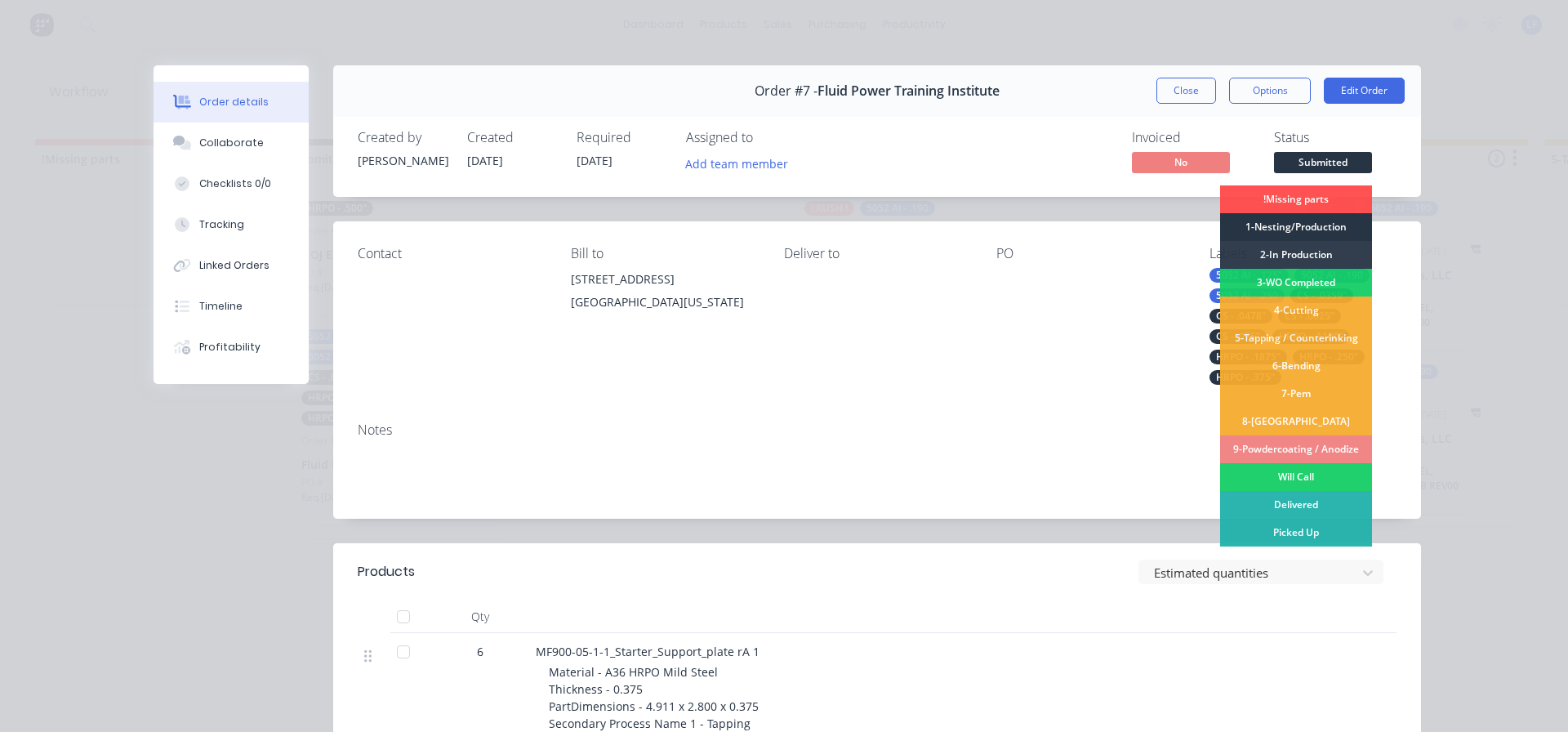
click at [1293, 223] on div "1-Nesting/Production" at bounding box center [1296, 227] width 152 height 28
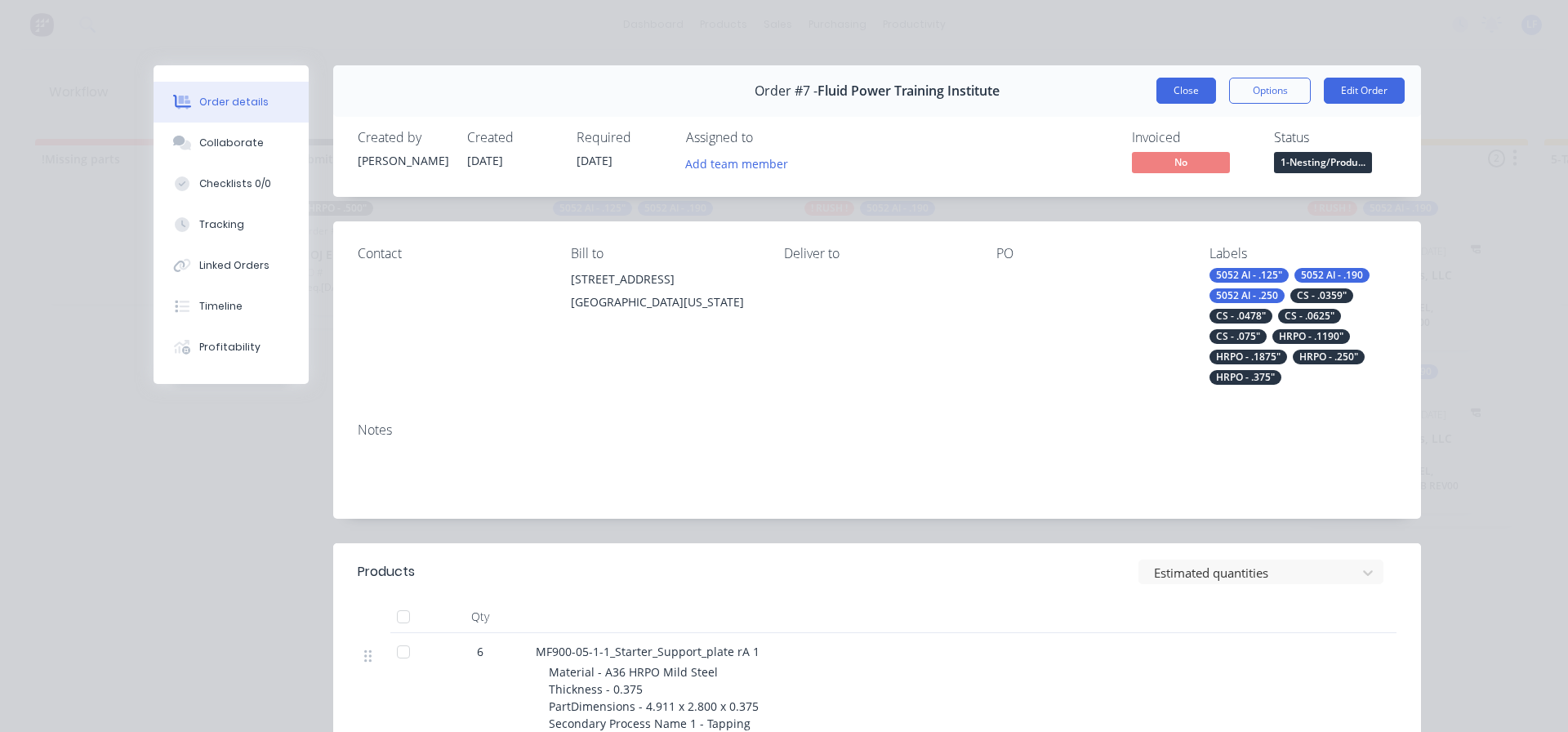
click at [1177, 97] on button "Close" at bounding box center [1186, 91] width 60 height 26
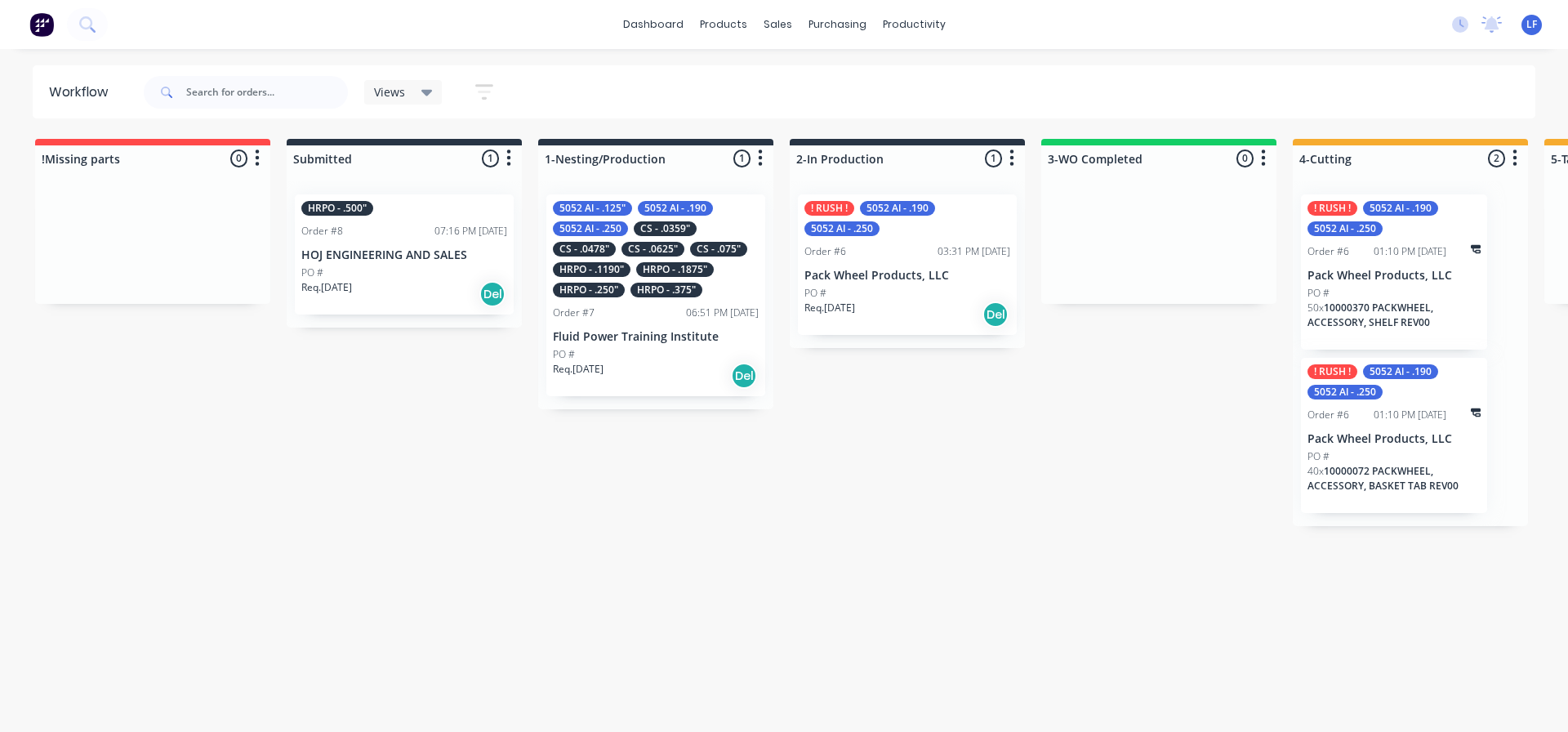
click at [640, 343] on p "Fluid Power Training Institute" at bounding box center [655, 337] width 206 height 14
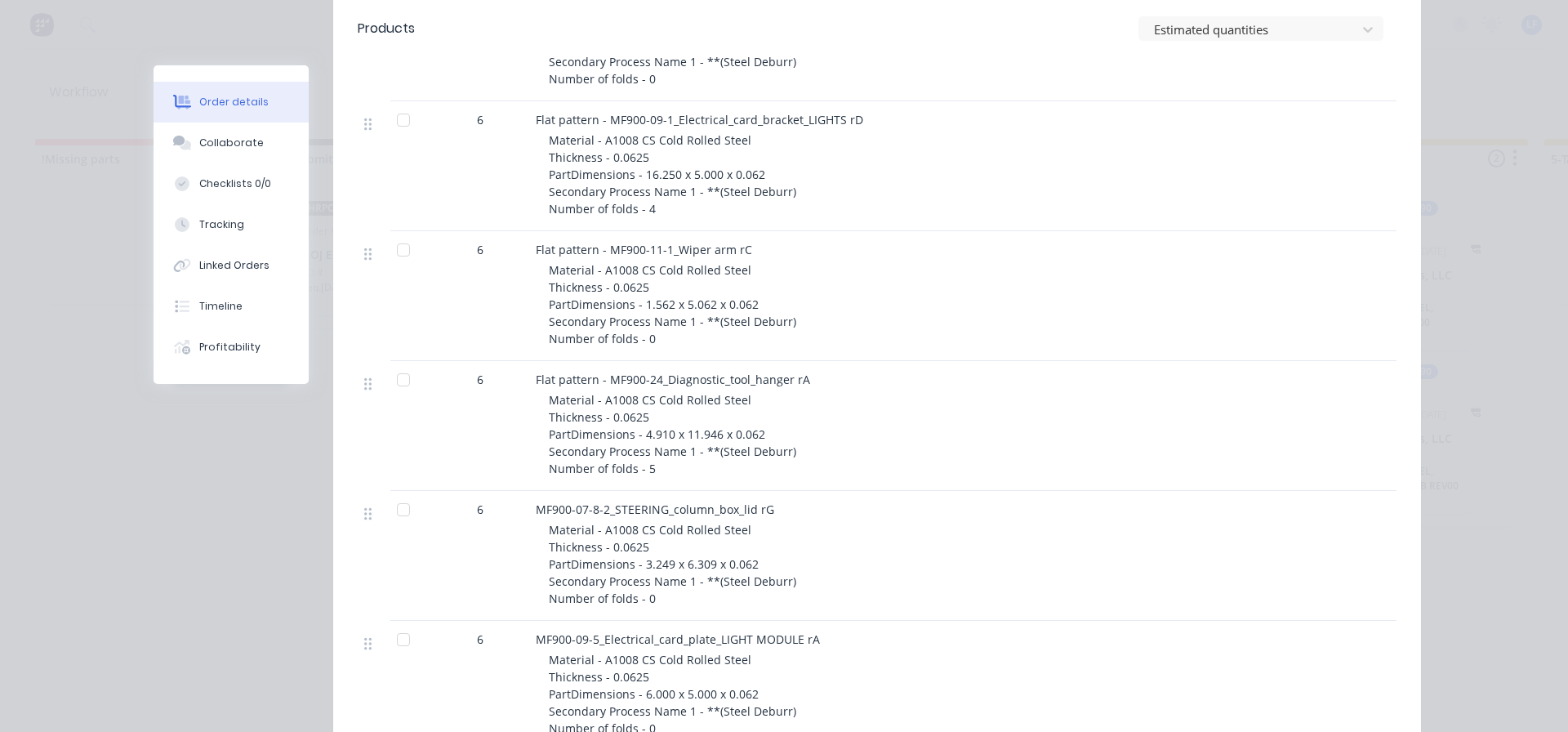
scroll to position [3757, 0]
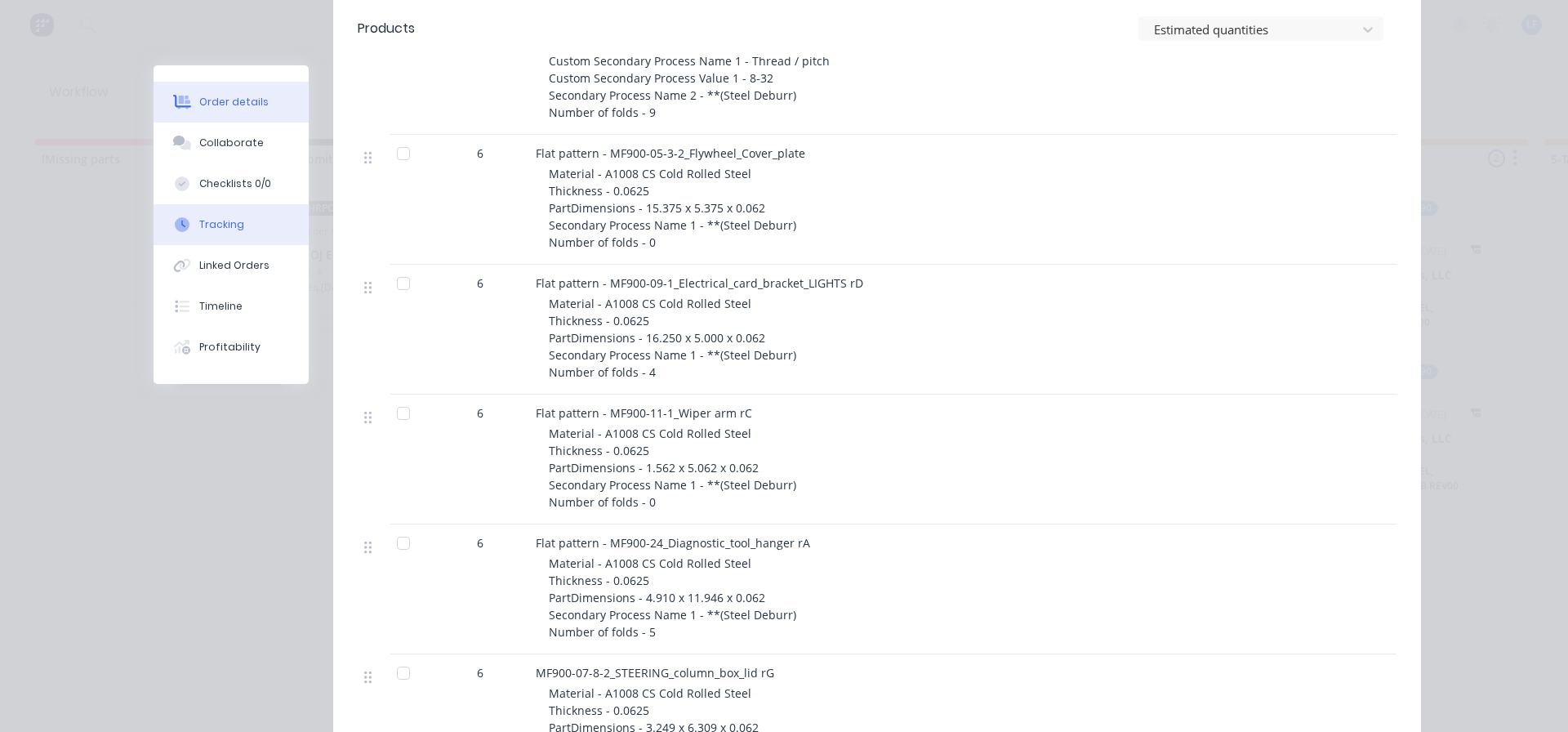
click at [207, 218] on div "Tracking" at bounding box center [221, 224] width 45 height 15
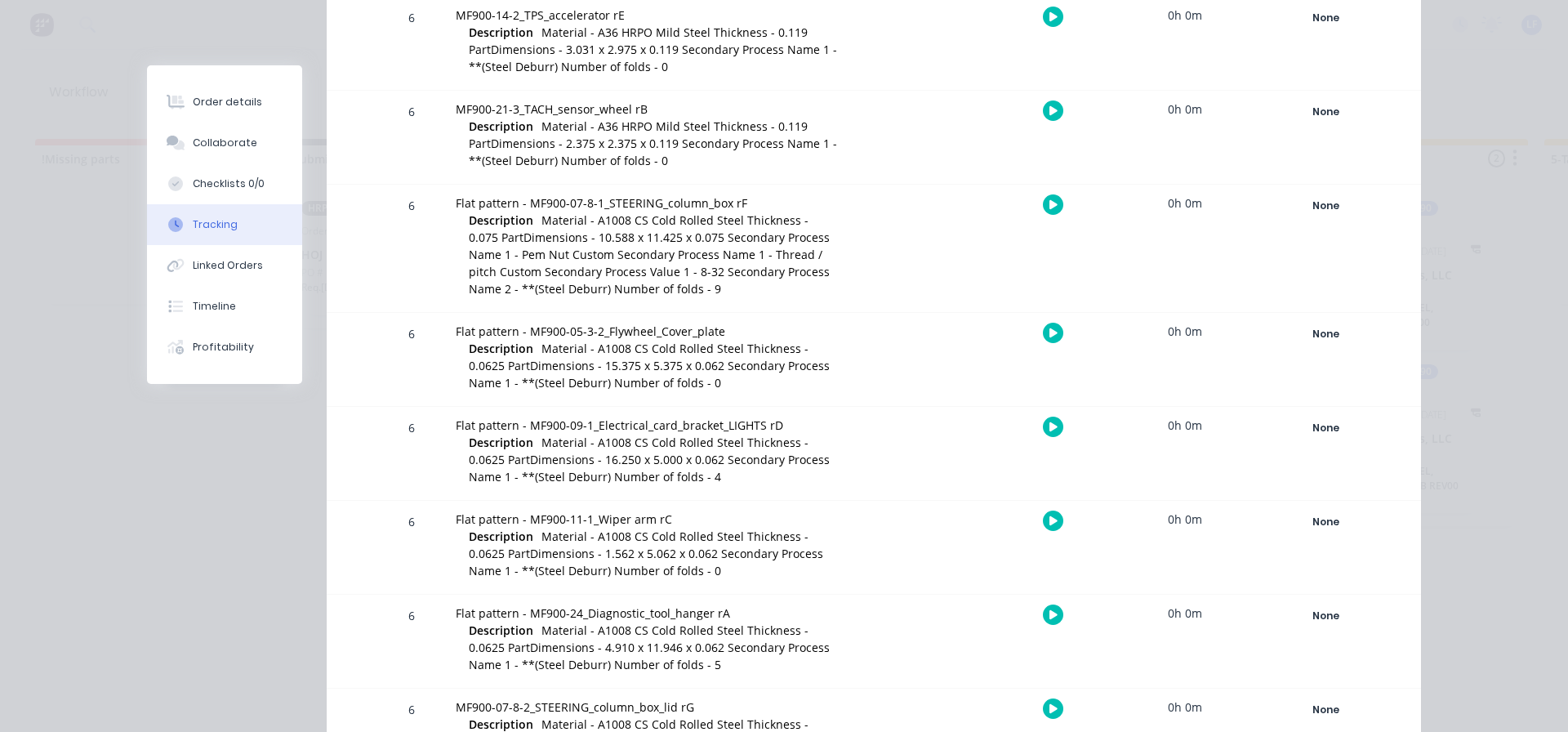
scroll to position [2450, 0]
click at [742, 358] on span "Material - A1008 CS Cold Rolled Steel Thickness - 0.0625 PartDimensions - 15.37…" at bounding box center [649, 364] width 361 height 50
click at [1319, 334] on div "None" at bounding box center [1325, 333] width 117 height 22
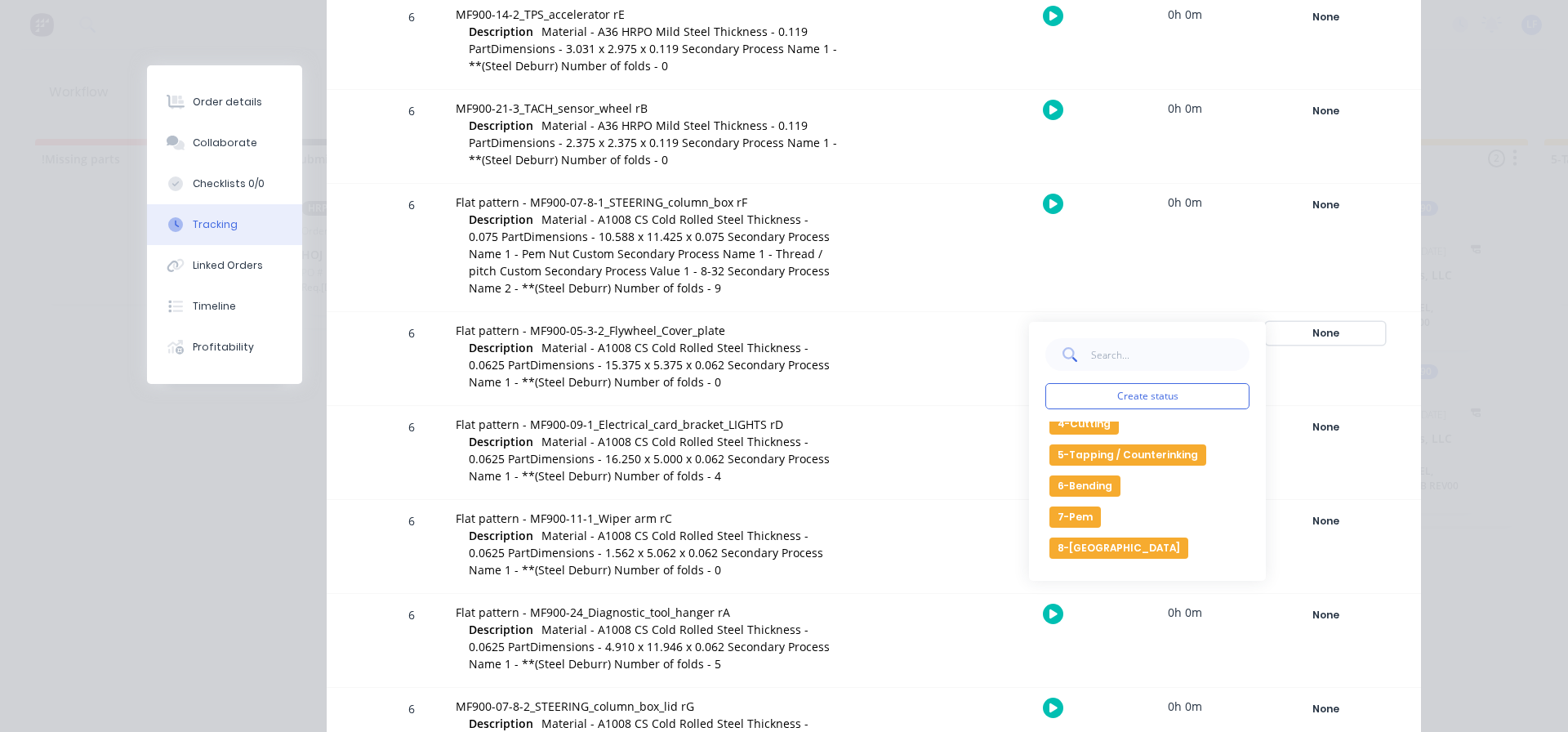
scroll to position [82, 0]
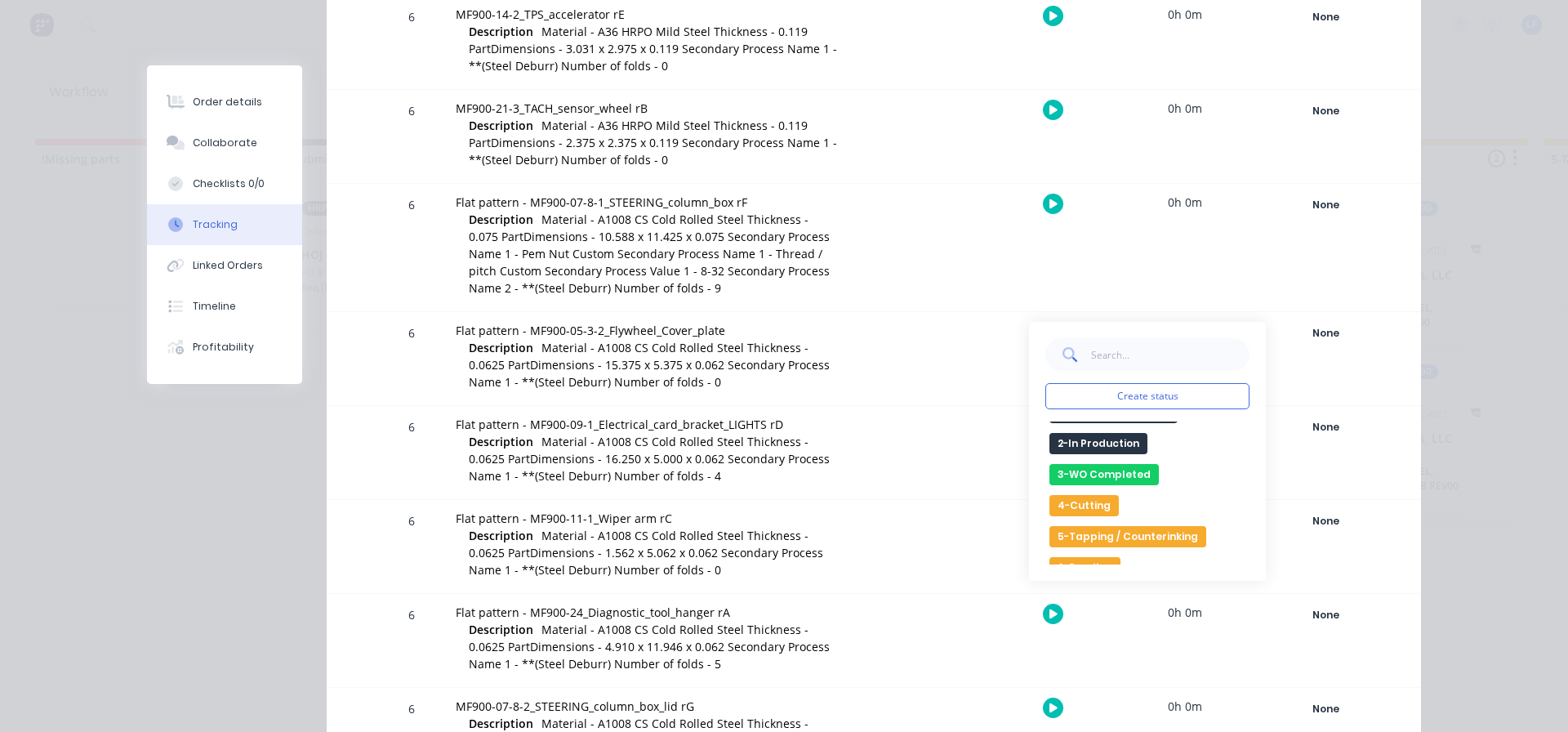
click at [1074, 508] on button "4-Cutting" at bounding box center [1084, 505] width 69 height 22
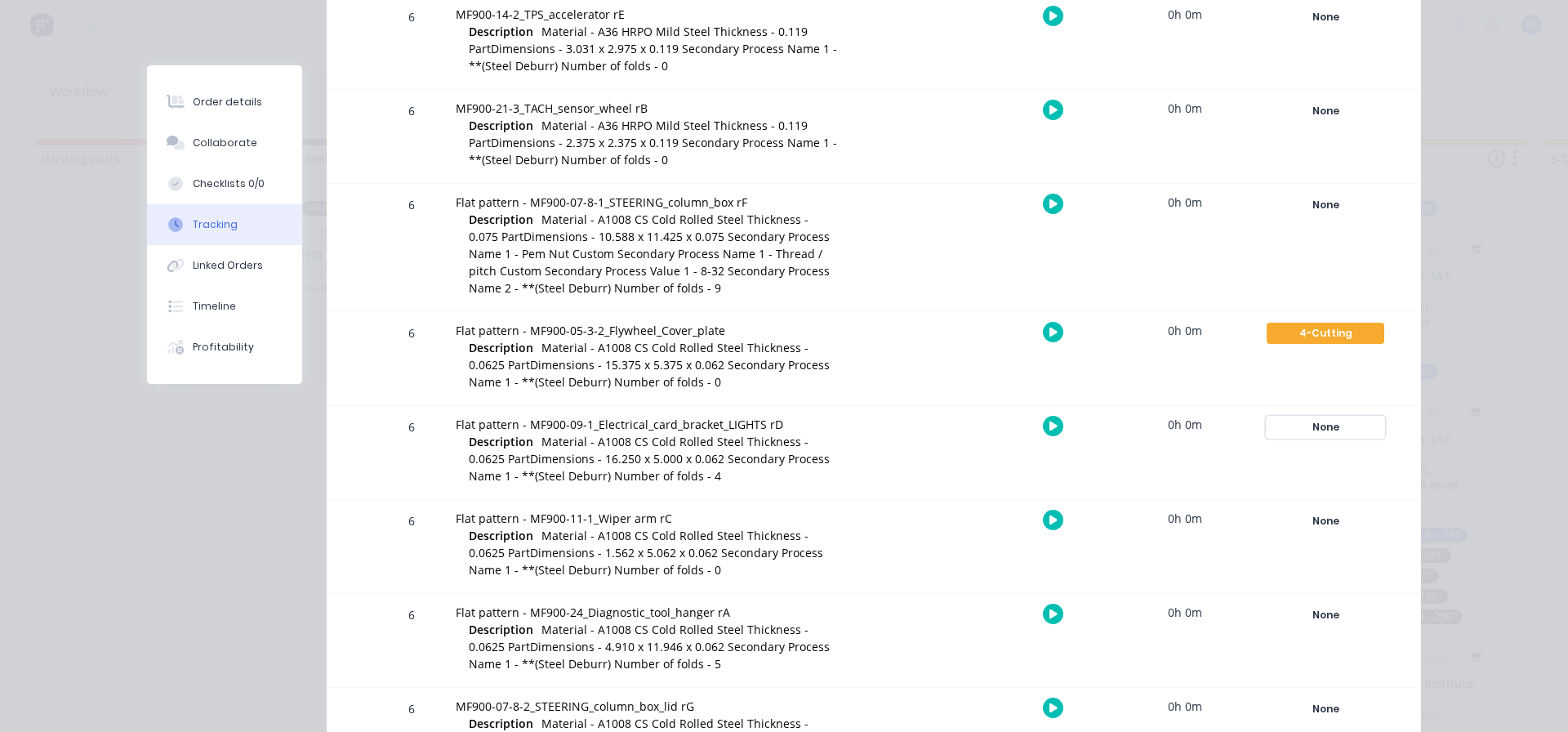
click at [1317, 427] on div "None" at bounding box center [1325, 427] width 117 height 22
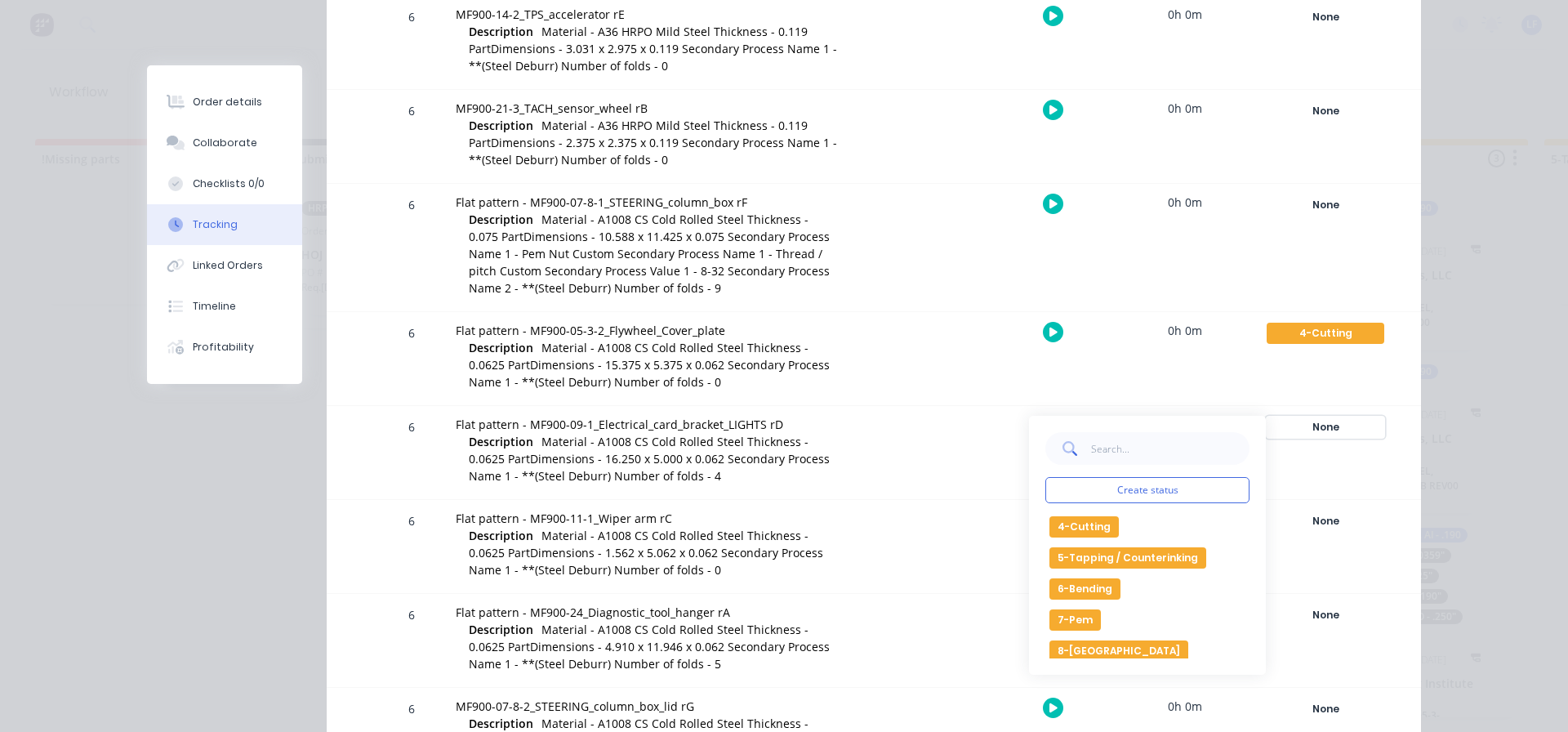
scroll to position [163, 0]
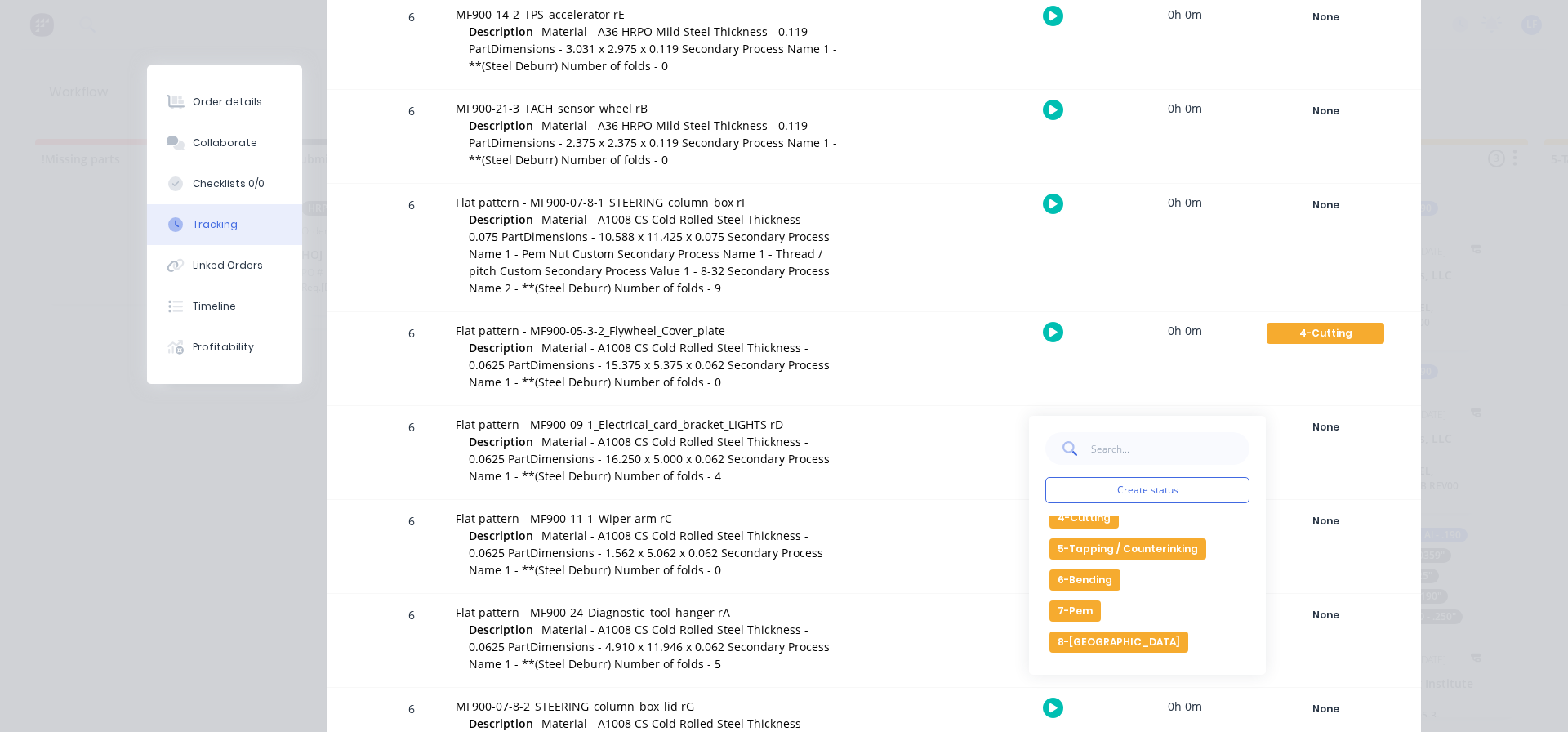
click at [1083, 523] on button "4-Cutting" at bounding box center [1084, 517] width 69 height 22
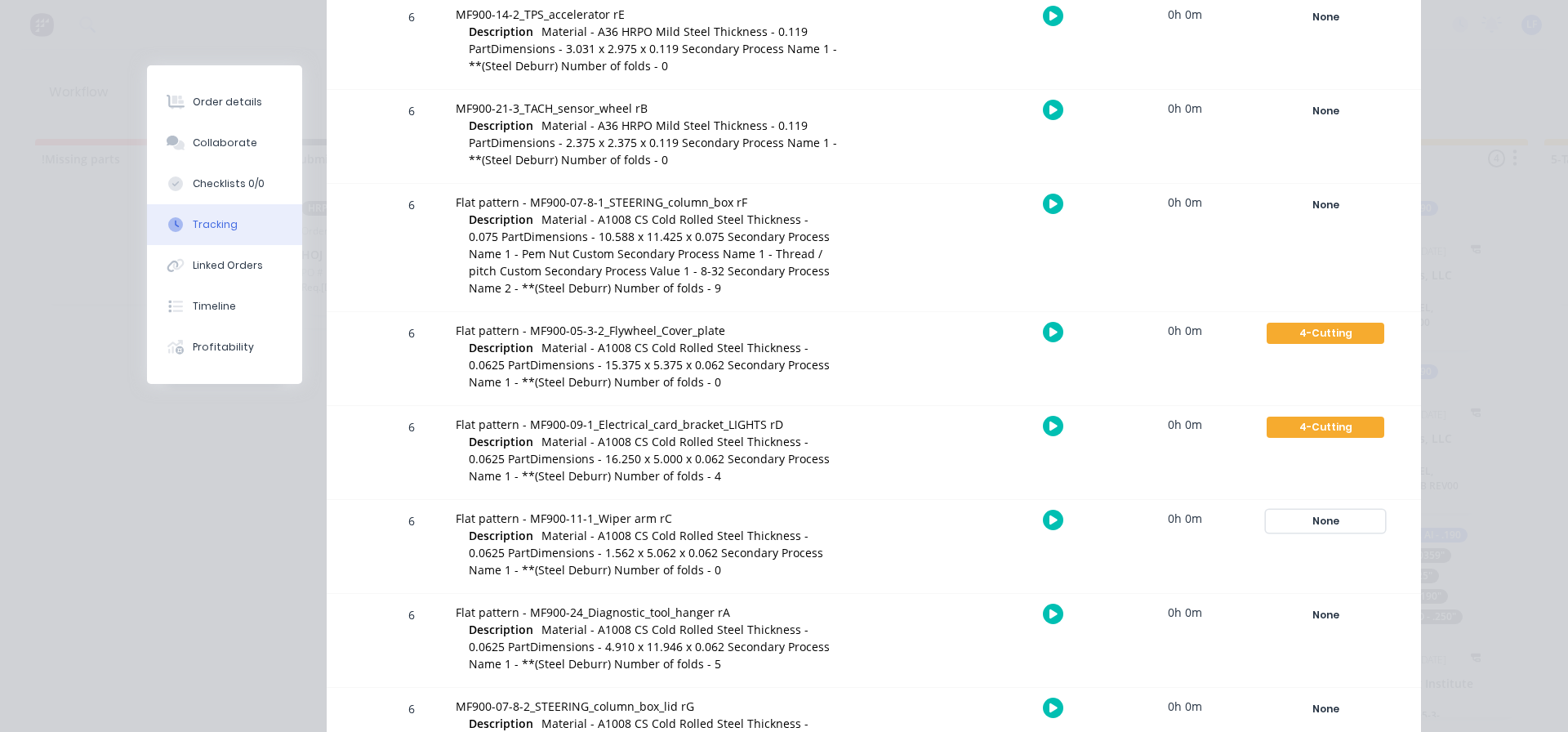
click at [1317, 519] on div "None" at bounding box center [1325, 521] width 117 height 22
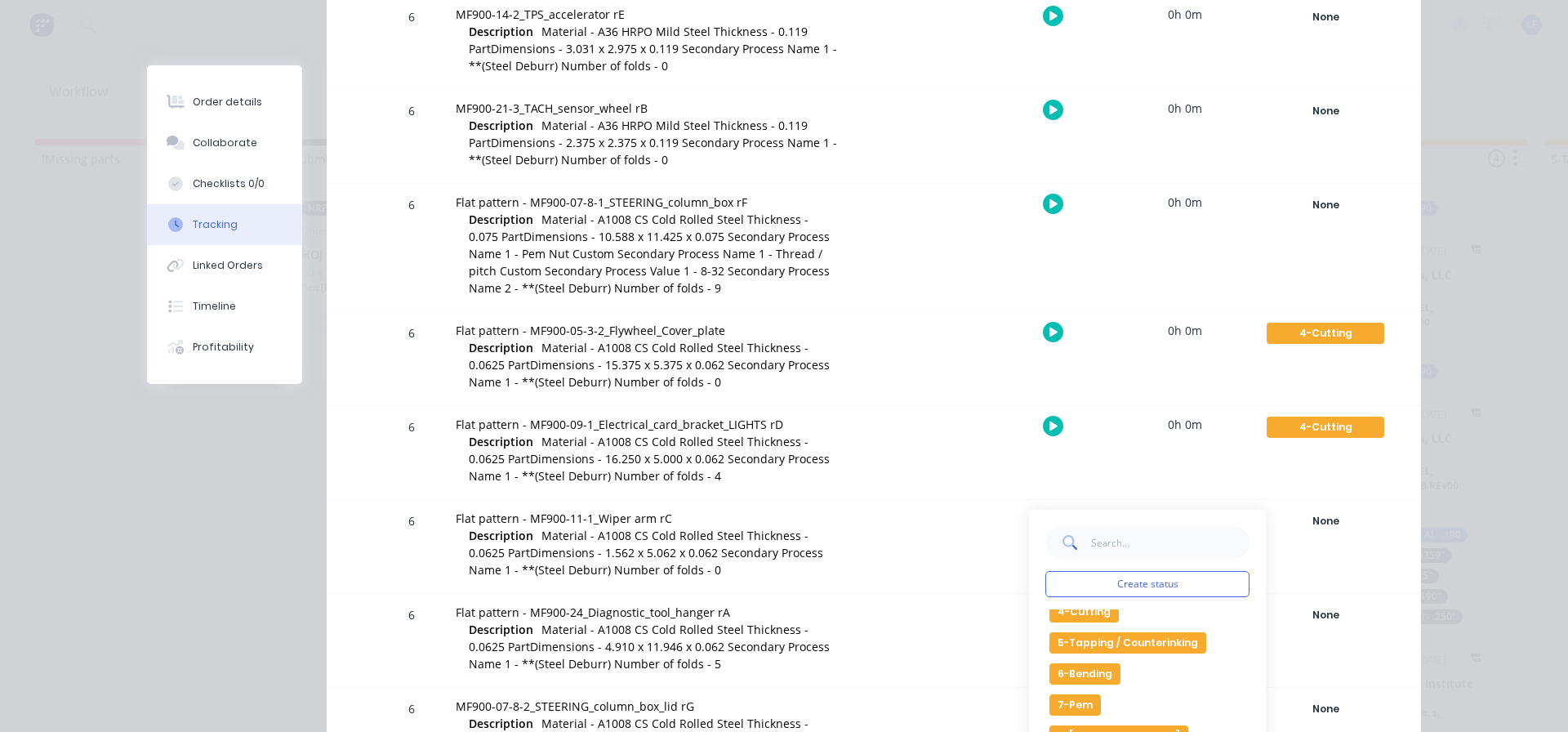
click at [1083, 614] on button "4-Cutting" at bounding box center [1084, 612] width 69 height 22
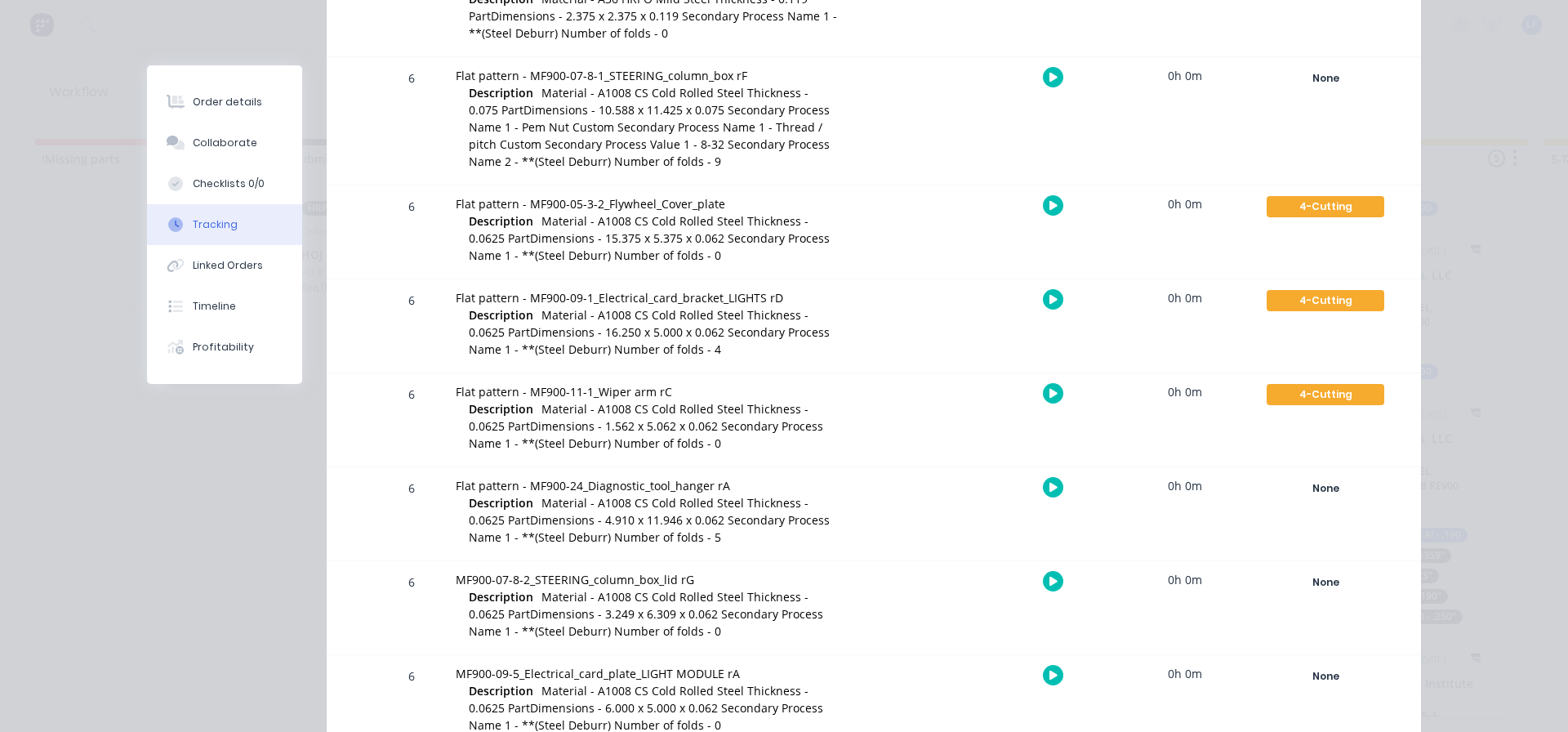
scroll to position [2614, 0]
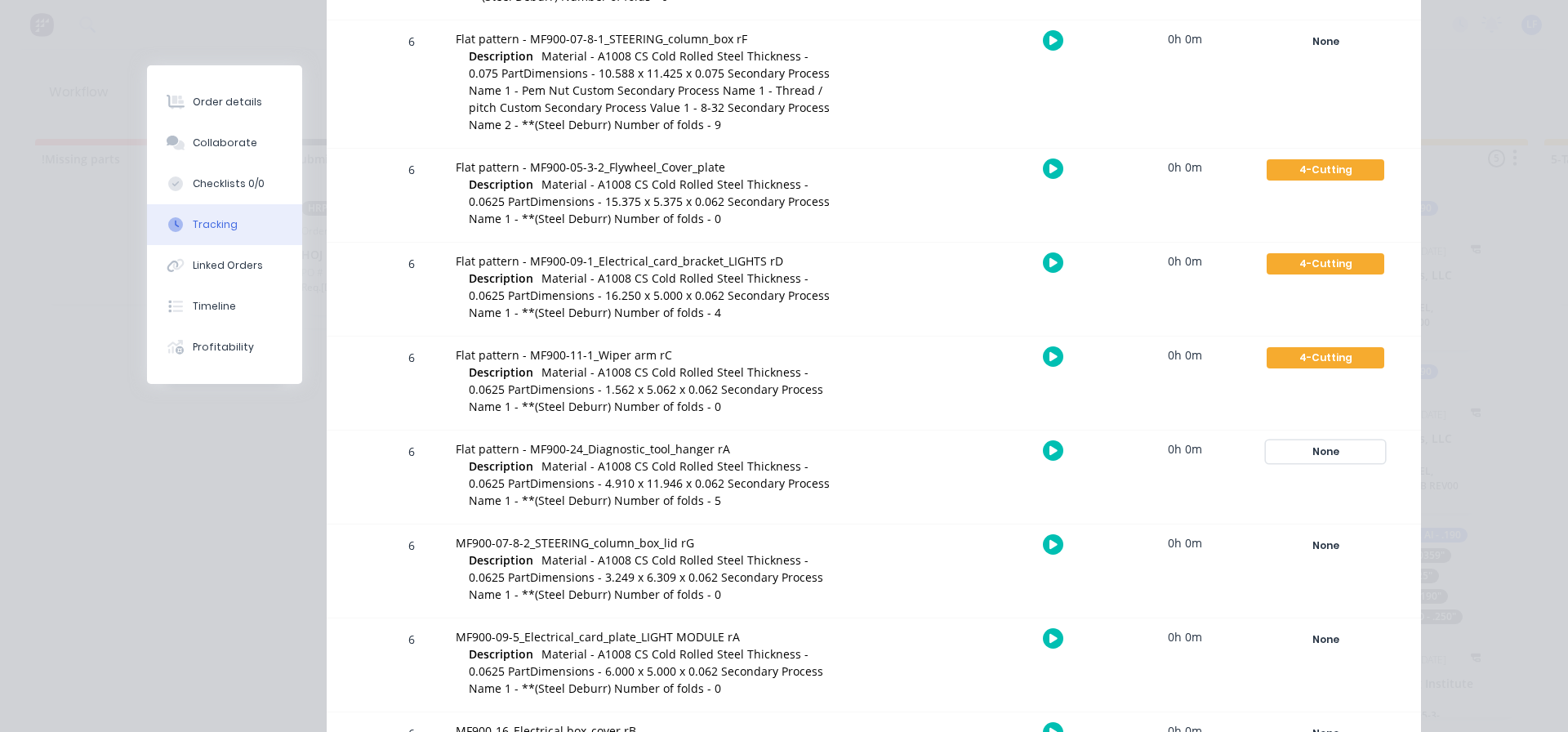
click at [1330, 449] on div "None" at bounding box center [1325, 451] width 117 height 22
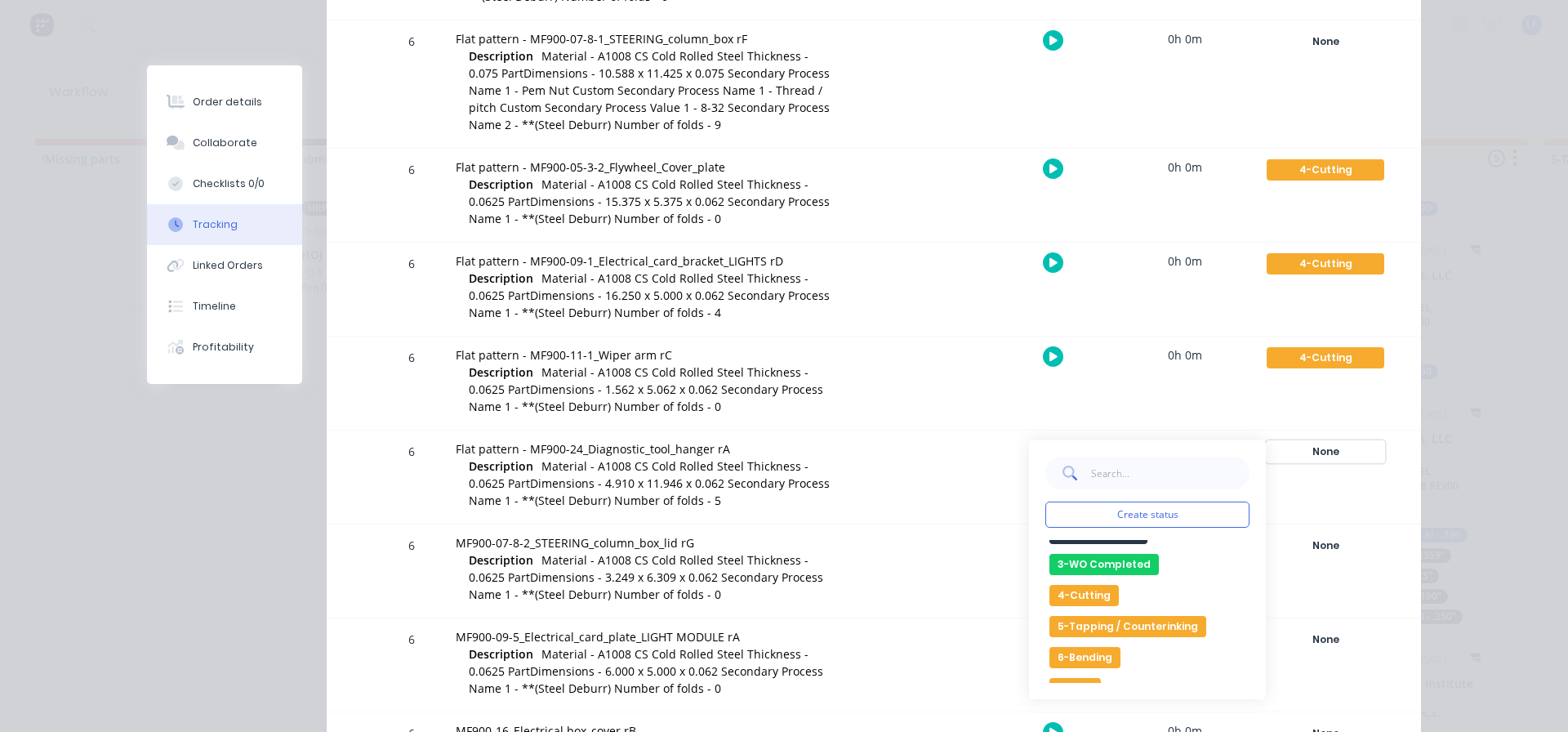
scroll to position [82, 0]
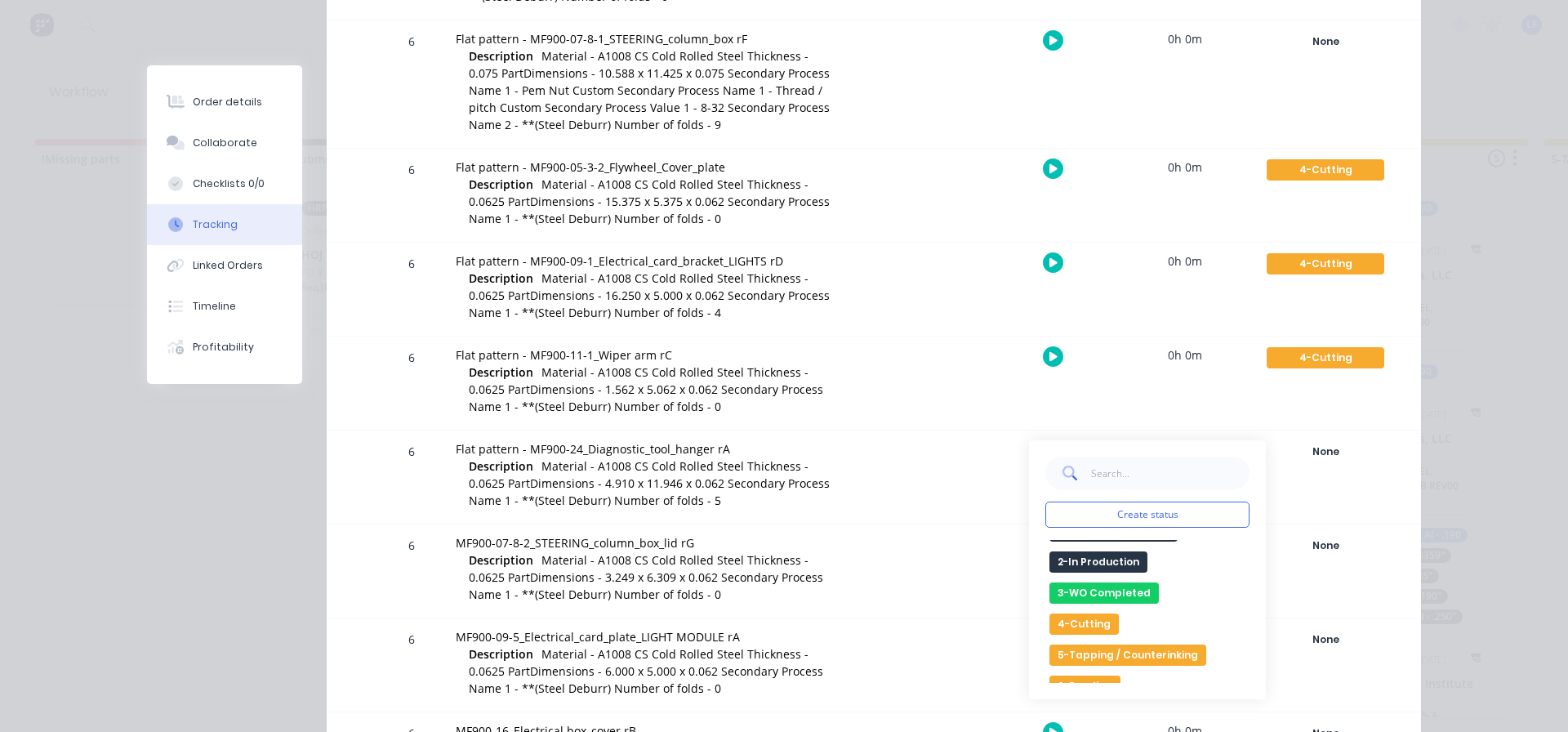
click at [1075, 626] on button "4-Cutting" at bounding box center [1084, 624] width 69 height 22
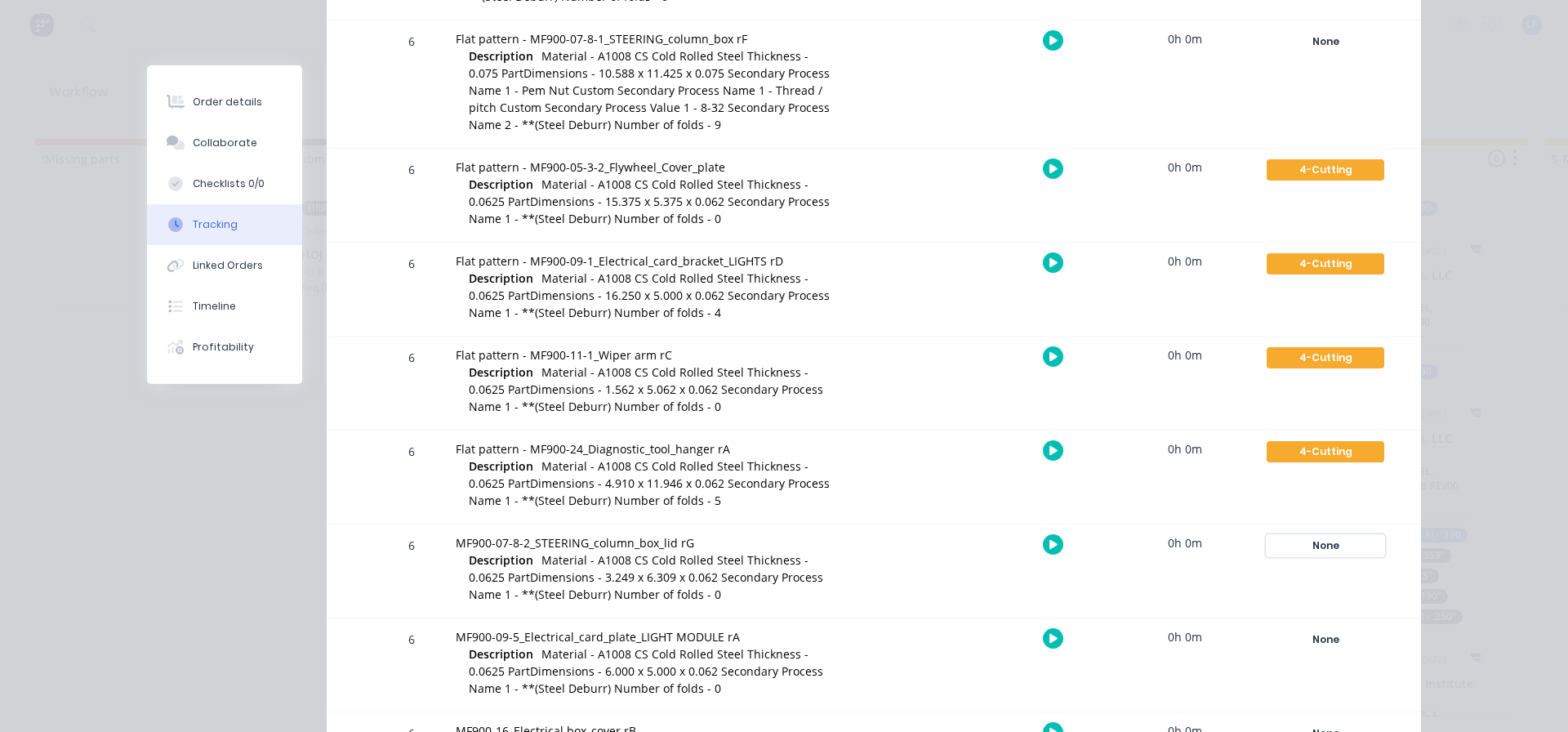
click at [1333, 544] on div "None" at bounding box center [1325, 545] width 117 height 22
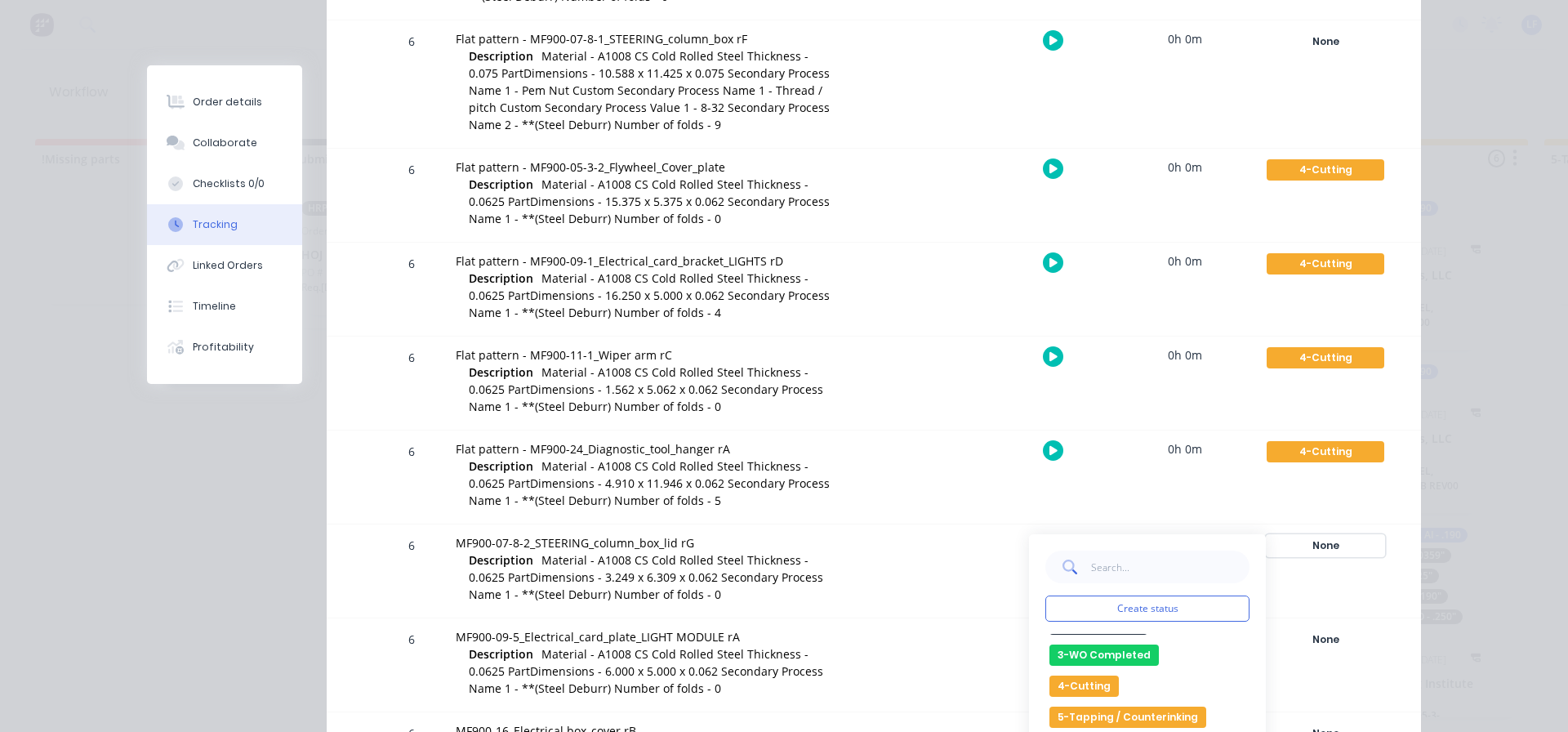
scroll to position [163, 0]
click at [1073, 636] on button "4-Cutting" at bounding box center [1084, 636] width 69 height 22
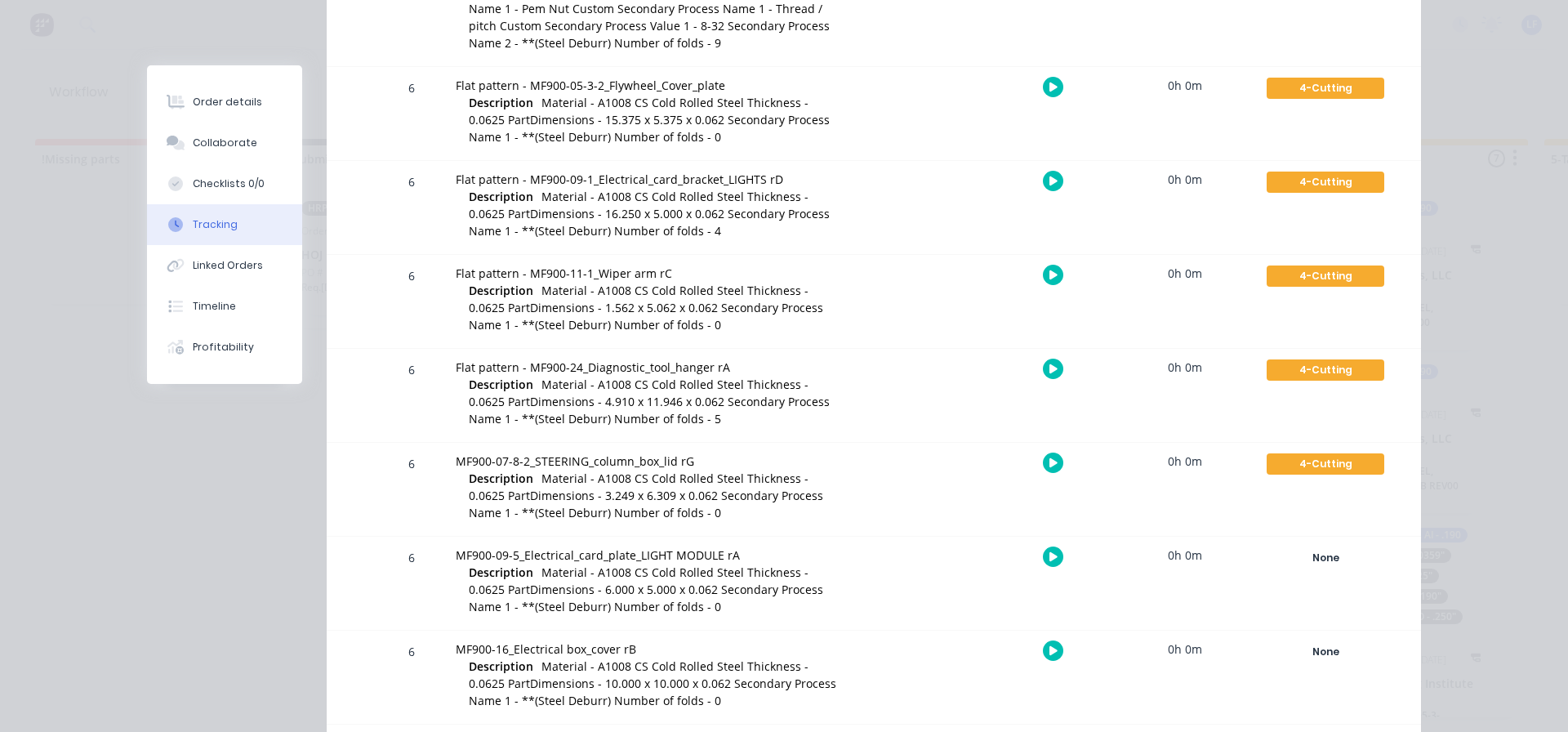
scroll to position [2777, 0]
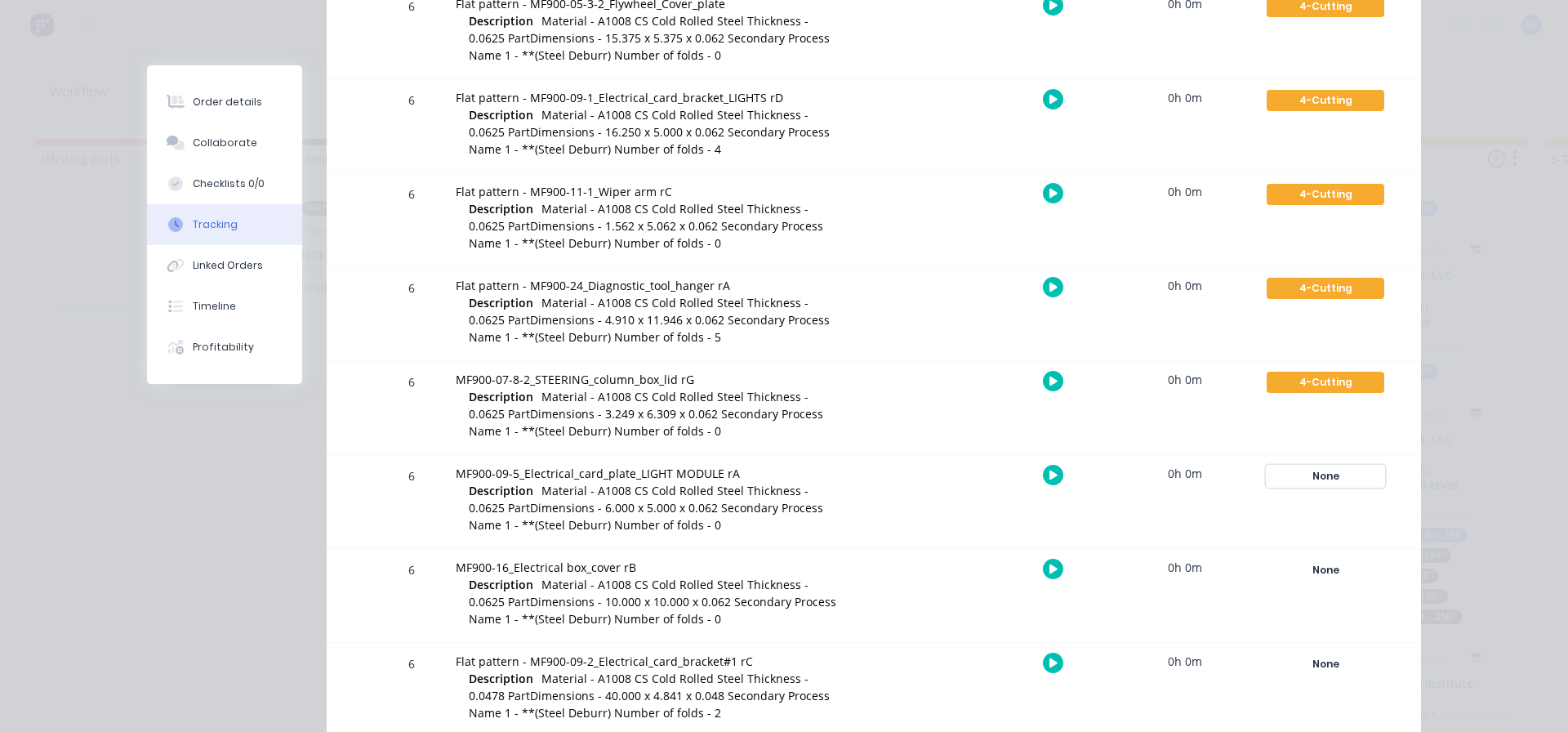
click at [1334, 479] on div "None" at bounding box center [1325, 476] width 117 height 22
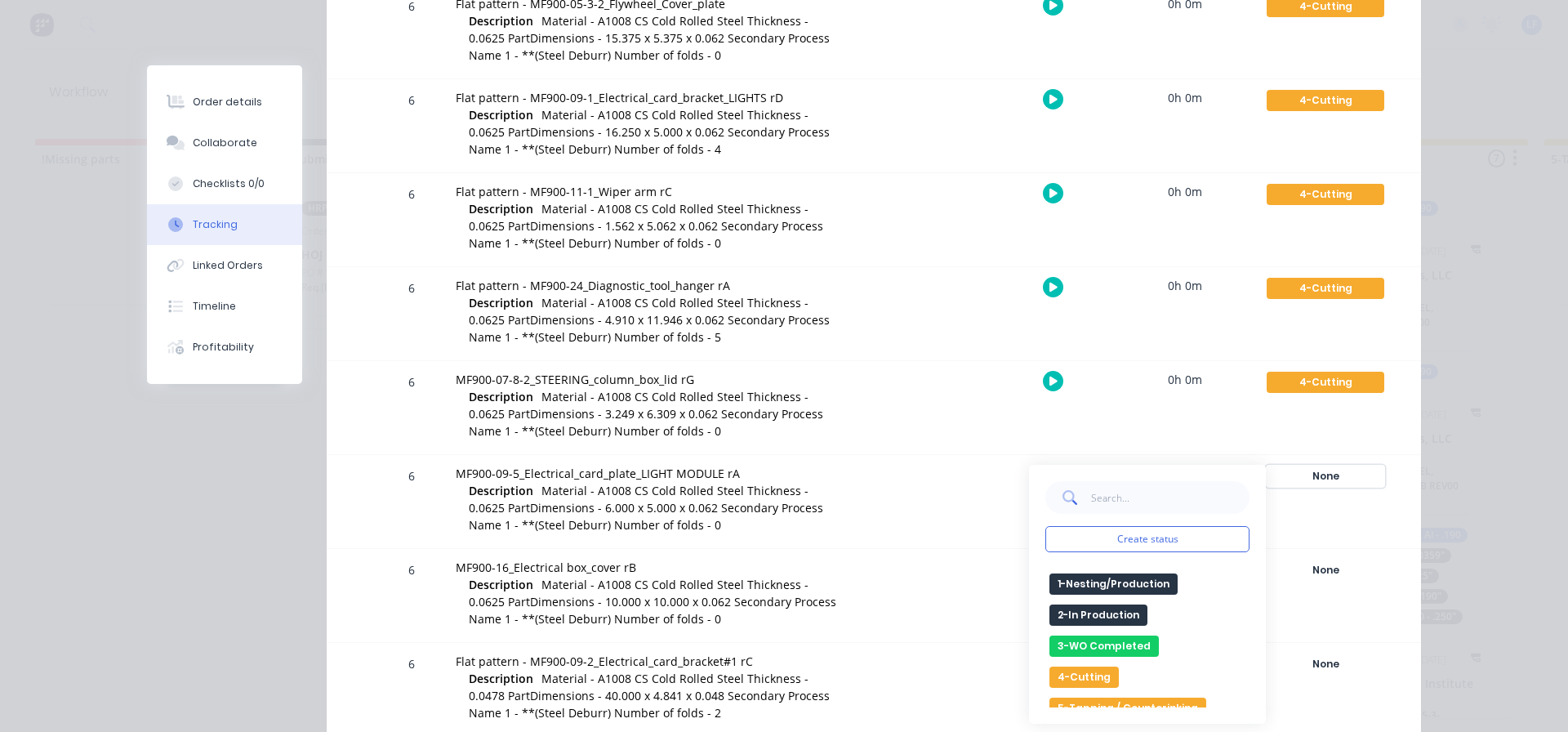
scroll to position [82, 0]
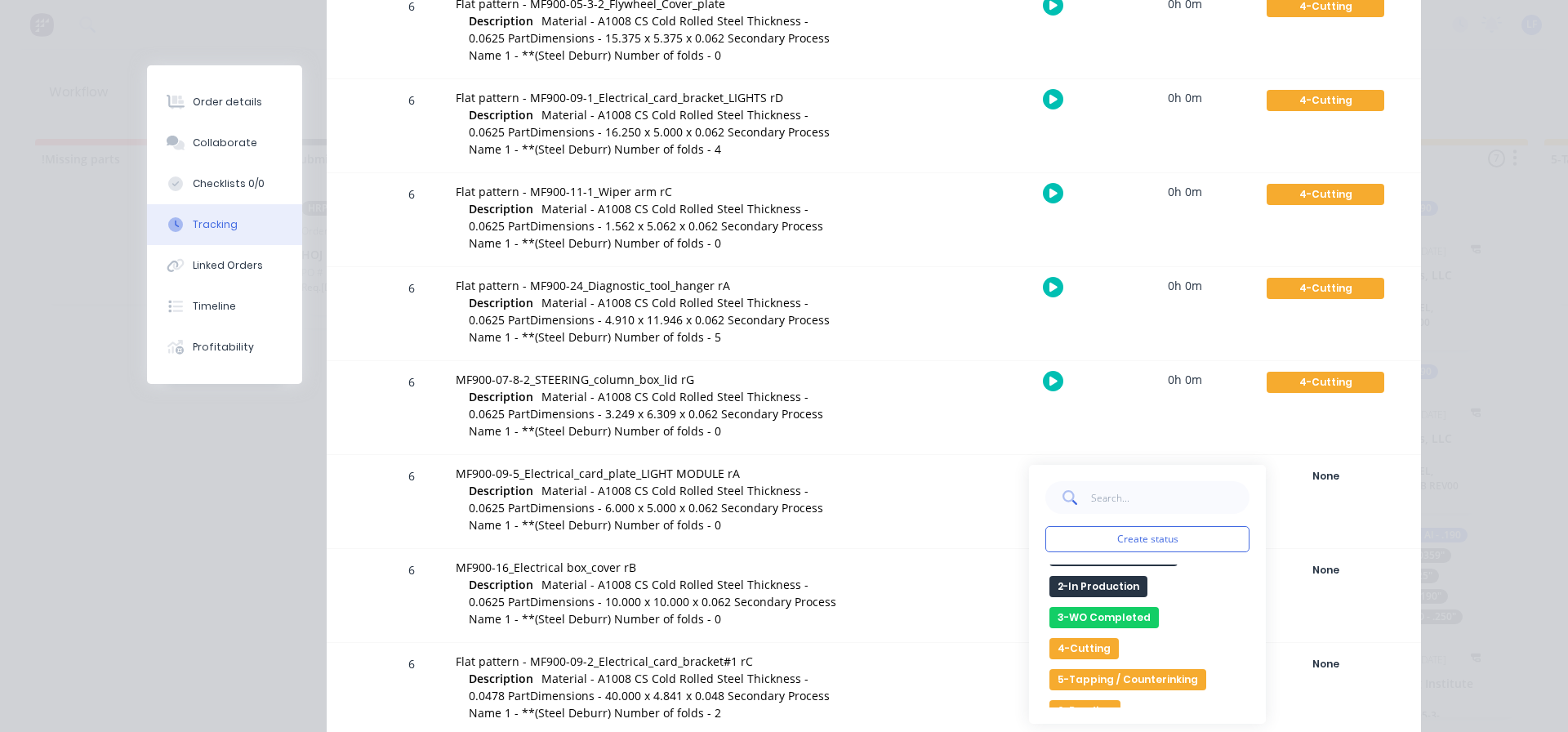
click at [1082, 647] on button "4-Cutting" at bounding box center [1084, 648] width 69 height 22
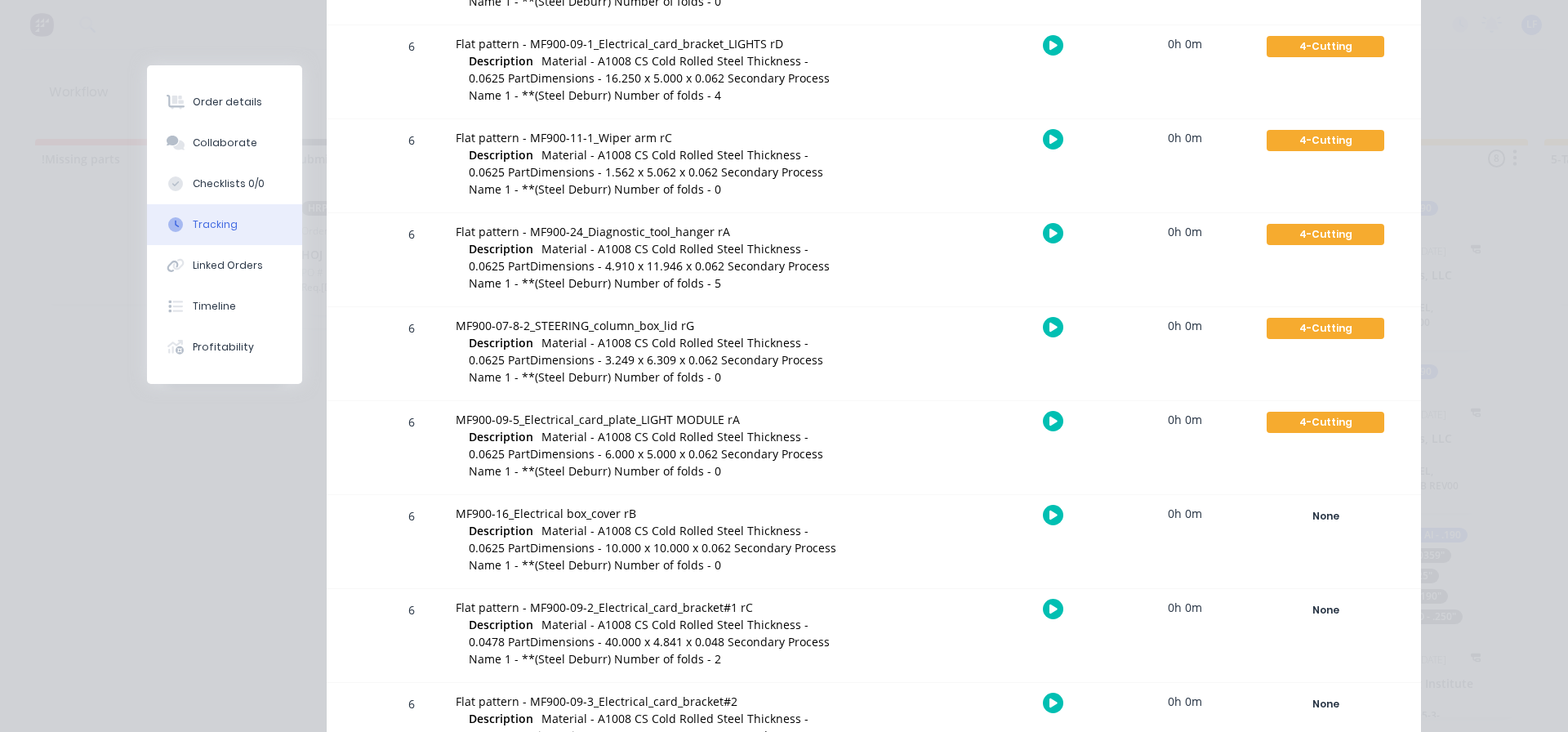
scroll to position [2859, 0]
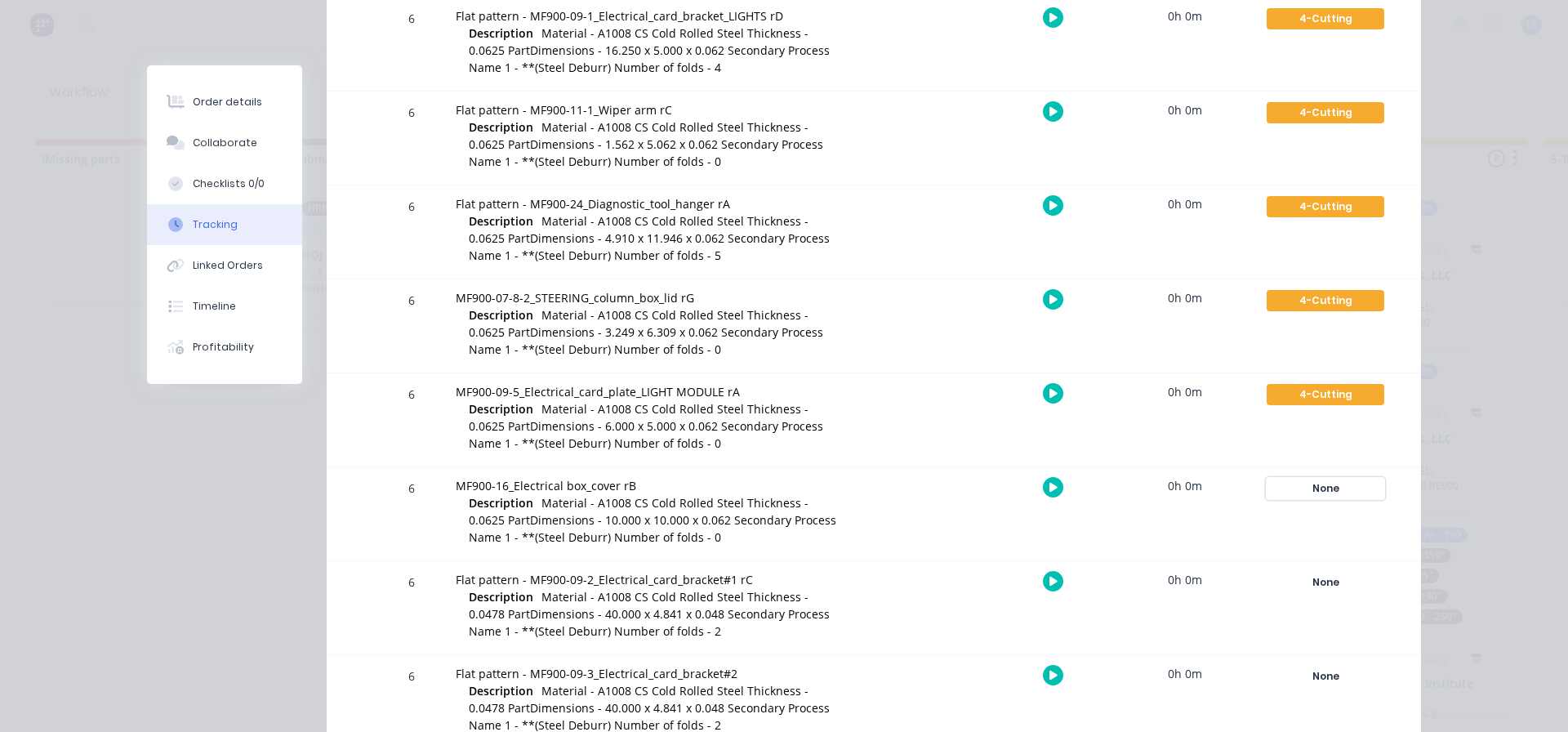
click at [1324, 487] on div "None" at bounding box center [1325, 488] width 117 height 22
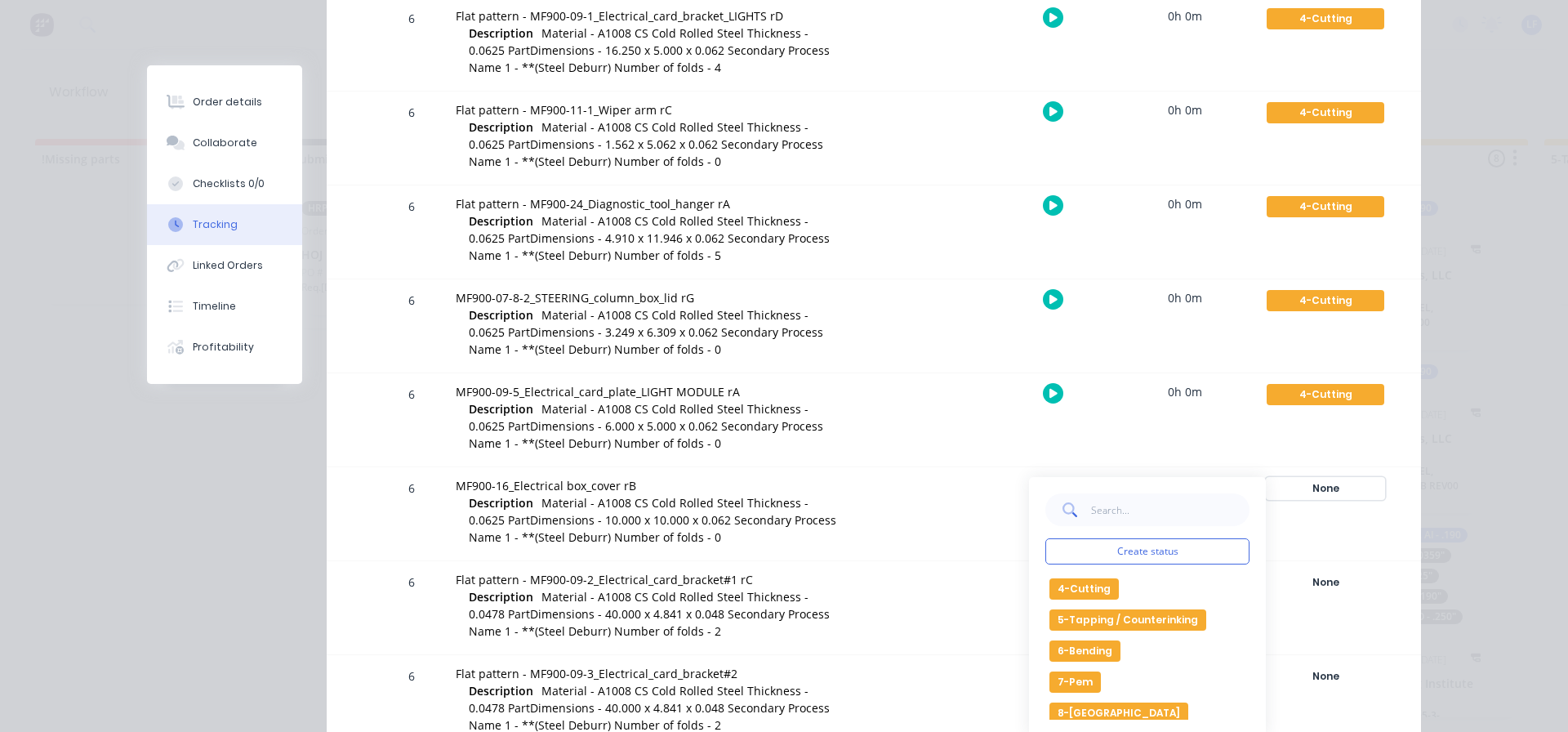
scroll to position [163, 0]
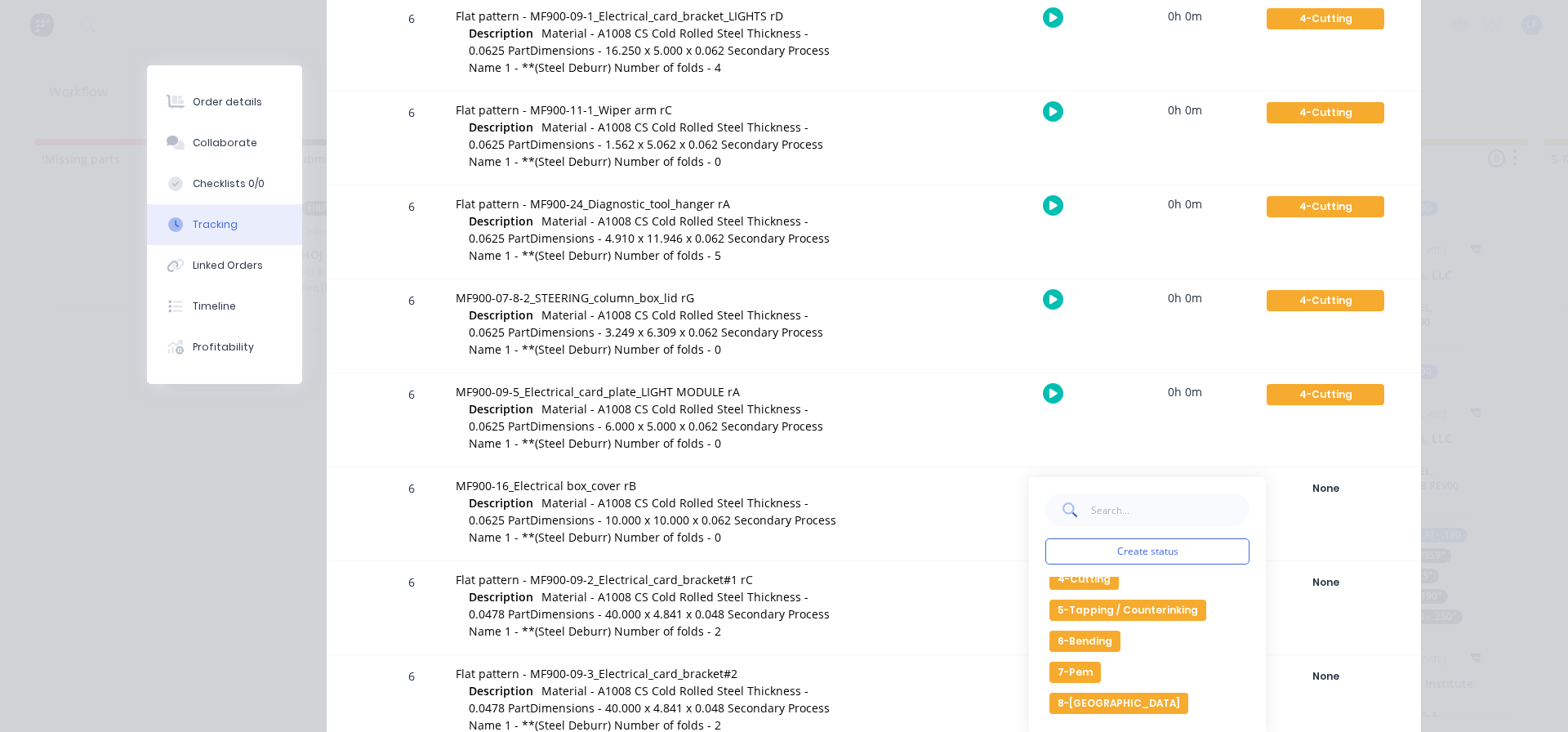
click at [1072, 583] on button "4-Cutting" at bounding box center [1084, 579] width 69 height 22
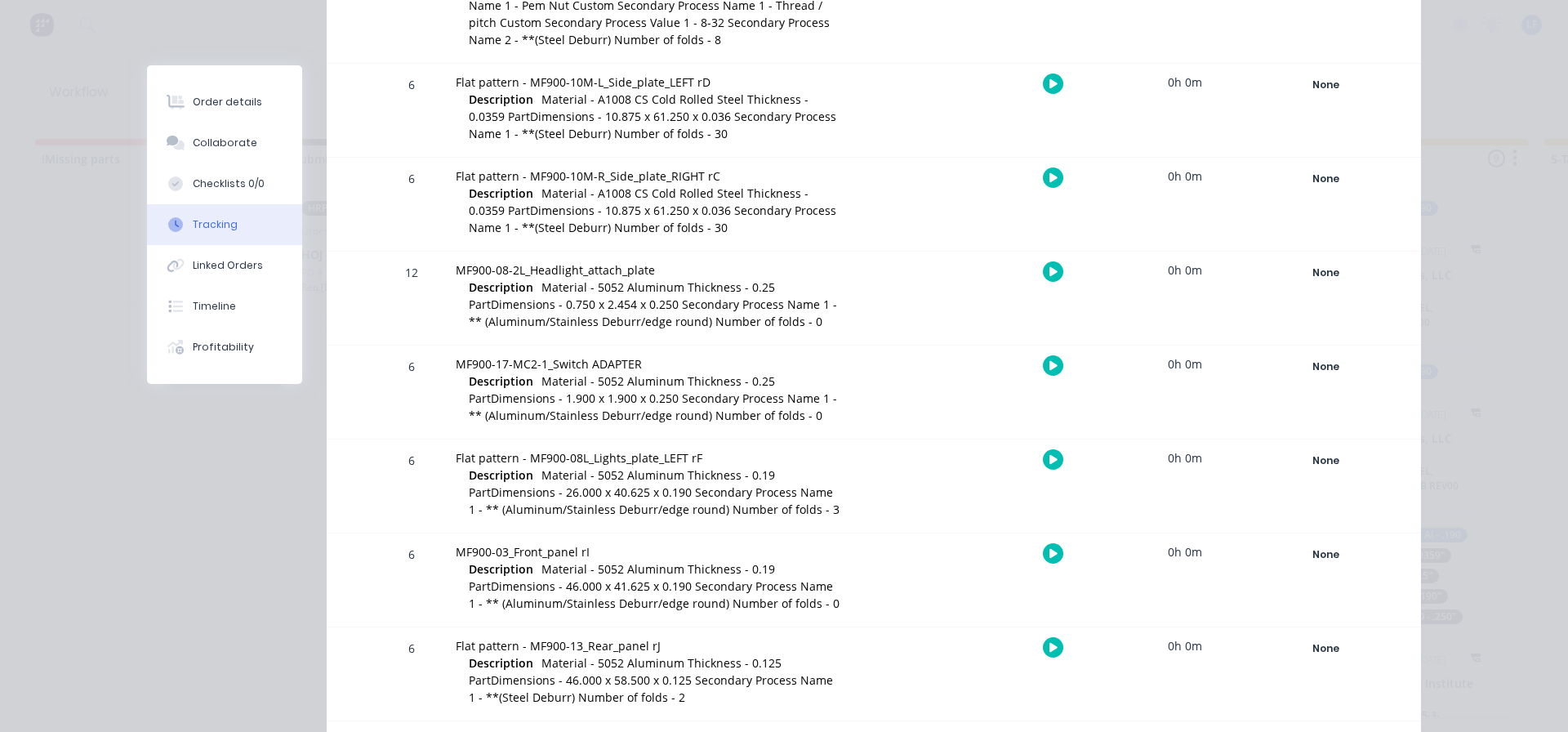
scroll to position [4199, 0]
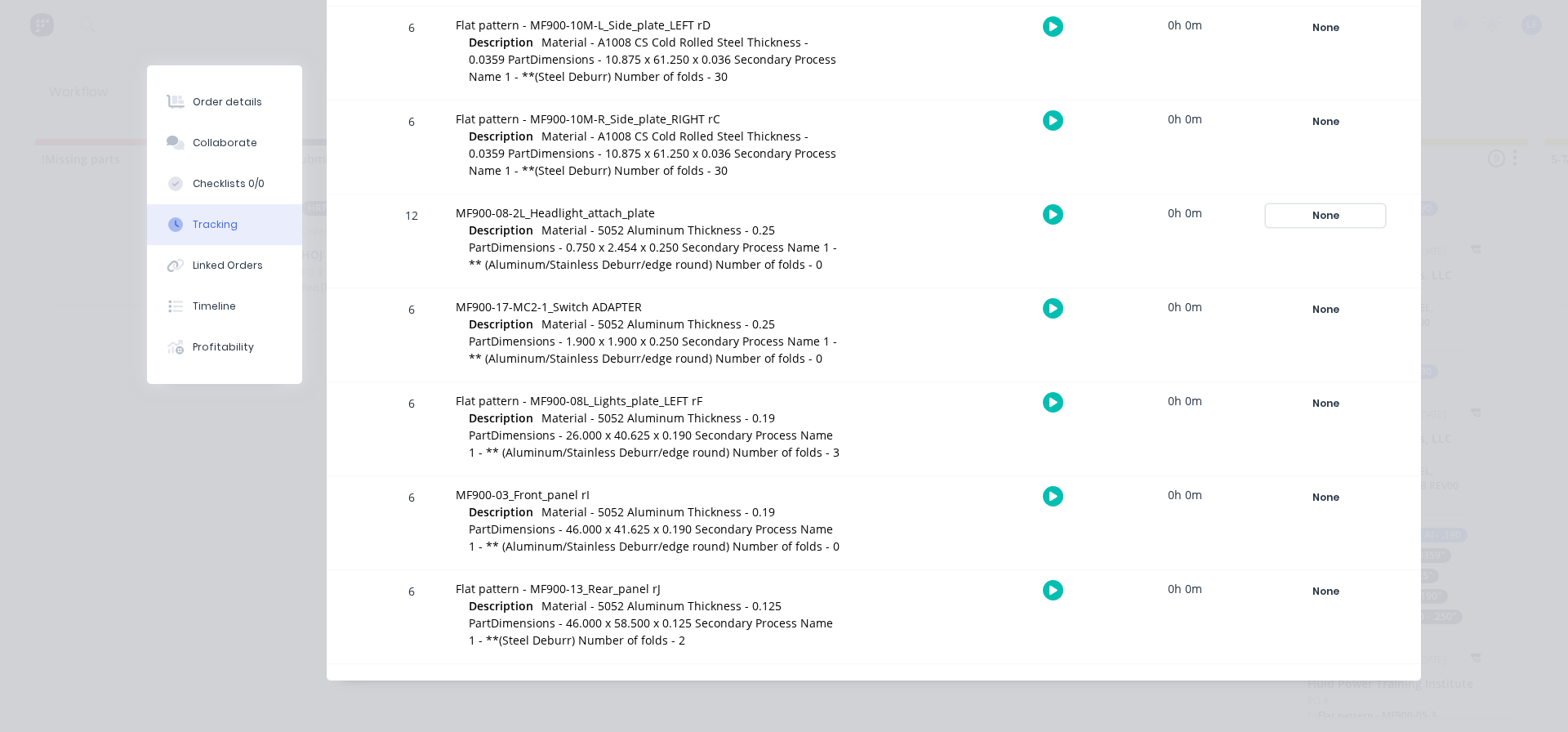
click at [1343, 223] on div "None" at bounding box center [1325, 215] width 117 height 22
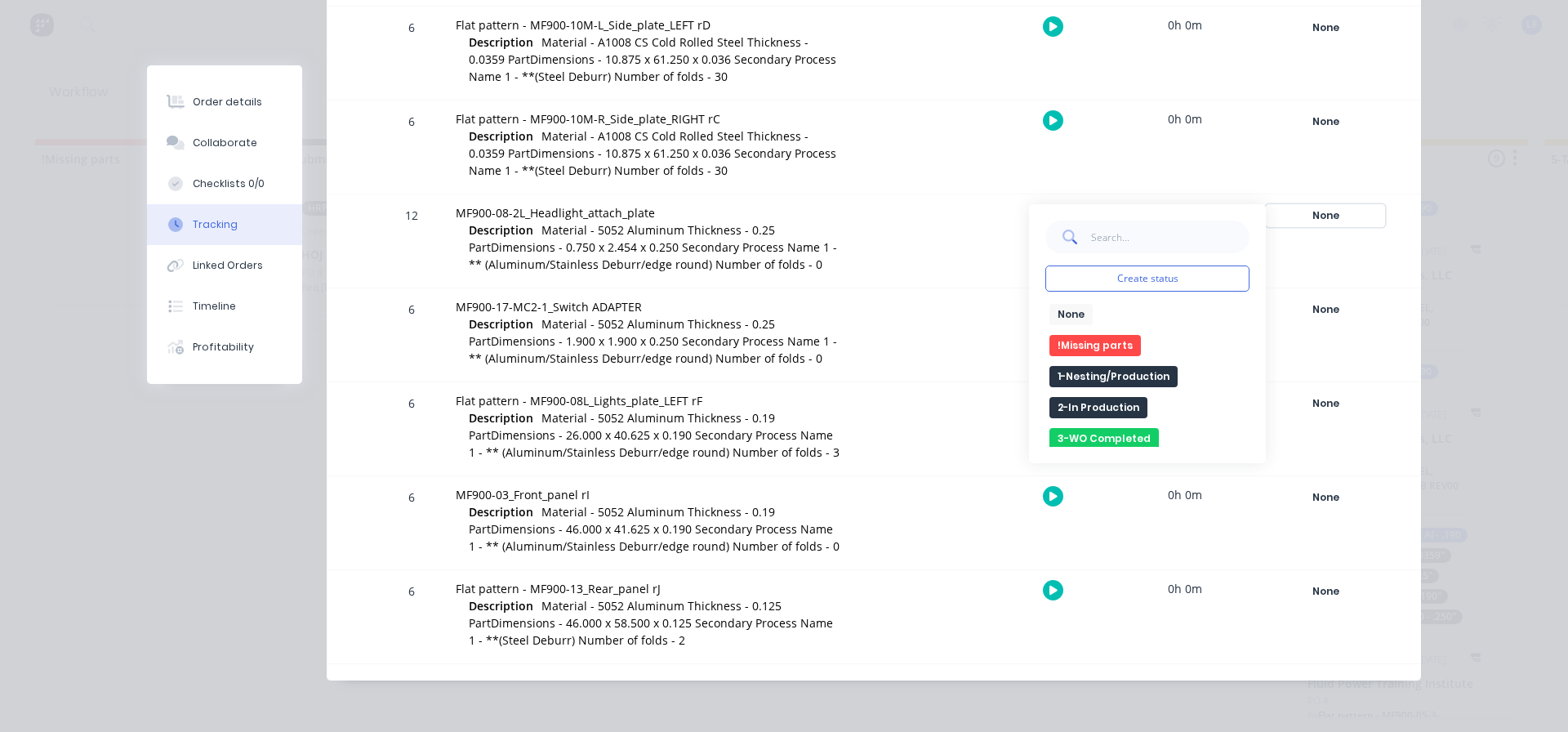
scroll to position [82, 0]
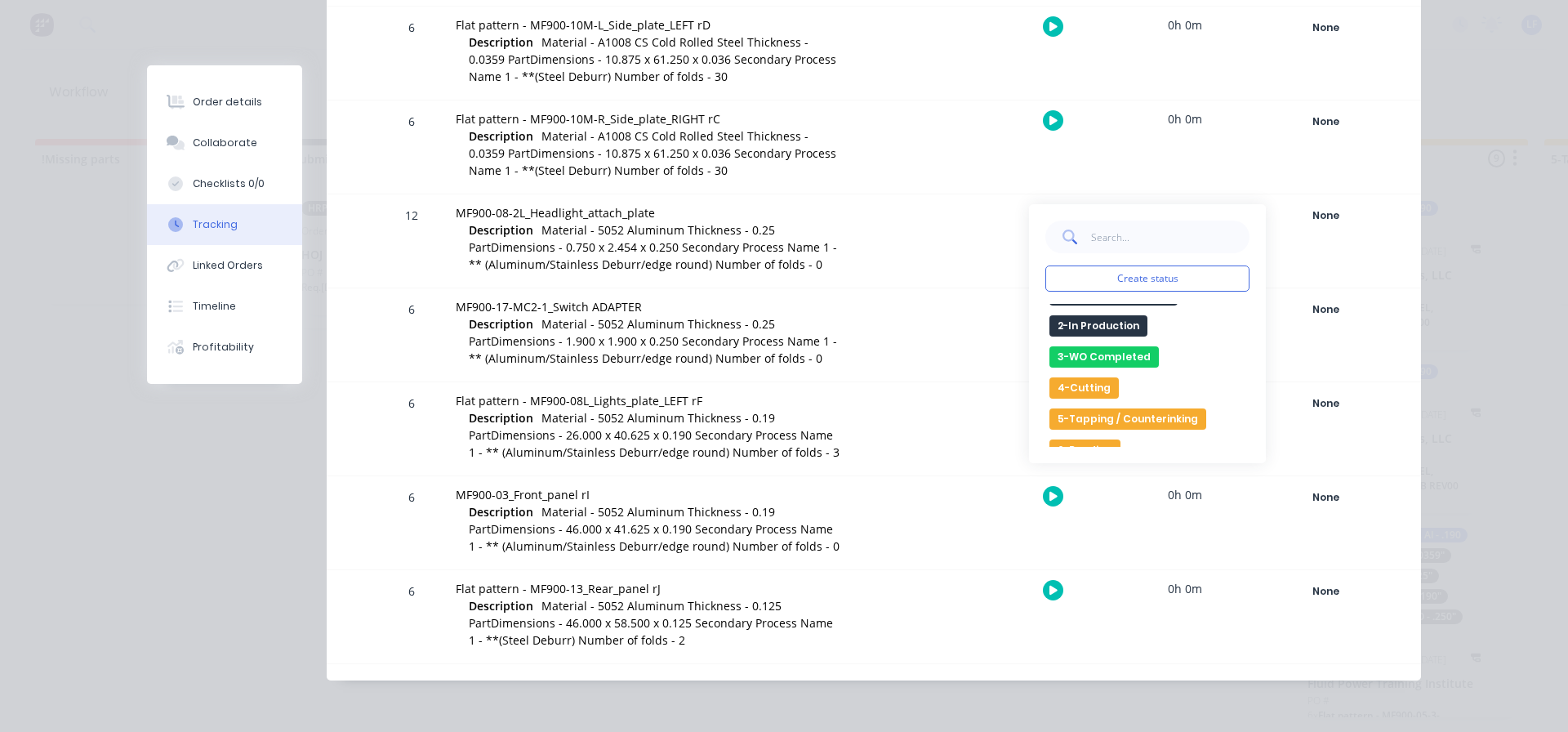
click at [1083, 387] on button "4-Cutting" at bounding box center [1084, 388] width 69 height 22
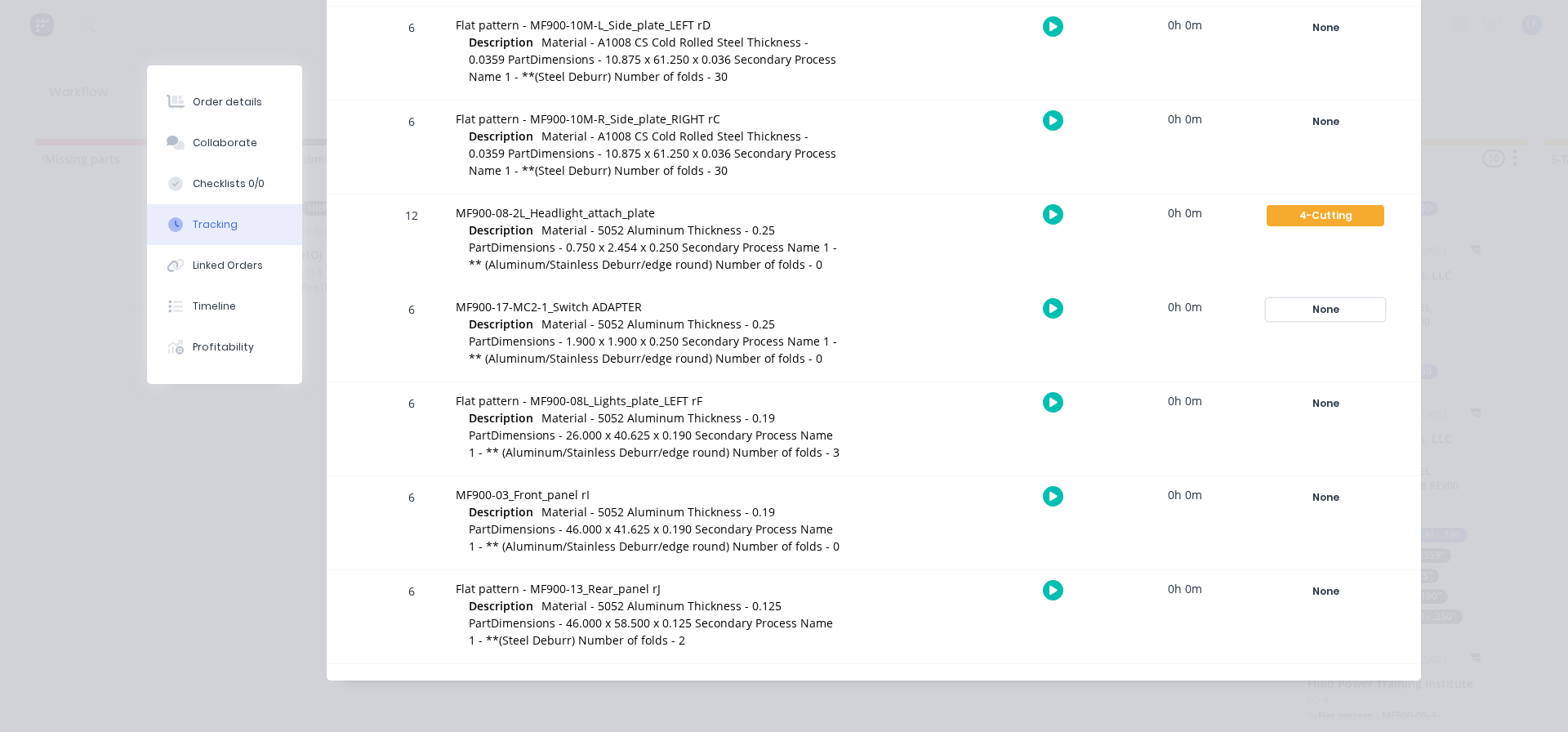
click at [1312, 308] on div "None" at bounding box center [1325, 310] width 117 height 22
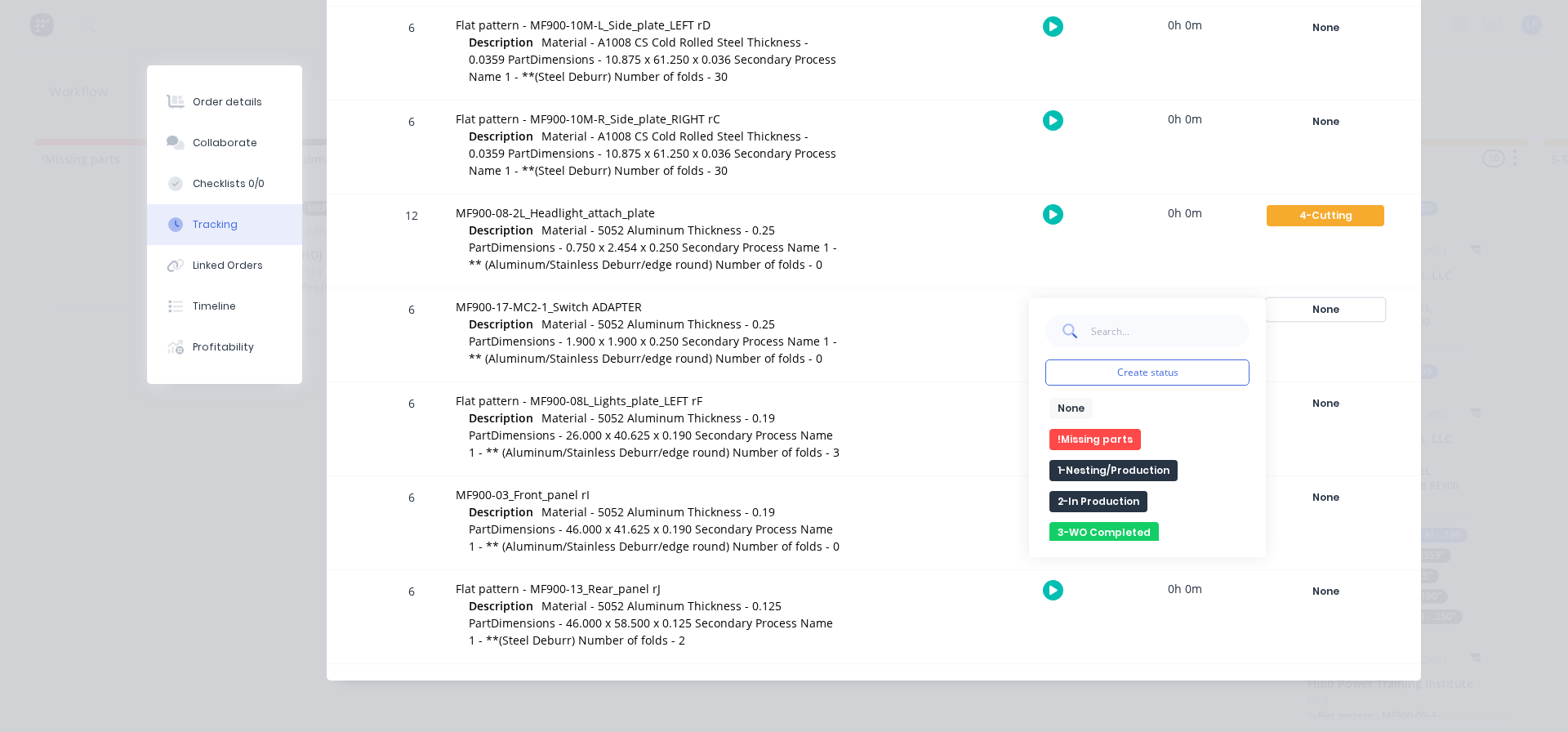
scroll to position [163, 0]
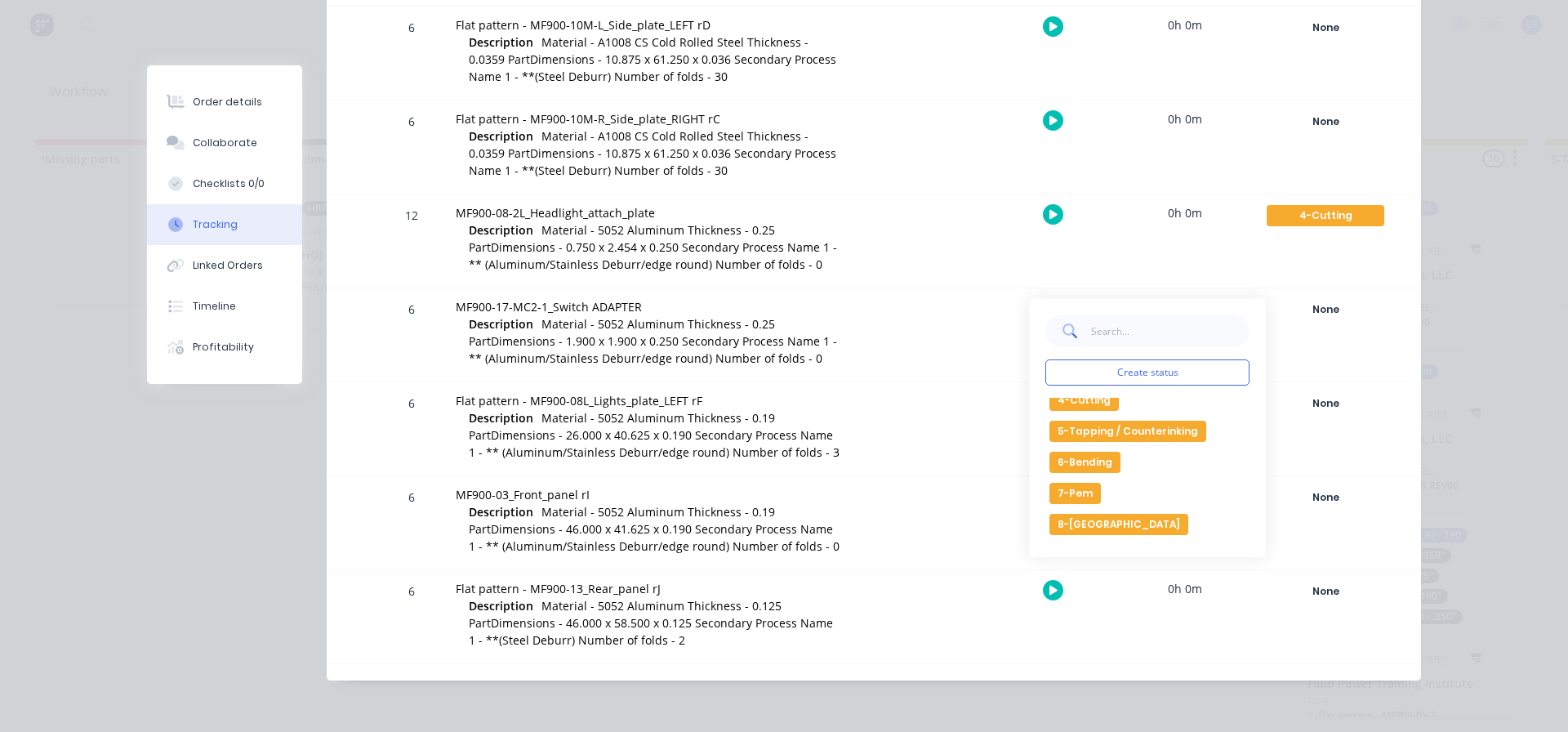
click at [1082, 397] on div "Create status None edit !Missing parts 1-Nesting/Production 2-In Production 3-W…" at bounding box center [1148, 428] width 236 height 259
click at [1086, 401] on button "4-Cutting" at bounding box center [1084, 400] width 69 height 22
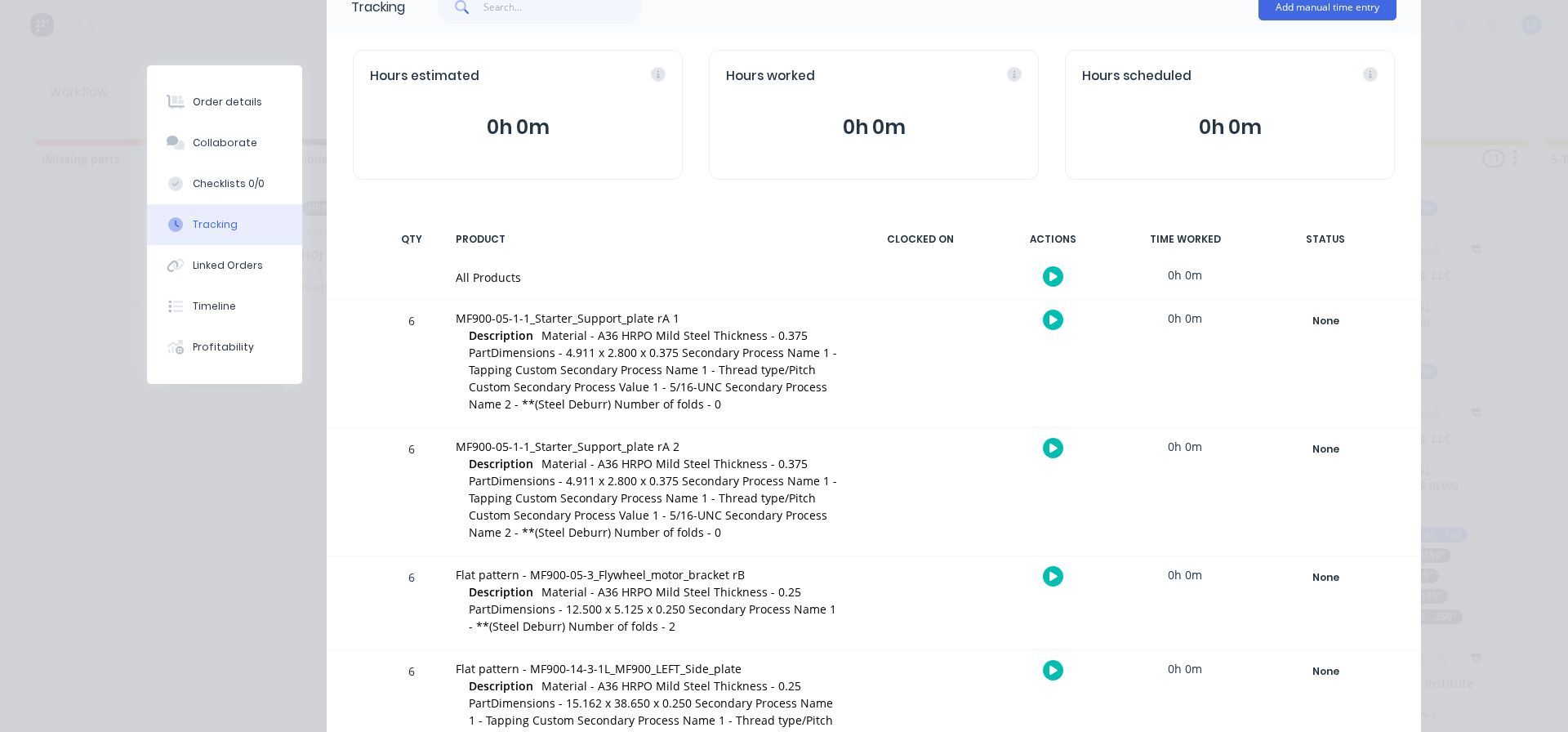
scroll to position [0, 0]
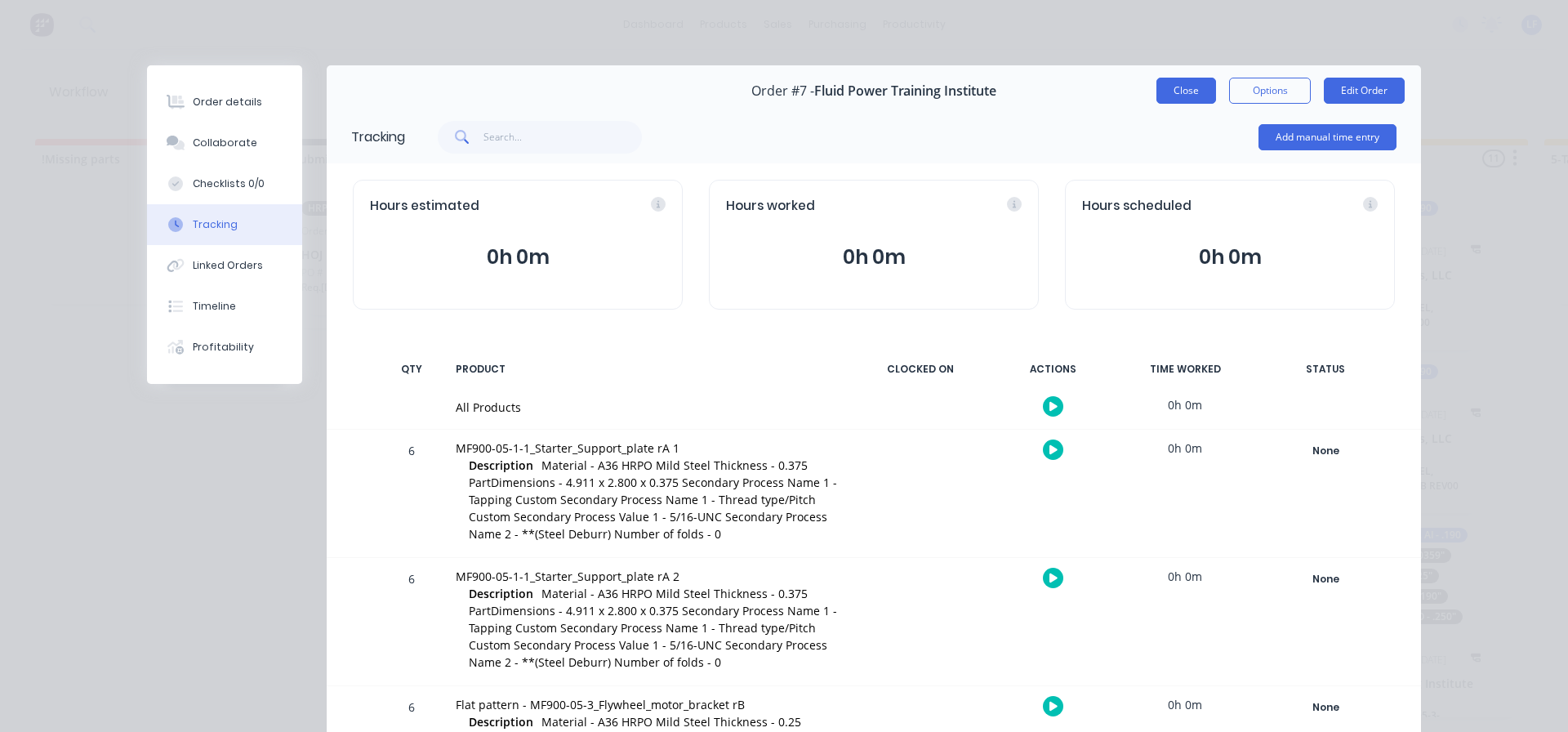
click at [1172, 93] on button "Close" at bounding box center [1186, 91] width 60 height 26
